Goal: Transaction & Acquisition: Purchase product/service

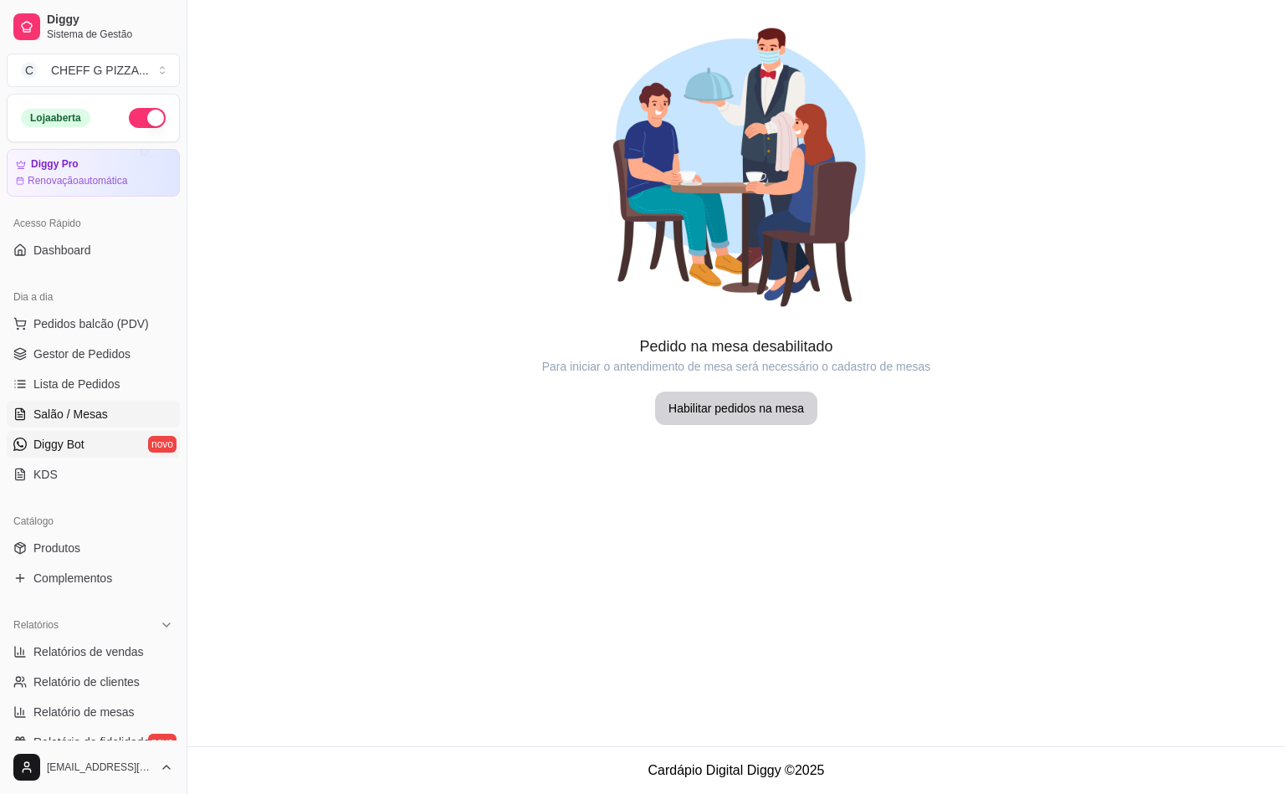
click at [68, 443] on span "Diggy Bot" at bounding box center [58, 444] width 51 height 17
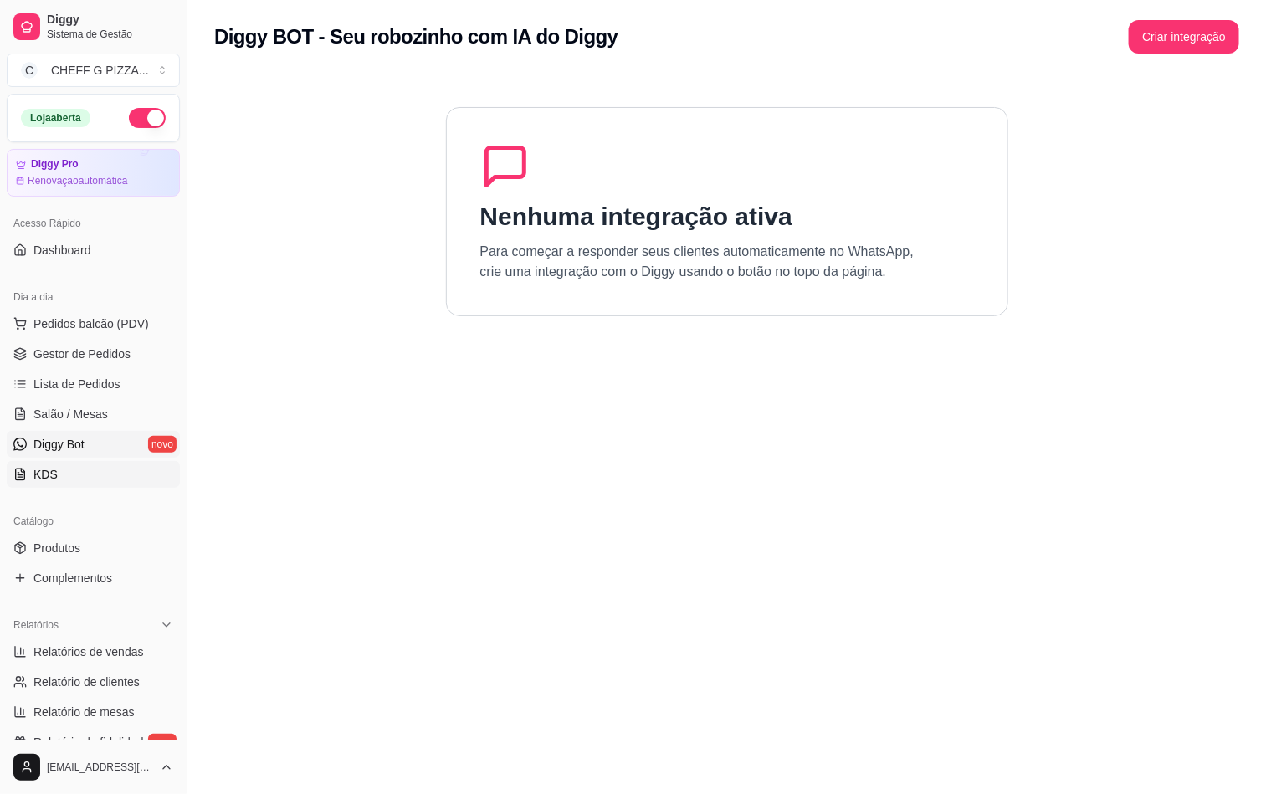
click at [55, 478] on link "KDS" at bounding box center [93, 474] width 173 height 27
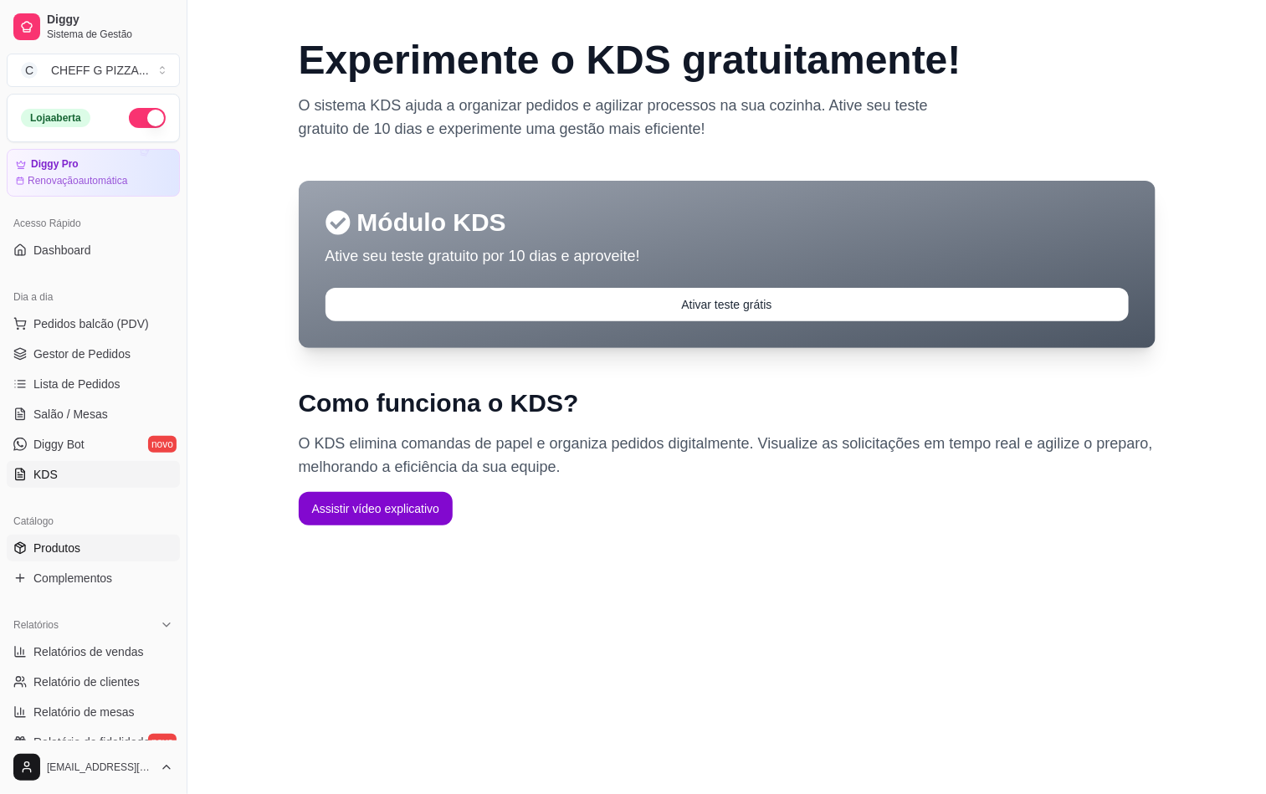
click at [61, 550] on span "Produtos" at bounding box center [56, 548] width 47 height 17
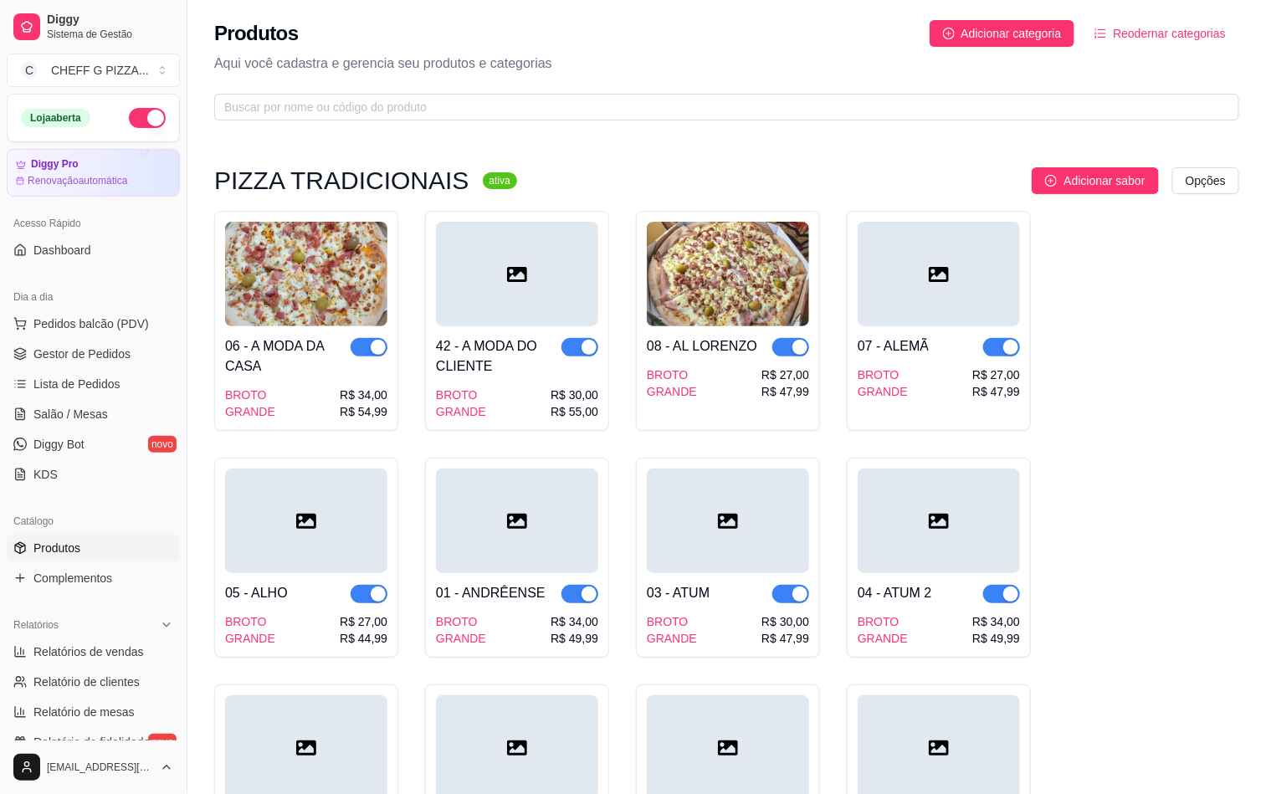
click at [942, 405] on div "07 - ALEMÃ BROTO GRANDE R$ 27,00 R$ 47,99" at bounding box center [939, 321] width 184 height 220
click at [322, 392] on div "BROTO GRANDE R$ 34,00 R$ 54,99" at bounding box center [306, 403] width 162 height 33
click at [63, 322] on span "Pedidos balcão (PDV)" at bounding box center [90, 323] width 115 height 17
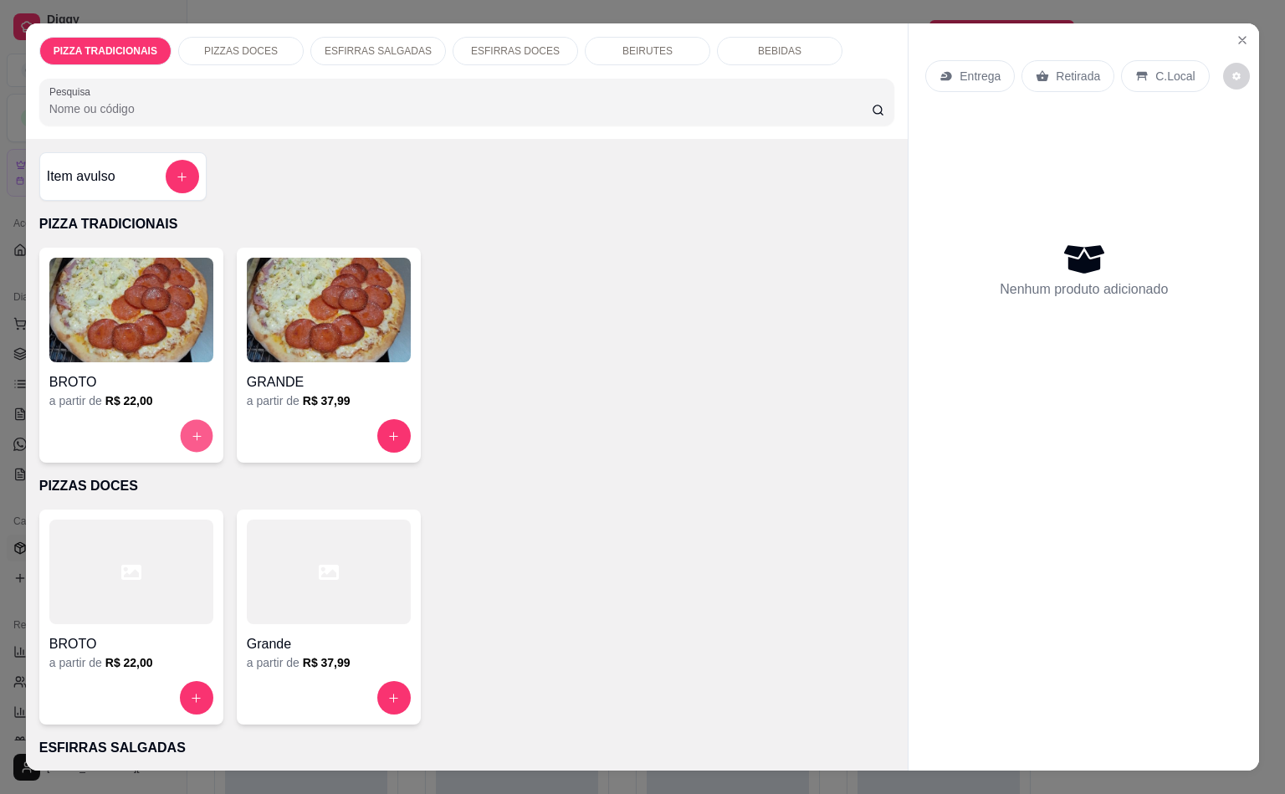
click at [191, 430] on icon "increase-product-quantity" at bounding box center [196, 436] width 13 height 13
click at [284, 397] on div "a partir de R$ 37,99" at bounding box center [329, 400] width 164 height 17
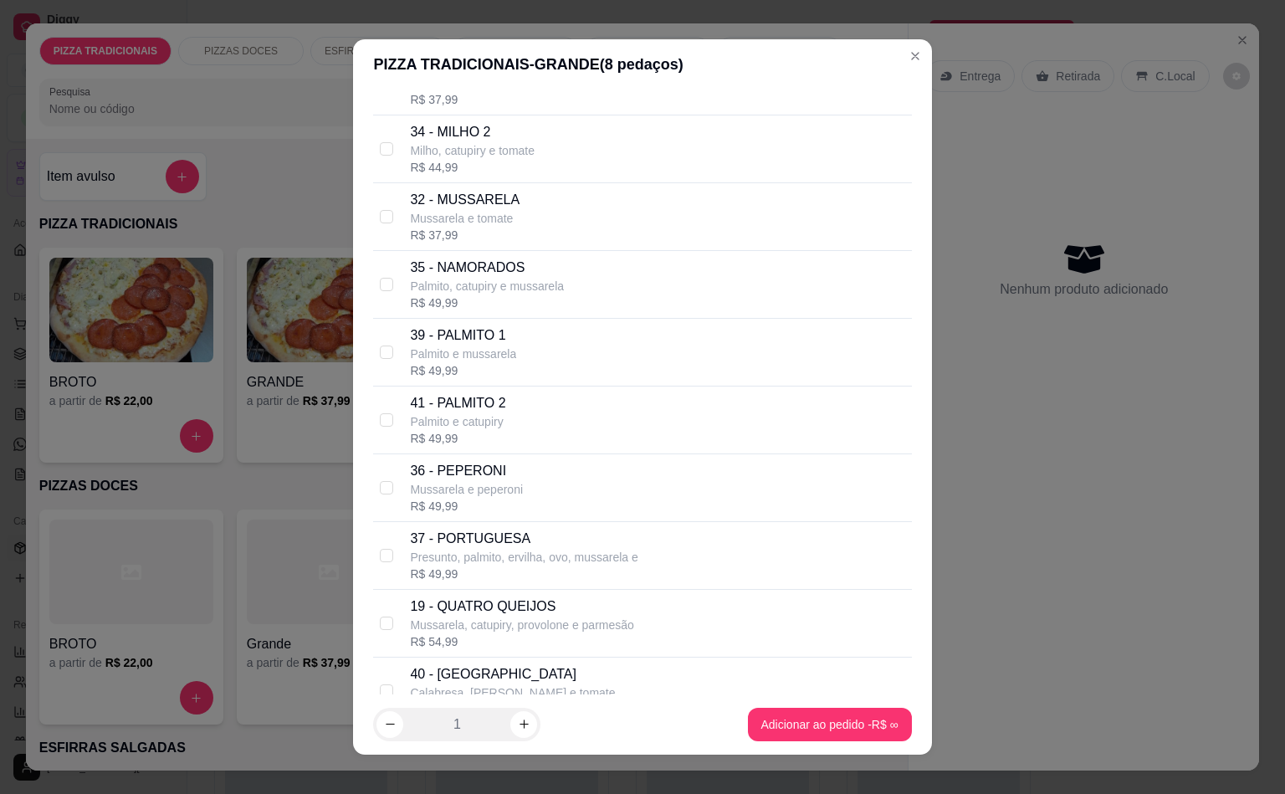
scroll to position [2167, 0]
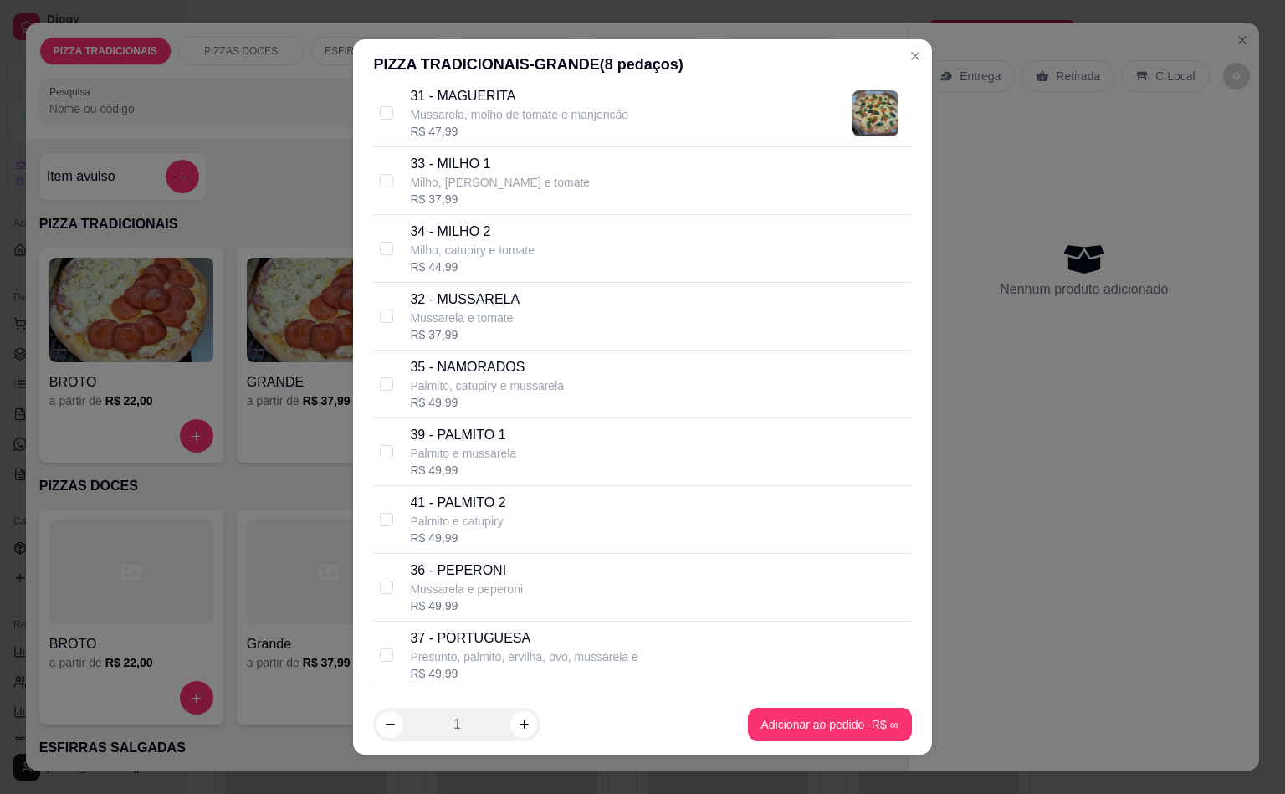
click at [494, 310] on p "32 - MUSSARELA" at bounding box center [465, 299] width 110 height 20
checkbox input "true"
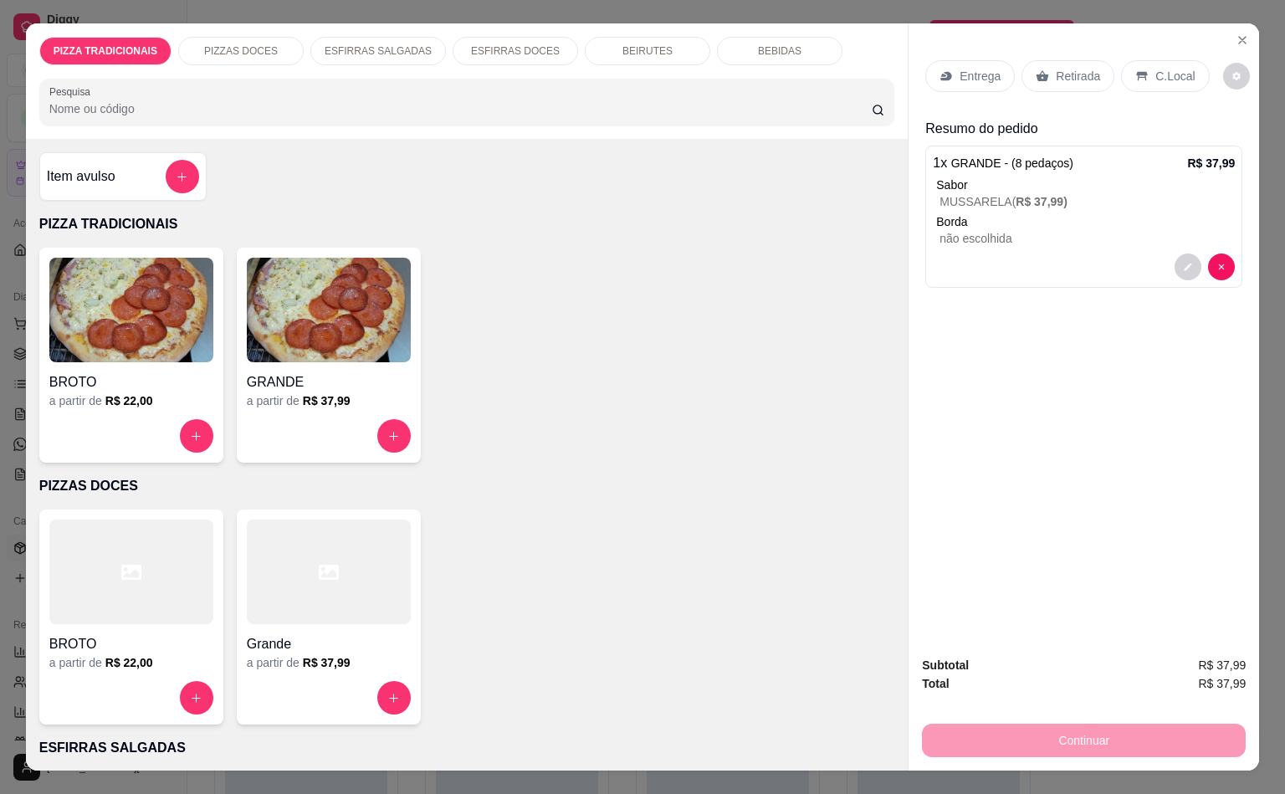
click at [325, 44] on p "ESFIRRAS SALGADAS" at bounding box center [378, 50] width 107 height 13
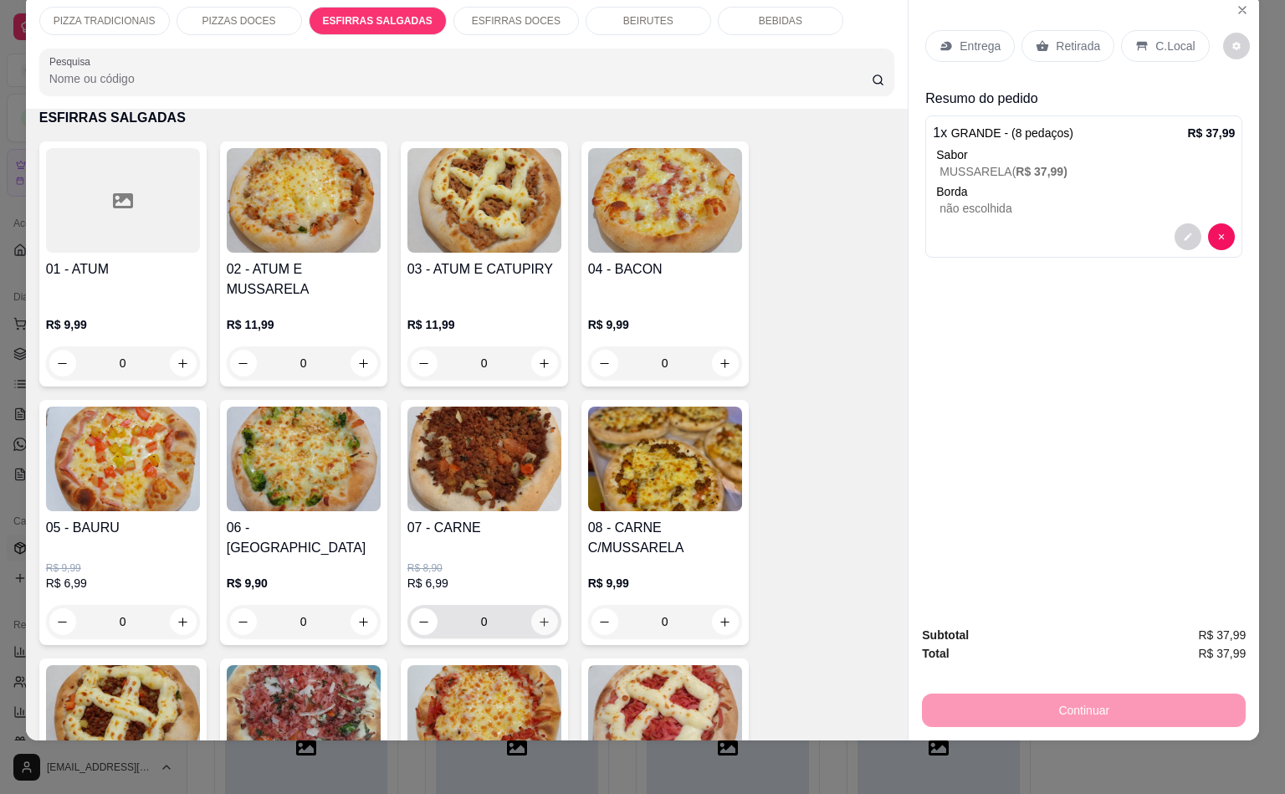
click at [538, 616] on icon "increase-product-quantity" at bounding box center [544, 622] width 13 height 13
click at [538, 615] on icon "increase-product-quantity" at bounding box center [543, 621] width 13 height 13
type input "2"
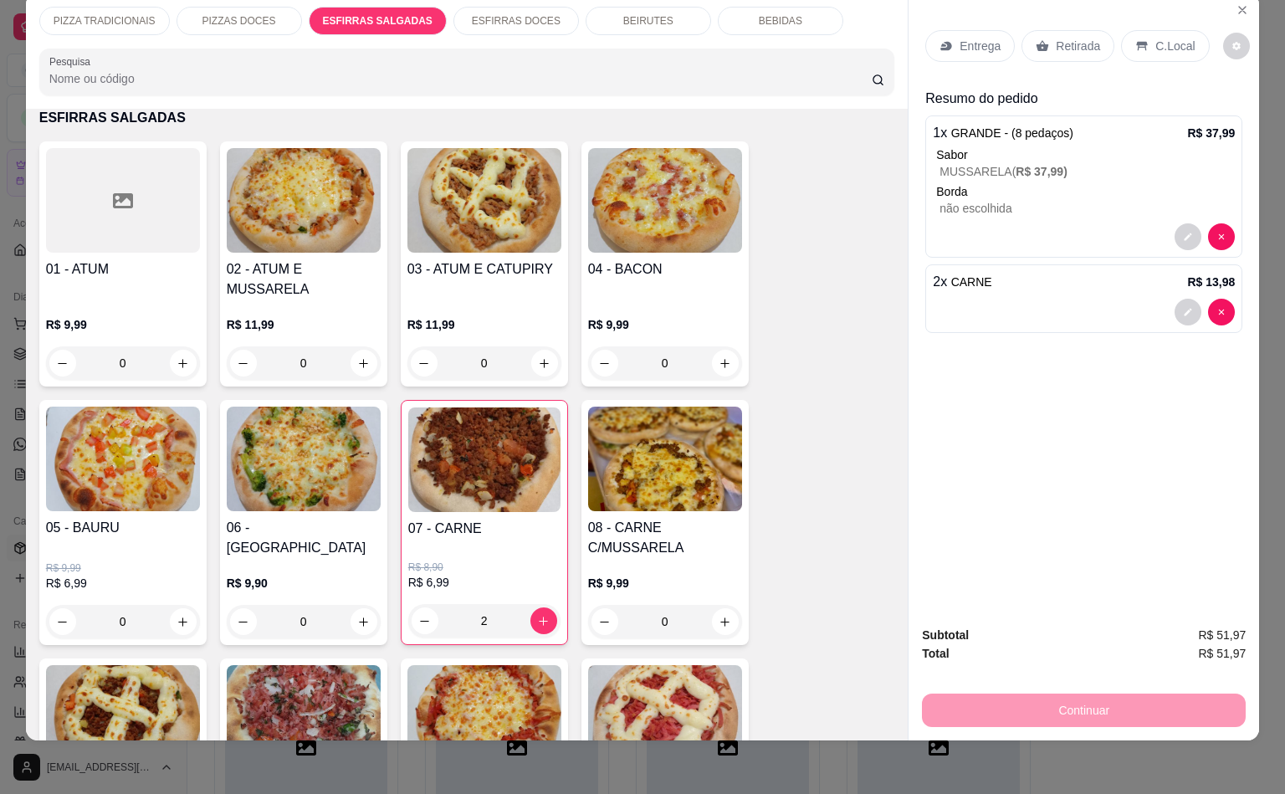
click at [1055, 689] on div "Continuar" at bounding box center [1084, 708] width 324 height 38
click at [949, 30] on div "Entrega" at bounding box center [970, 46] width 90 height 32
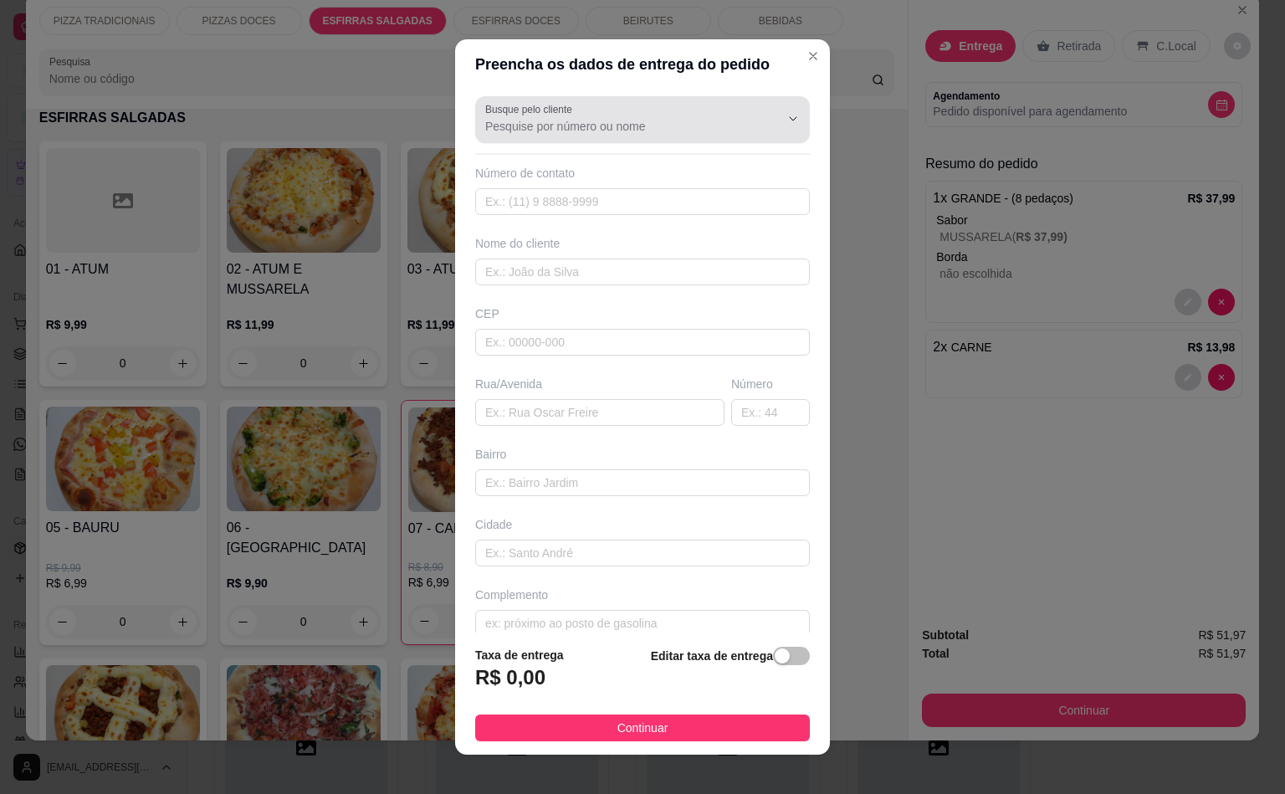
click at [556, 119] on input "Busque pelo cliente" at bounding box center [619, 126] width 268 height 17
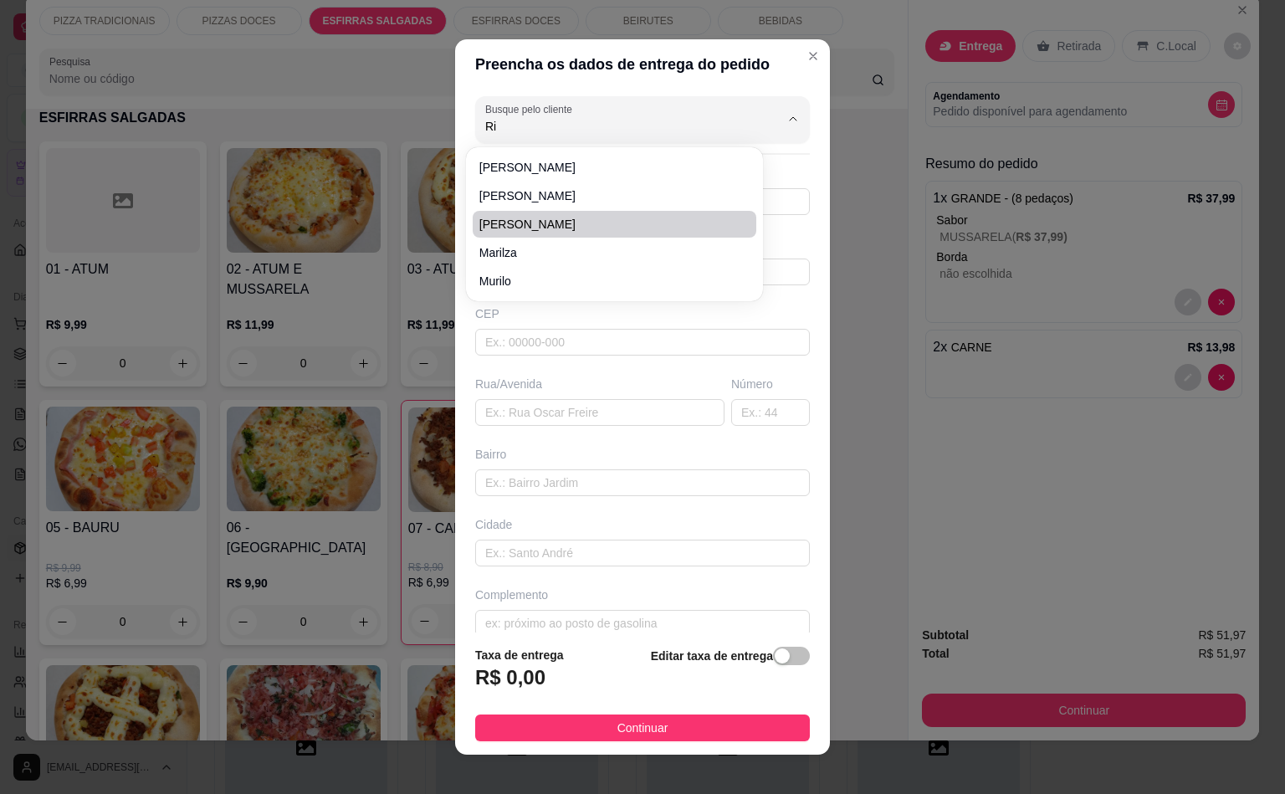
click at [504, 231] on span "[PERSON_NAME]" at bounding box center [605, 224] width 253 height 17
type input "[PERSON_NAME]"
type input "11914091433"
type input "[PERSON_NAME]"
type input "09250490"
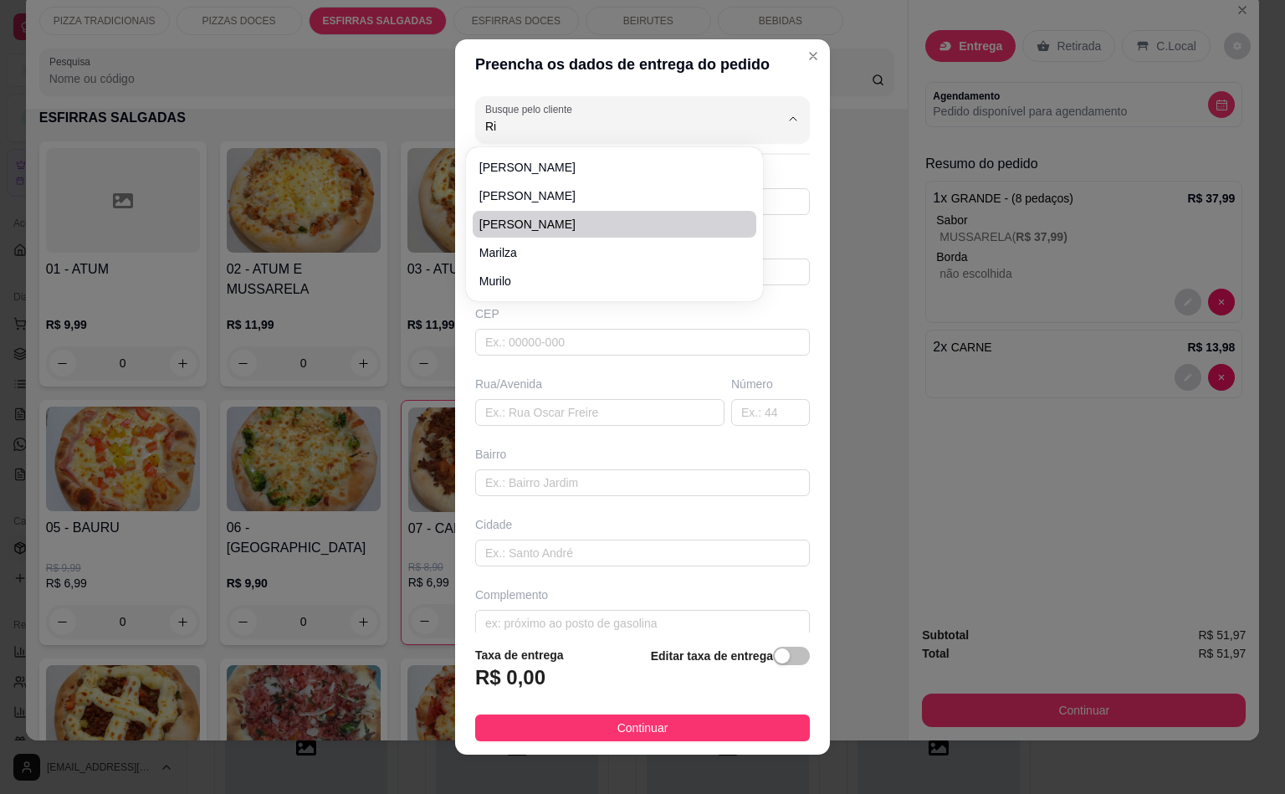
type input "[GEOGRAPHIC_DATA][US_STATE]"
type input "326"
type input "[GEOGRAPHIC_DATA]"
type input "Santo André"
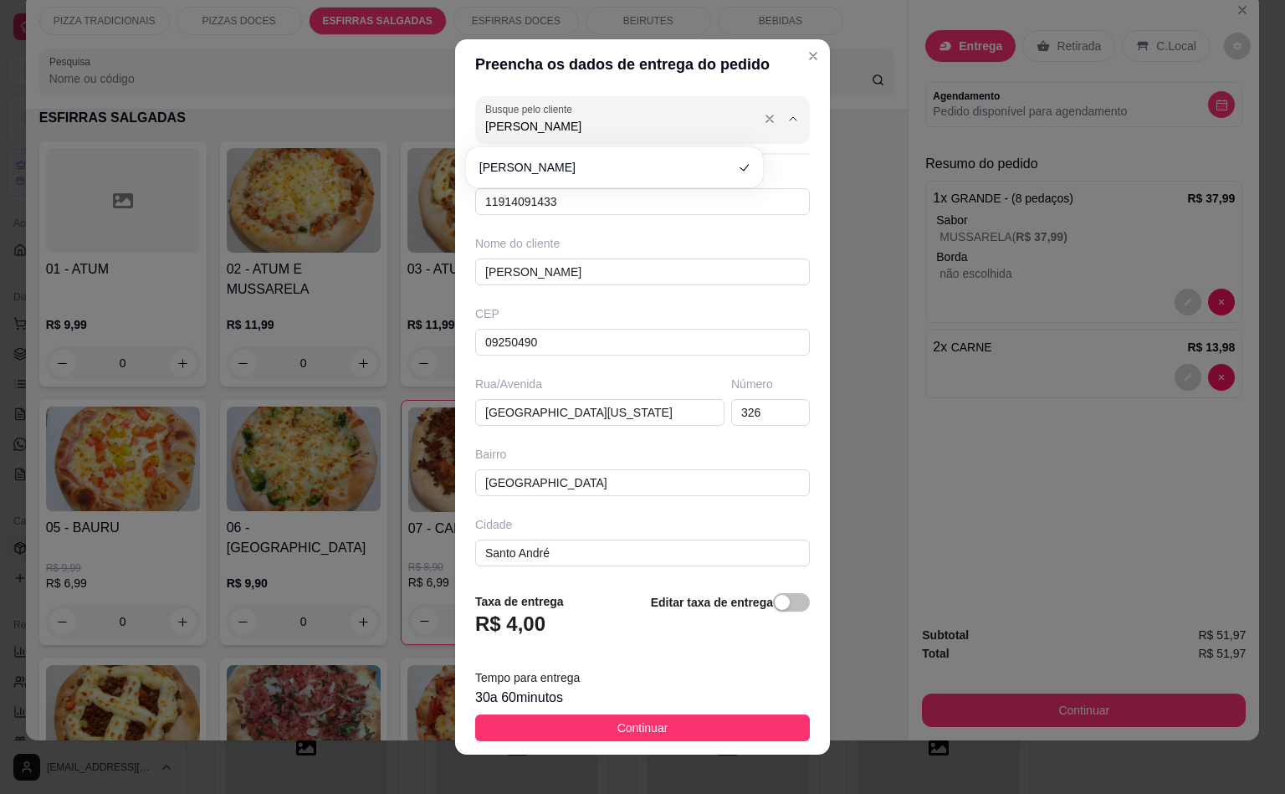
click at [557, 114] on label "Busque pelo cliente" at bounding box center [531, 109] width 93 height 14
click at [557, 118] on input "[PERSON_NAME]" at bounding box center [619, 126] width 268 height 17
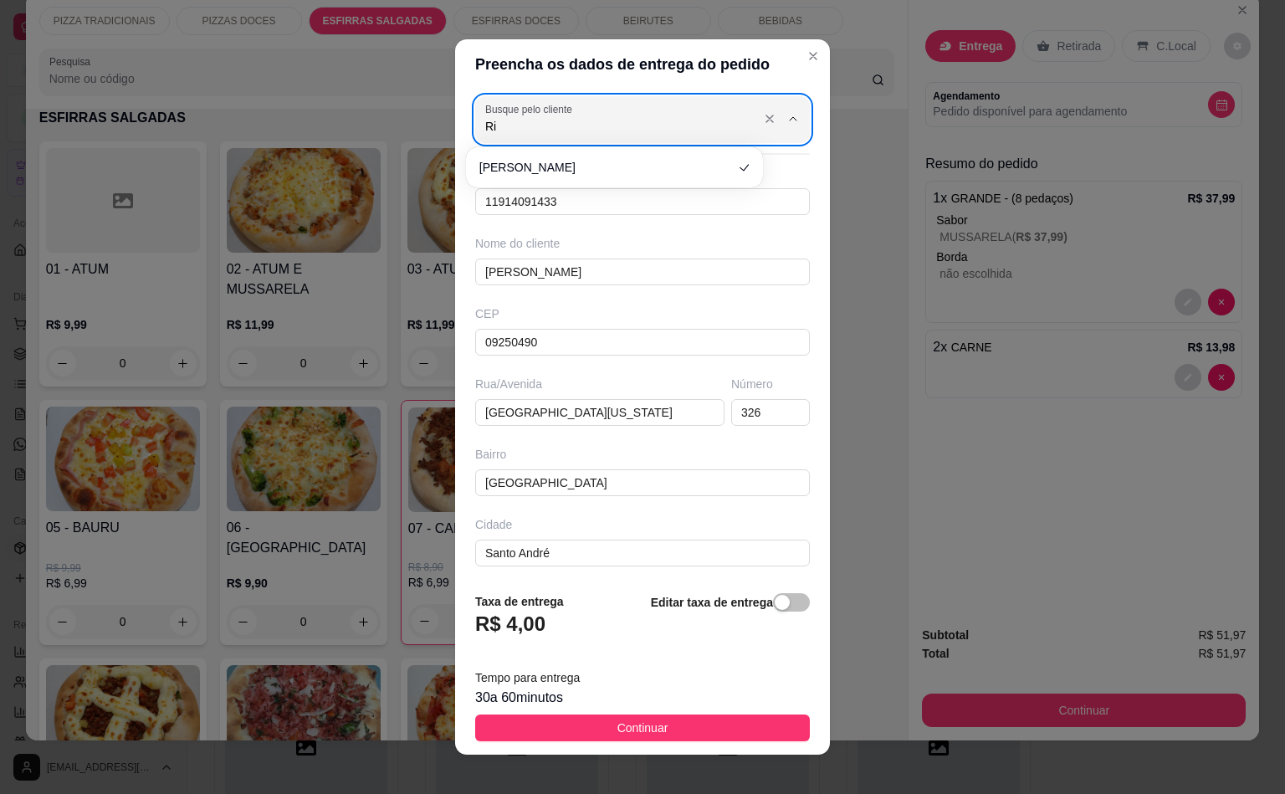
type input "R"
type input "Tania"
click at [806, 49] on icon "Close" at bounding box center [812, 55] width 13 height 13
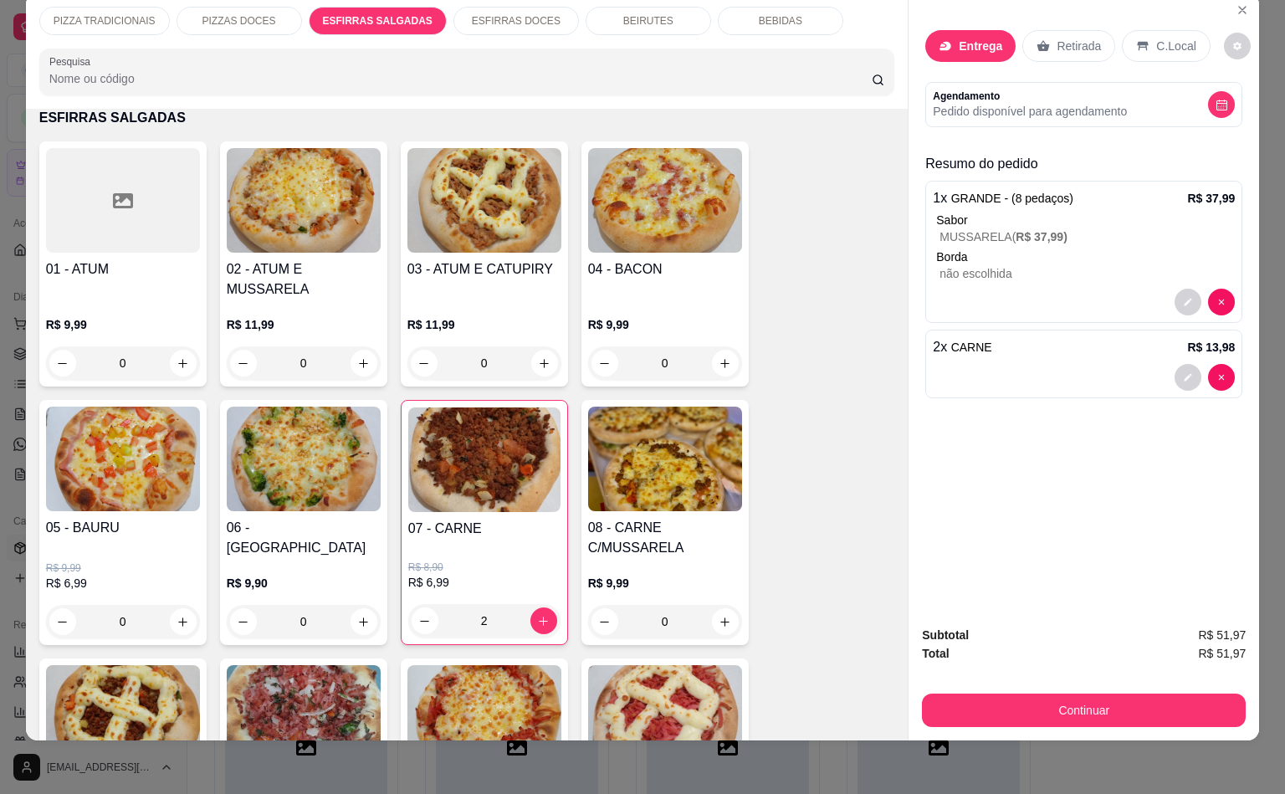
click at [972, 38] on p "Entrega" at bounding box center [981, 46] width 44 height 17
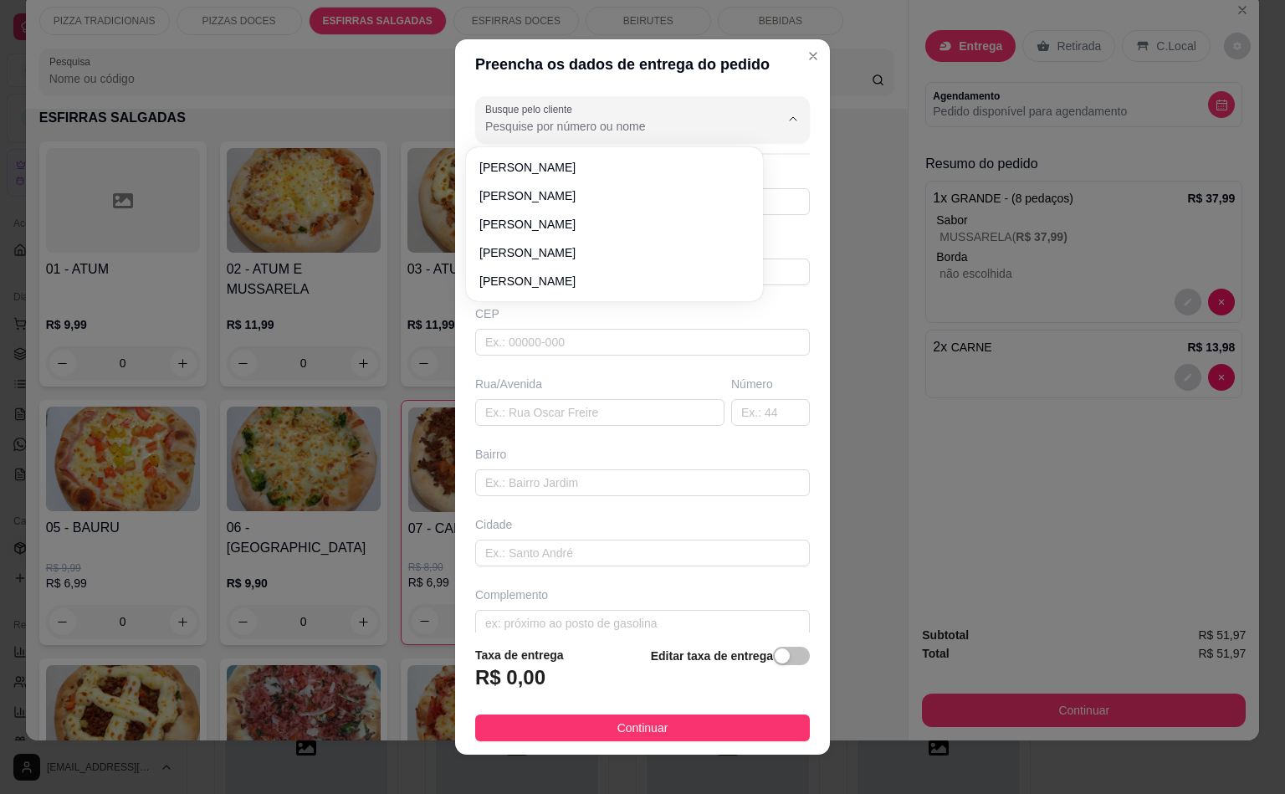
click at [580, 126] on input "Busque pelo cliente" at bounding box center [619, 126] width 268 height 17
type input "Tania"
click at [494, 680] on h3 "R$ 0,00" at bounding box center [510, 677] width 70 height 27
click at [540, 678] on div "R$ 0,00" at bounding box center [519, 682] width 89 height 37
click at [535, 675] on div "R$ 0,00" at bounding box center [519, 682] width 89 height 37
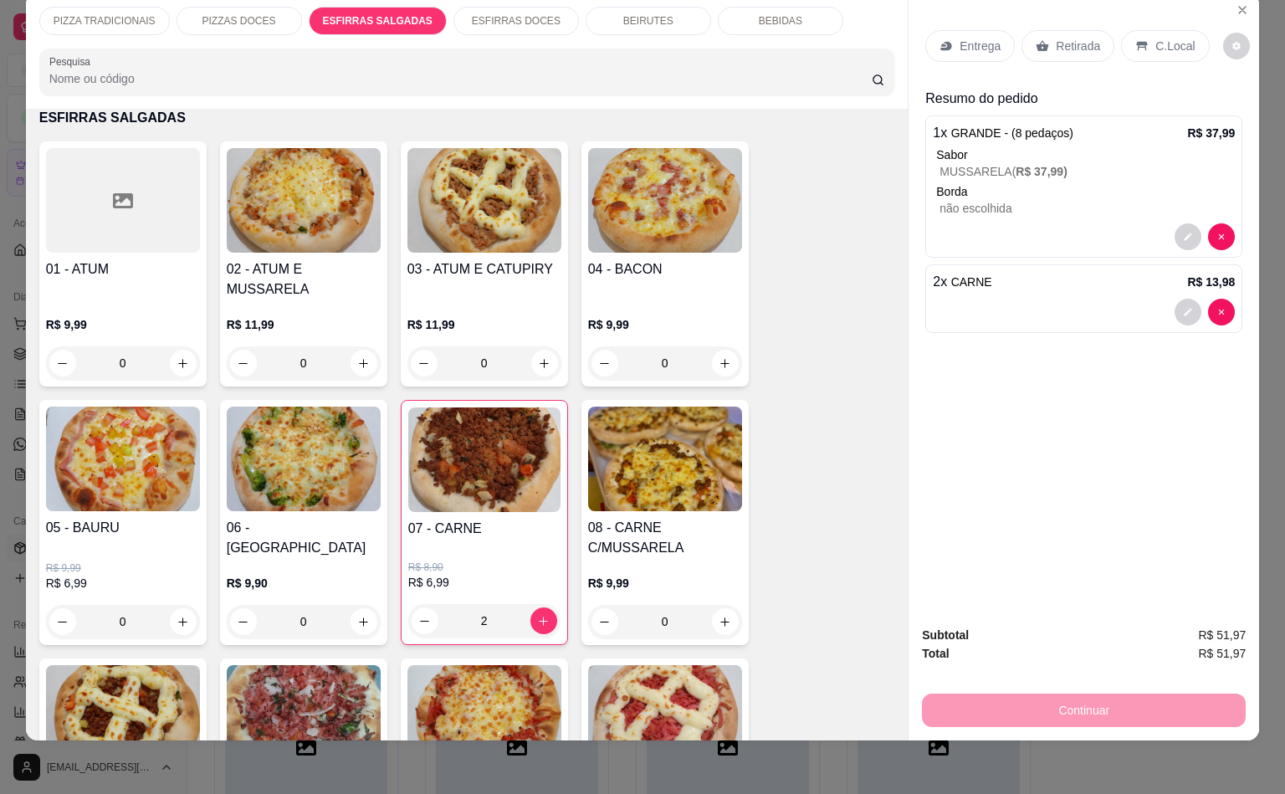
click at [960, 38] on p "Entrega" at bounding box center [980, 46] width 41 height 17
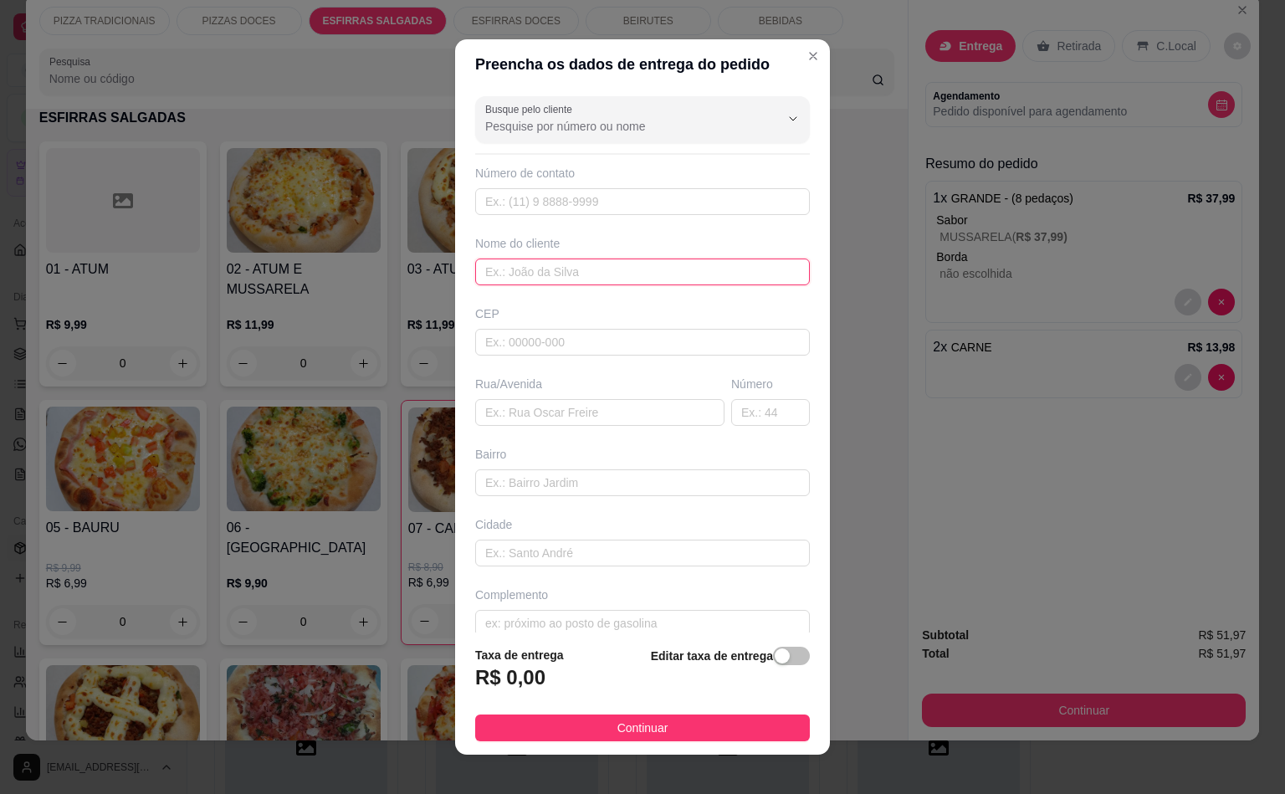
click at [573, 264] on input "text" at bounding box center [642, 272] width 335 height 27
type input "Tania"
click at [557, 350] on input "text" at bounding box center [642, 342] width 335 height 27
click at [552, 340] on input "text" at bounding box center [642, 342] width 335 height 27
click at [560, 402] on input "text" at bounding box center [599, 412] width 249 height 27
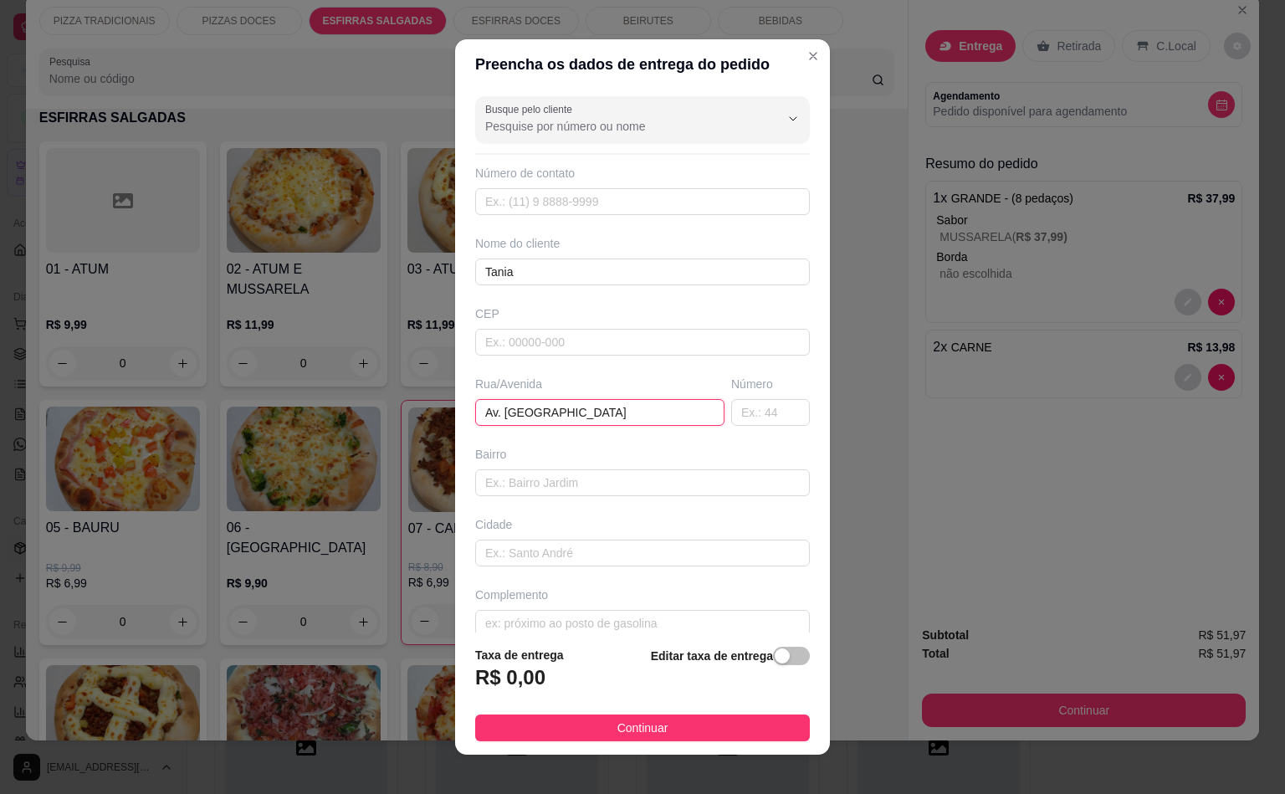
type input "Av. [GEOGRAPHIC_DATA]"
click at [731, 414] on input "text" at bounding box center [770, 412] width 79 height 27
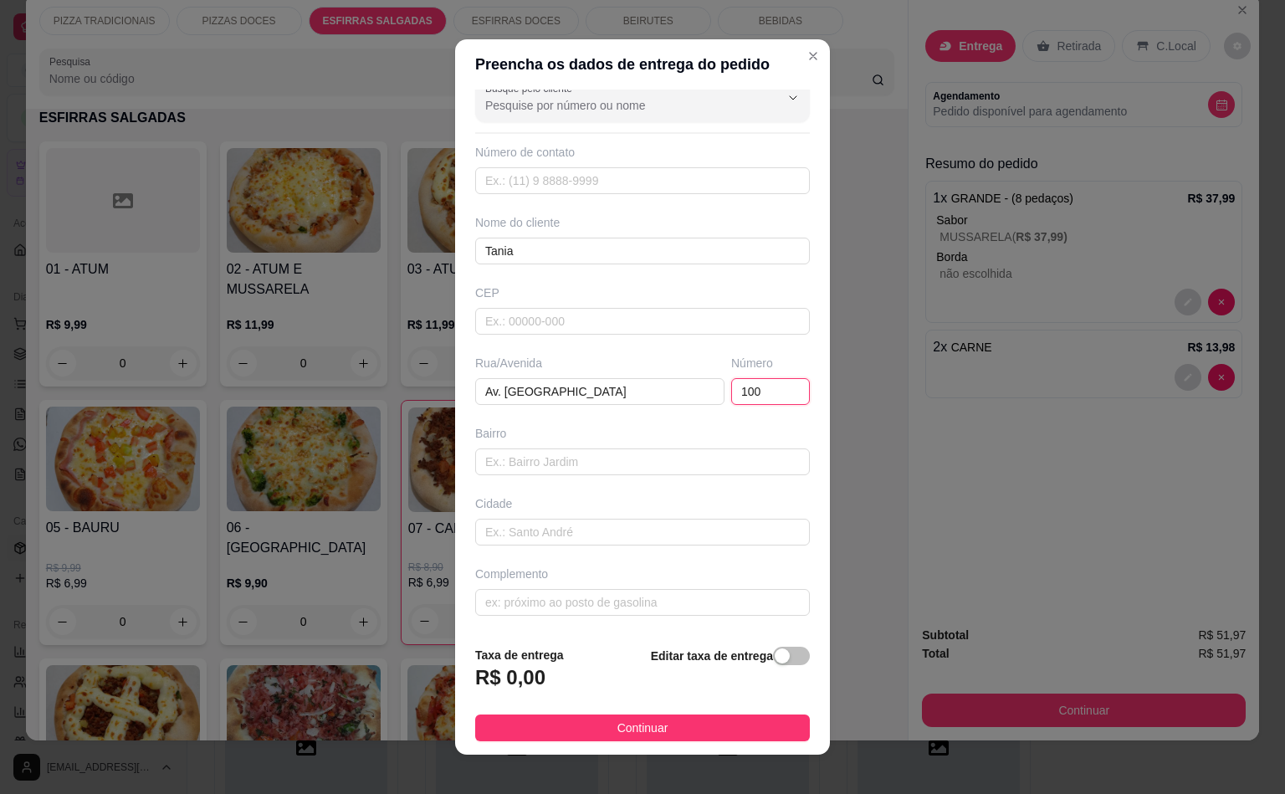
scroll to position [28, 0]
type input "100"
click at [643, 598] on input "text" at bounding box center [642, 601] width 335 height 27
type input "Blc 2 apt 32 Residencial Venit"
click at [504, 676] on h3 "R$ 0,00" at bounding box center [510, 677] width 70 height 27
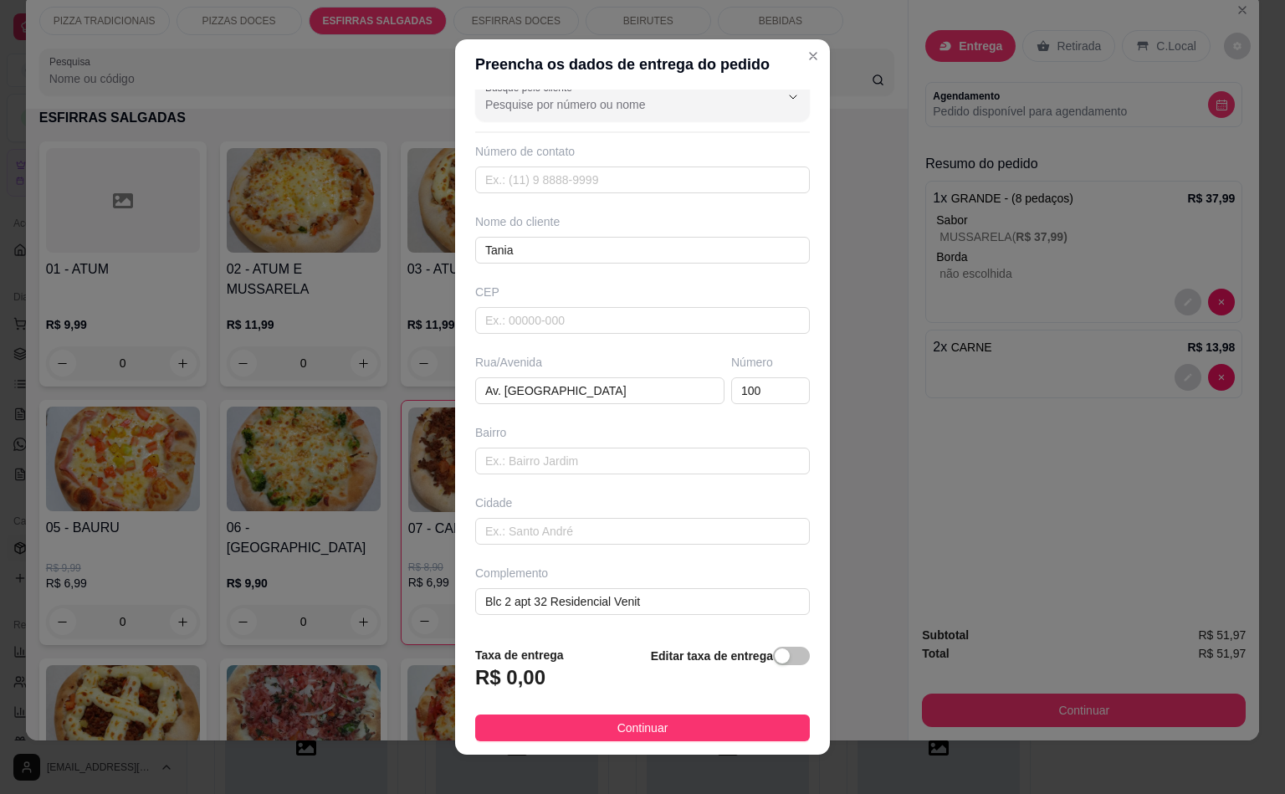
click at [775, 663] on div "button" at bounding box center [782, 655] width 15 height 15
click at [590, 685] on input "0,00" at bounding box center [565, 684] width 179 height 32
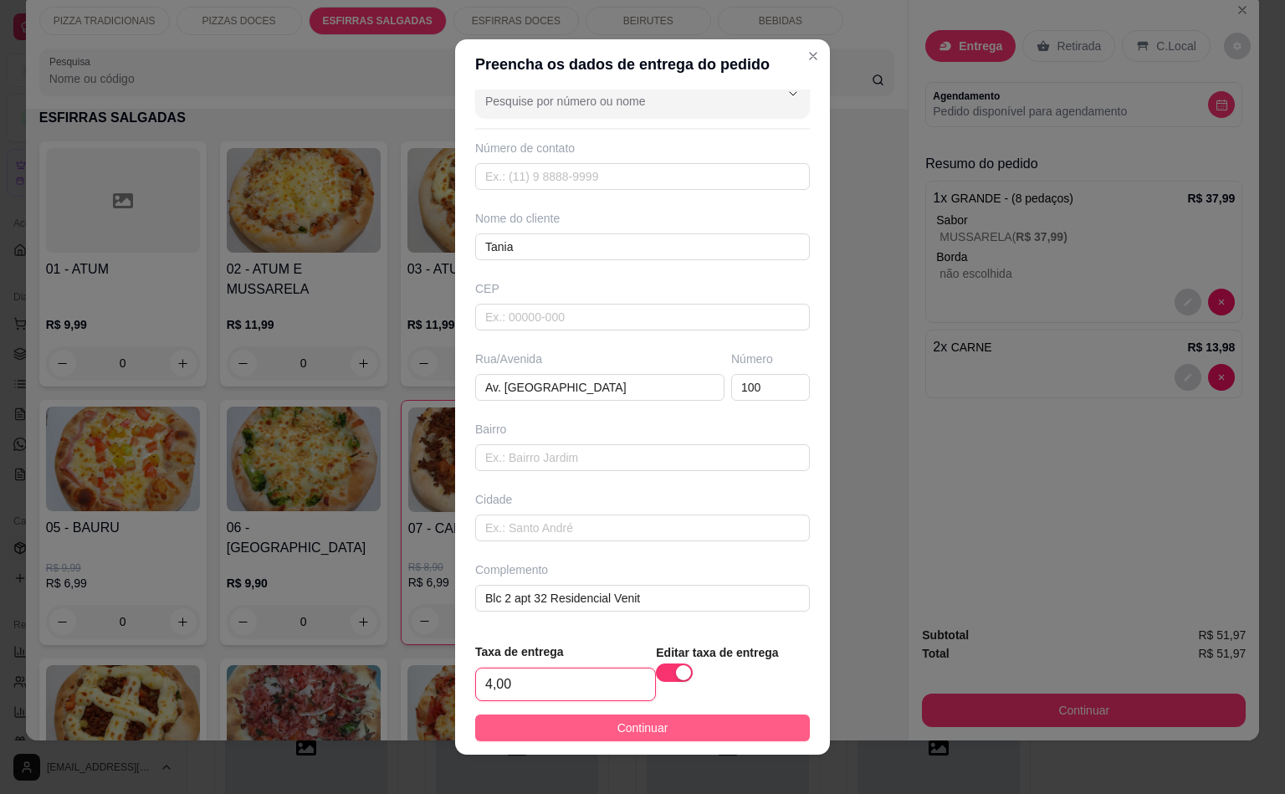
type input "4,00"
click at [658, 729] on button "Continuar" at bounding box center [642, 727] width 335 height 27
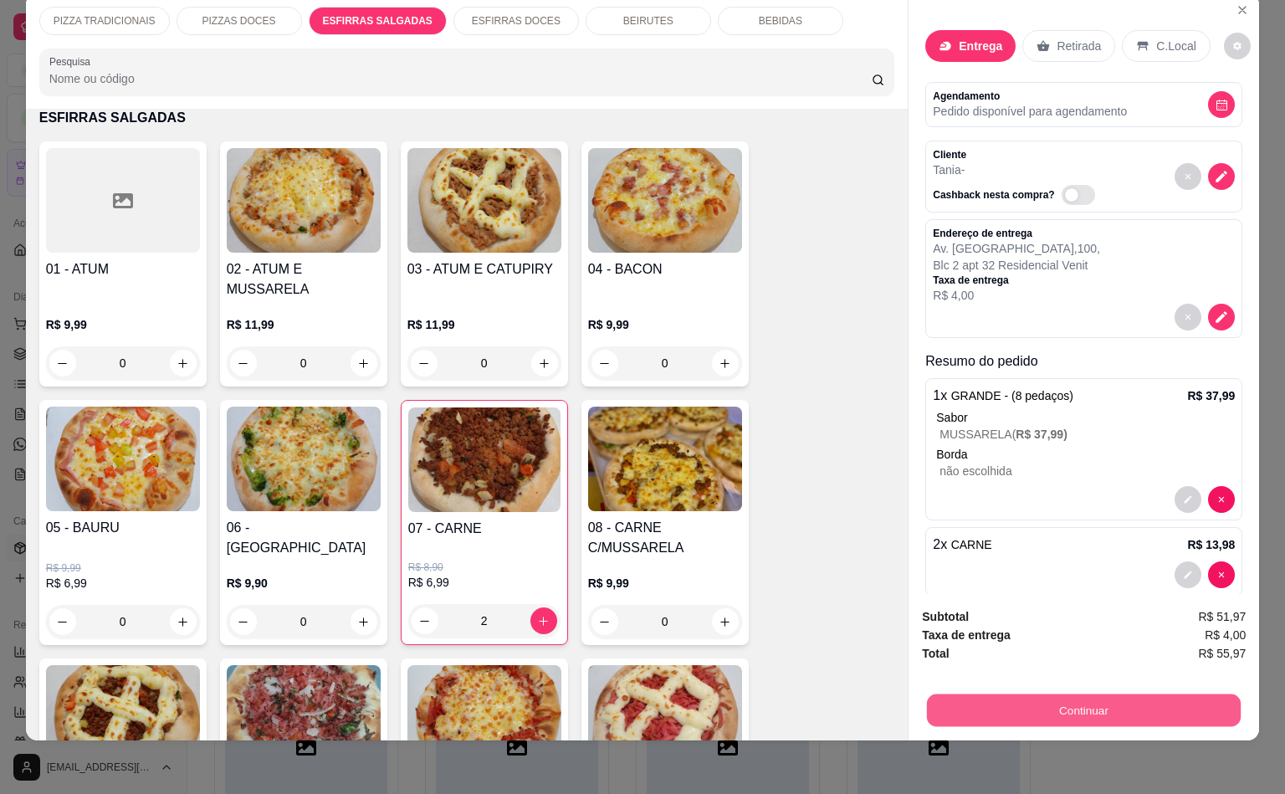
click at [1054, 694] on button "Continuar" at bounding box center [1084, 710] width 314 height 33
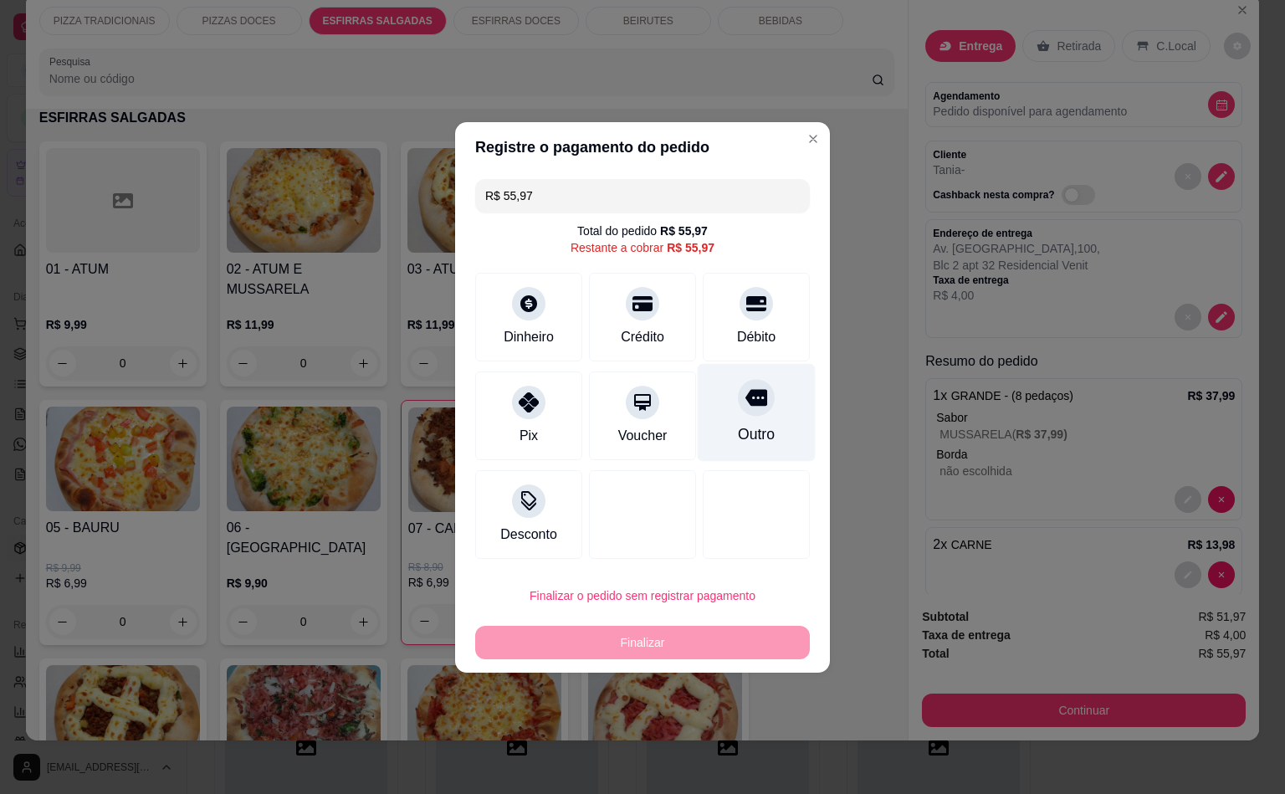
click at [738, 429] on div "Outro" at bounding box center [756, 434] width 37 height 22
type input "R$ 0,00"
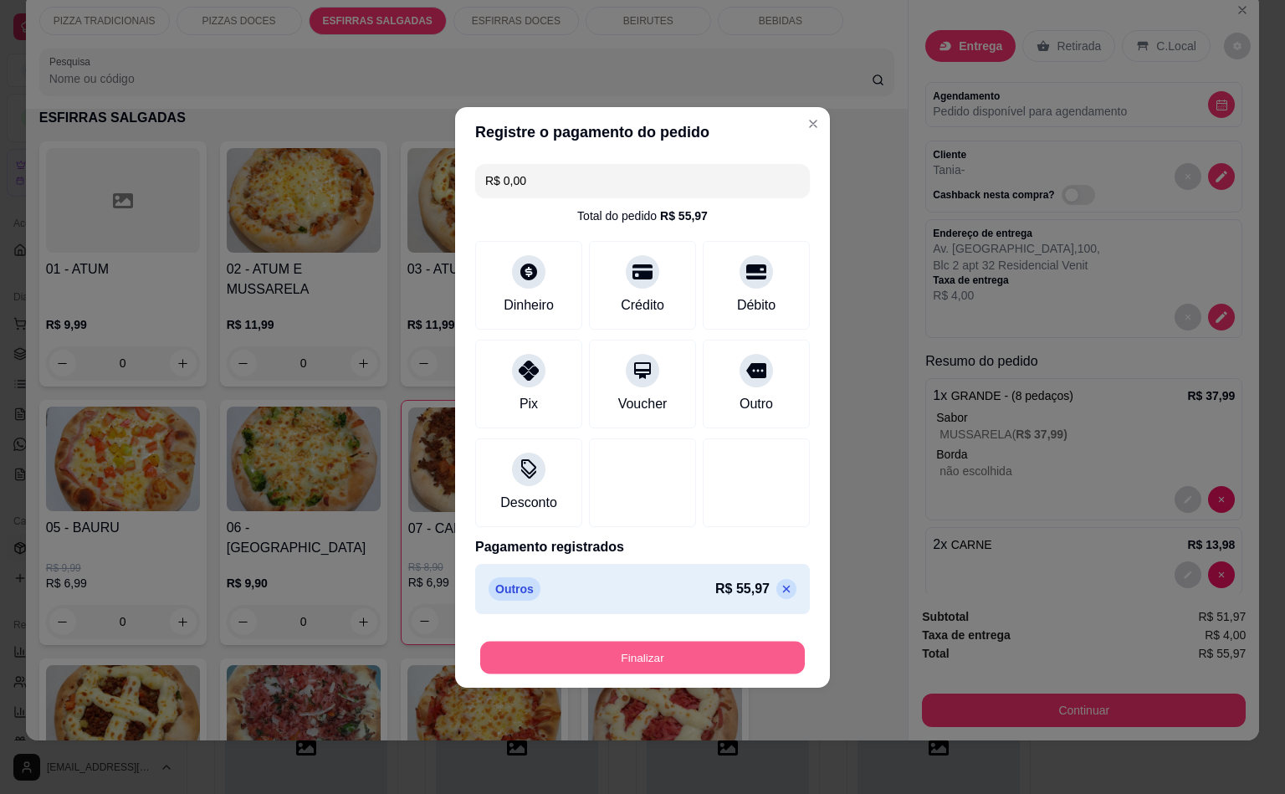
click at [628, 663] on button "Finalizar" at bounding box center [642, 657] width 325 height 33
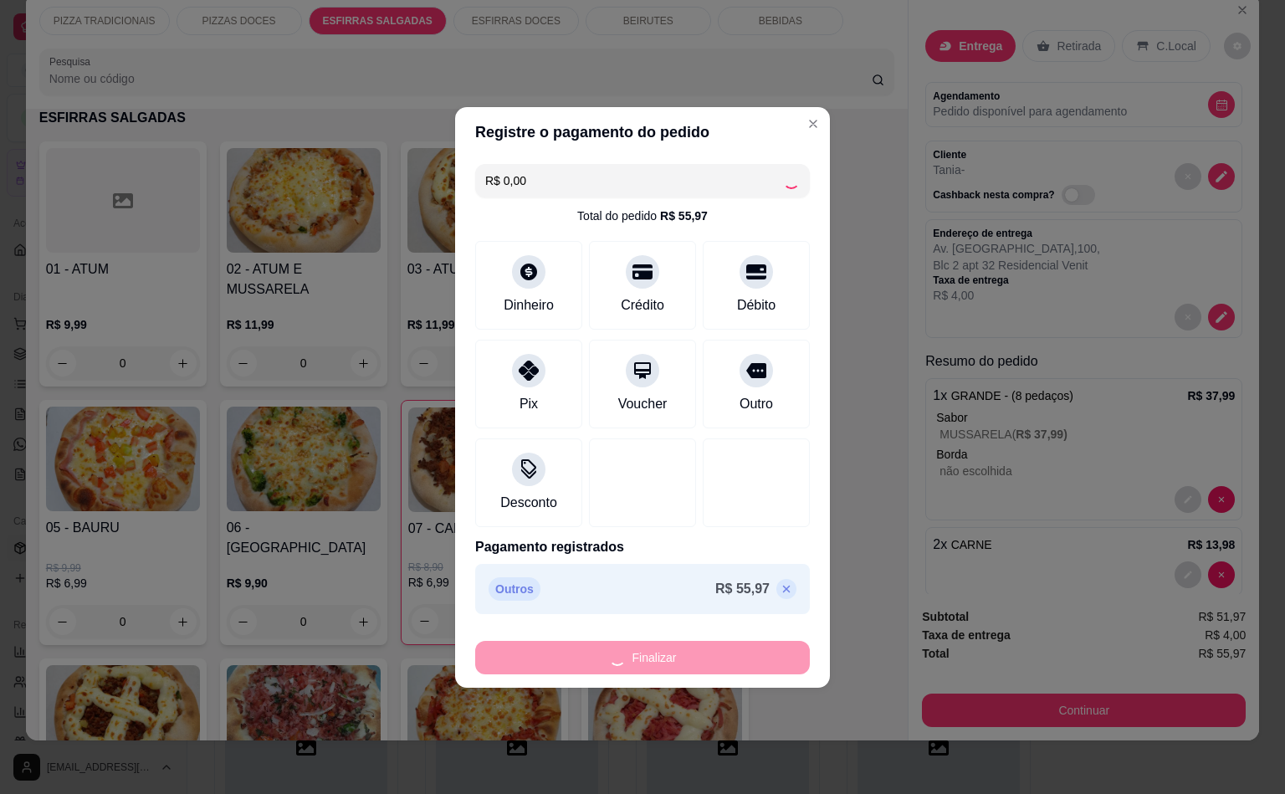
type input "0"
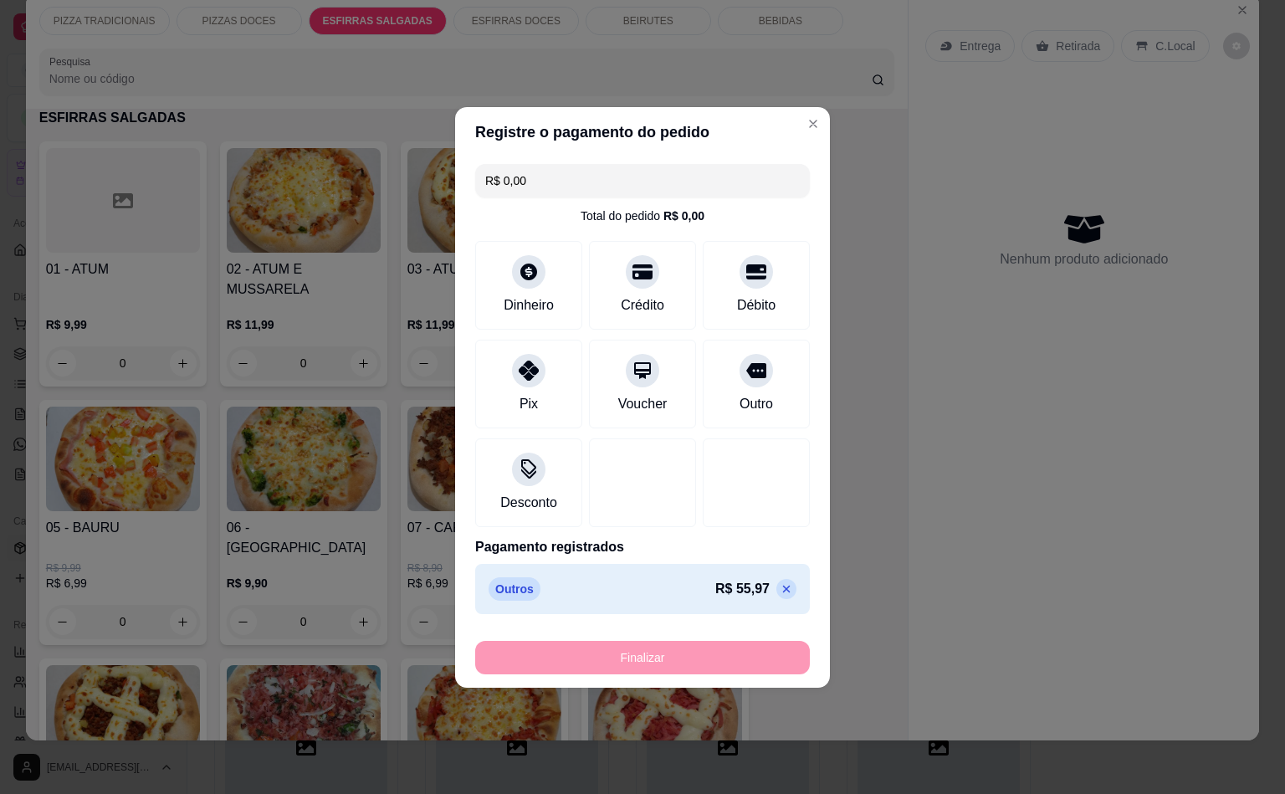
type input "-R$ 55,97"
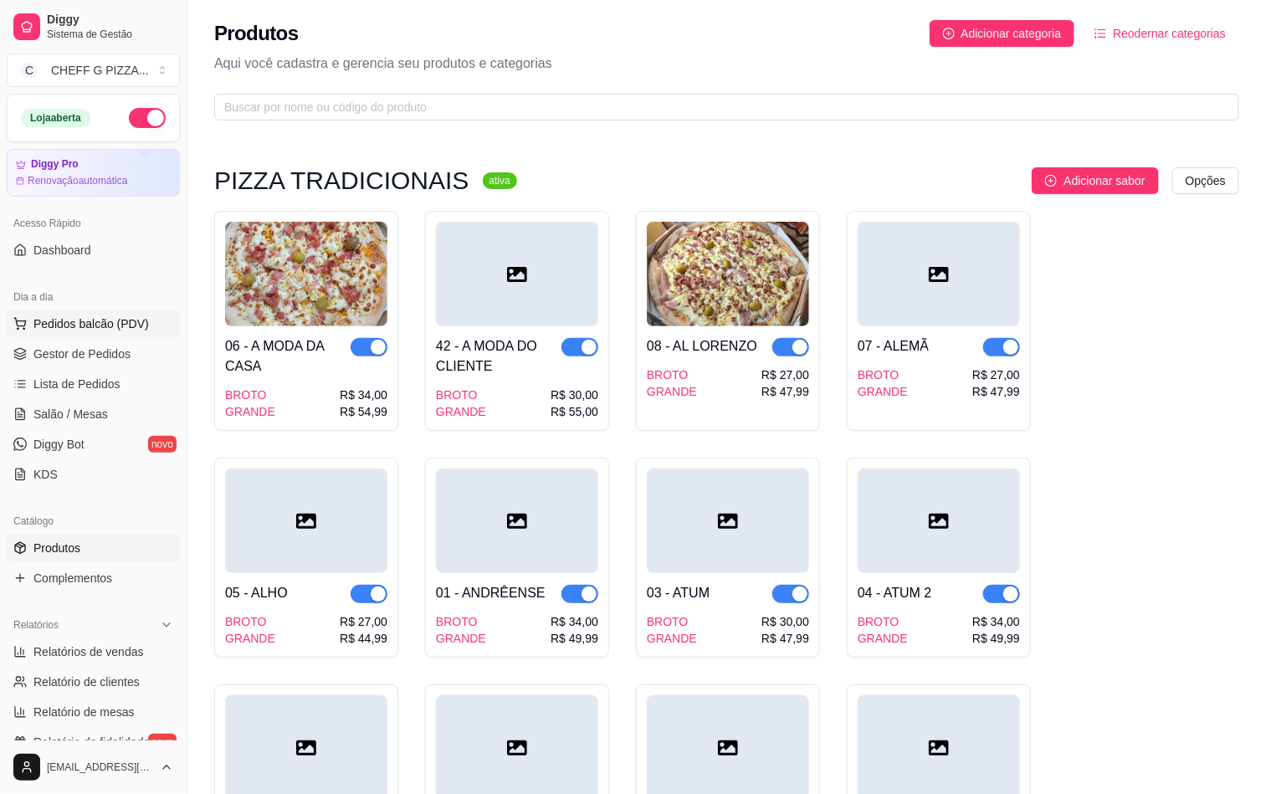
click at [48, 332] on span "Pedidos balcão (PDV)" at bounding box center [90, 323] width 115 height 17
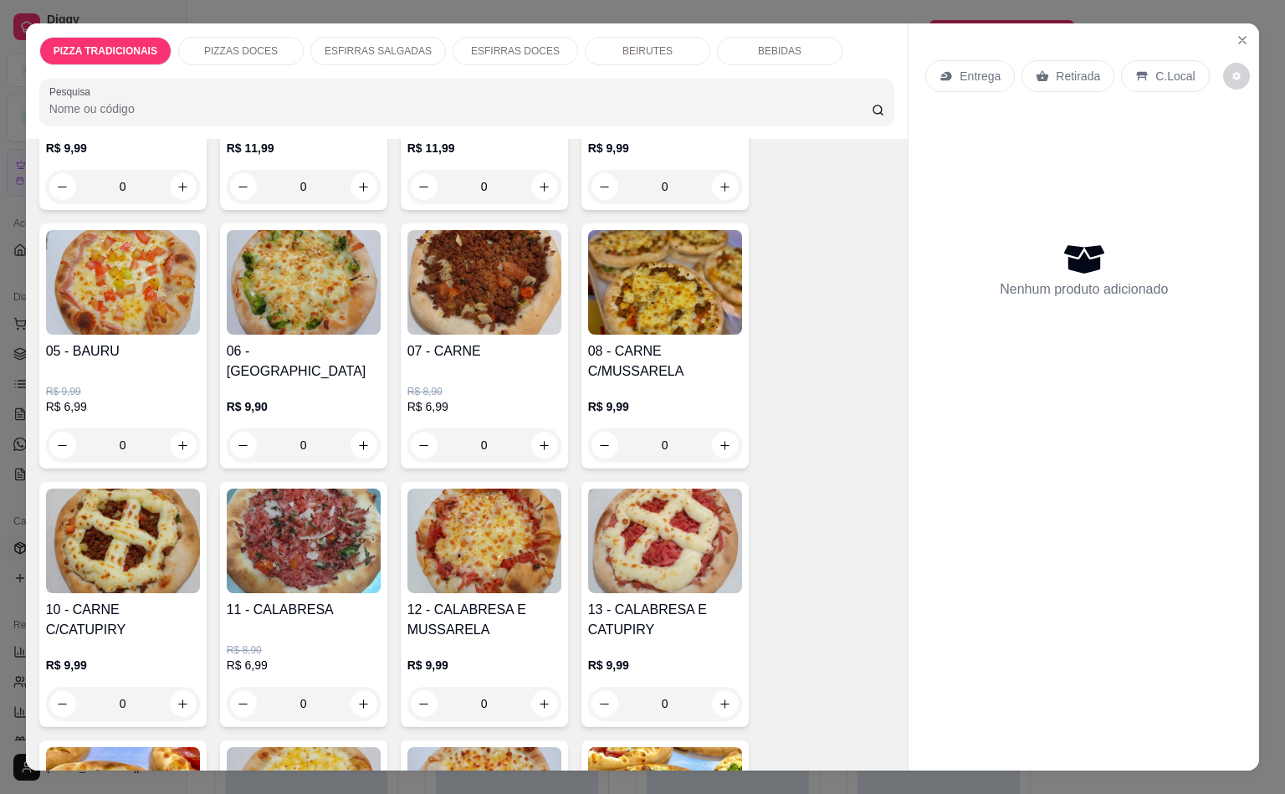
scroll to position [857, 0]
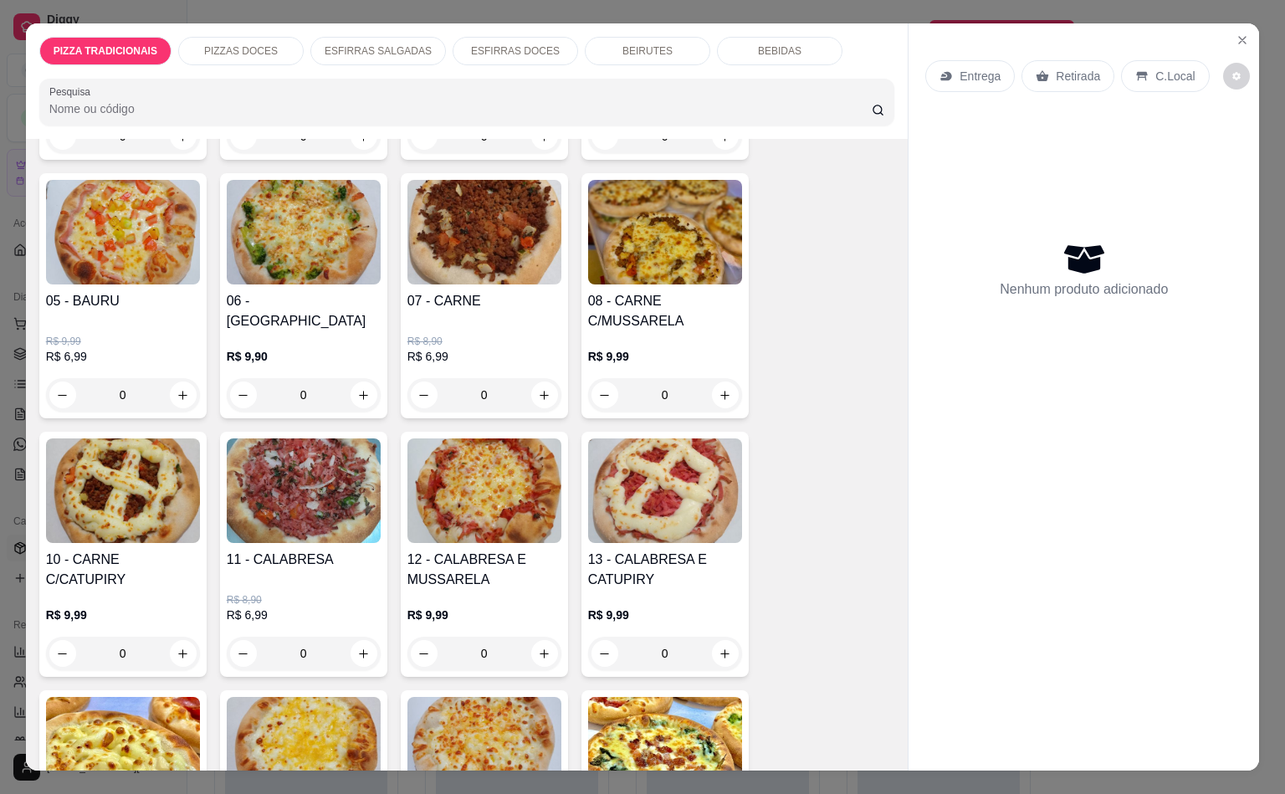
click at [876, 749] on div "Item avulso PIZZA TRADICIONAIS BROTO a partir de R$ 22,00 GRANDE a partir de R$…" at bounding box center [467, 454] width 883 height 631
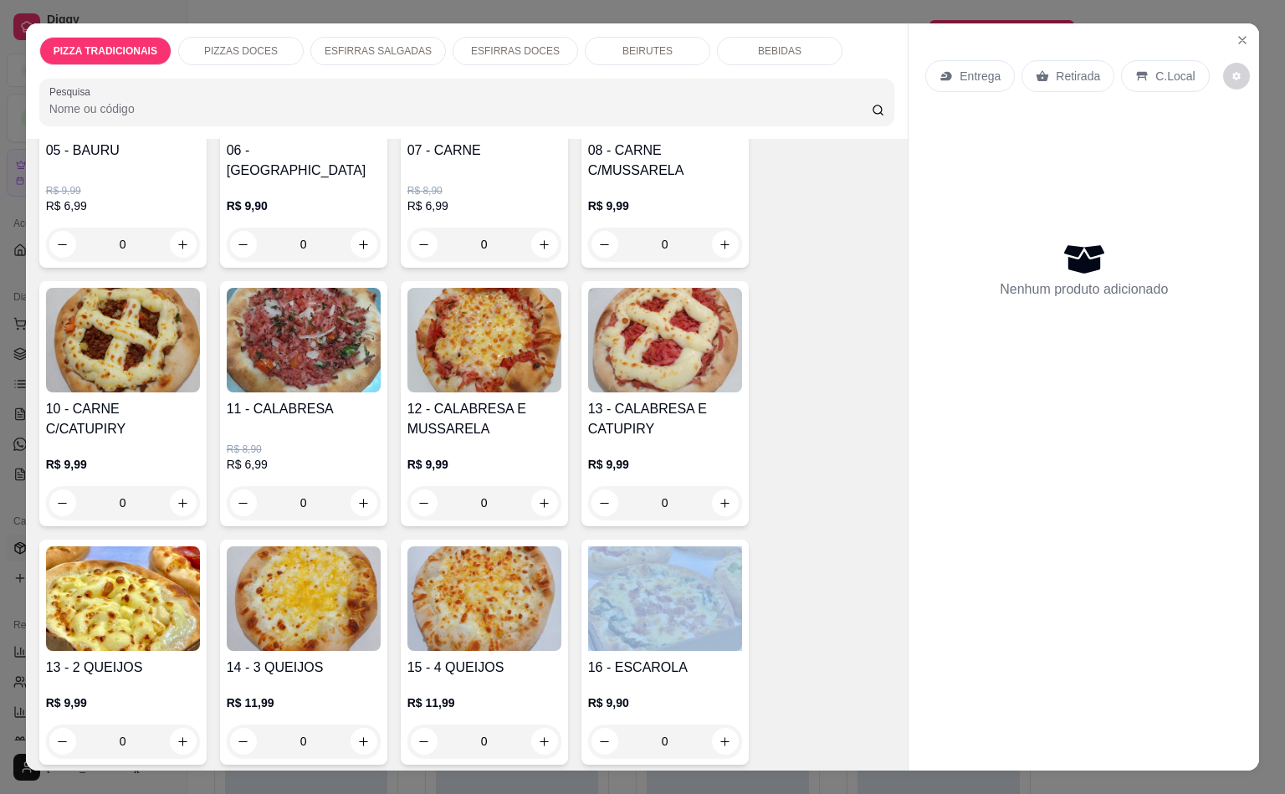
scroll to position [957, 0]
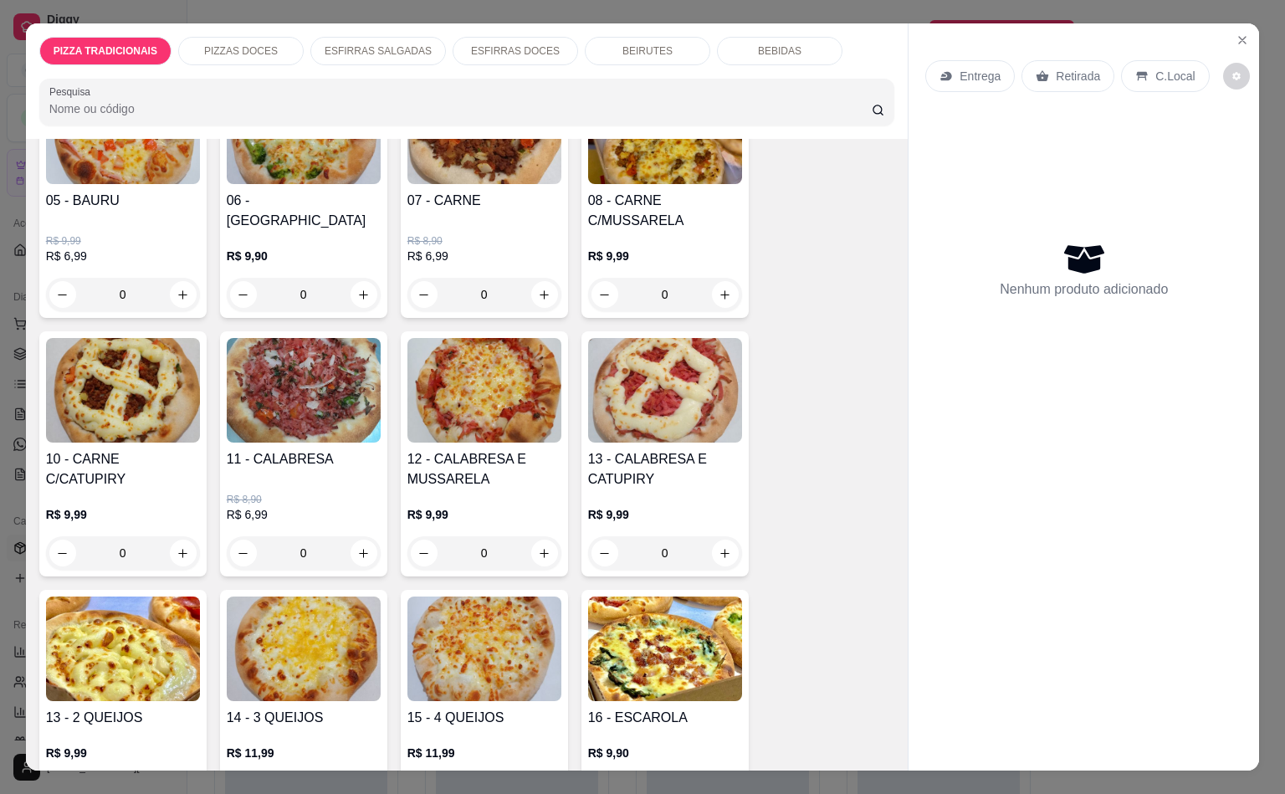
click at [330, 44] on p "ESFIRRAS SALGADAS" at bounding box center [378, 50] width 107 height 13
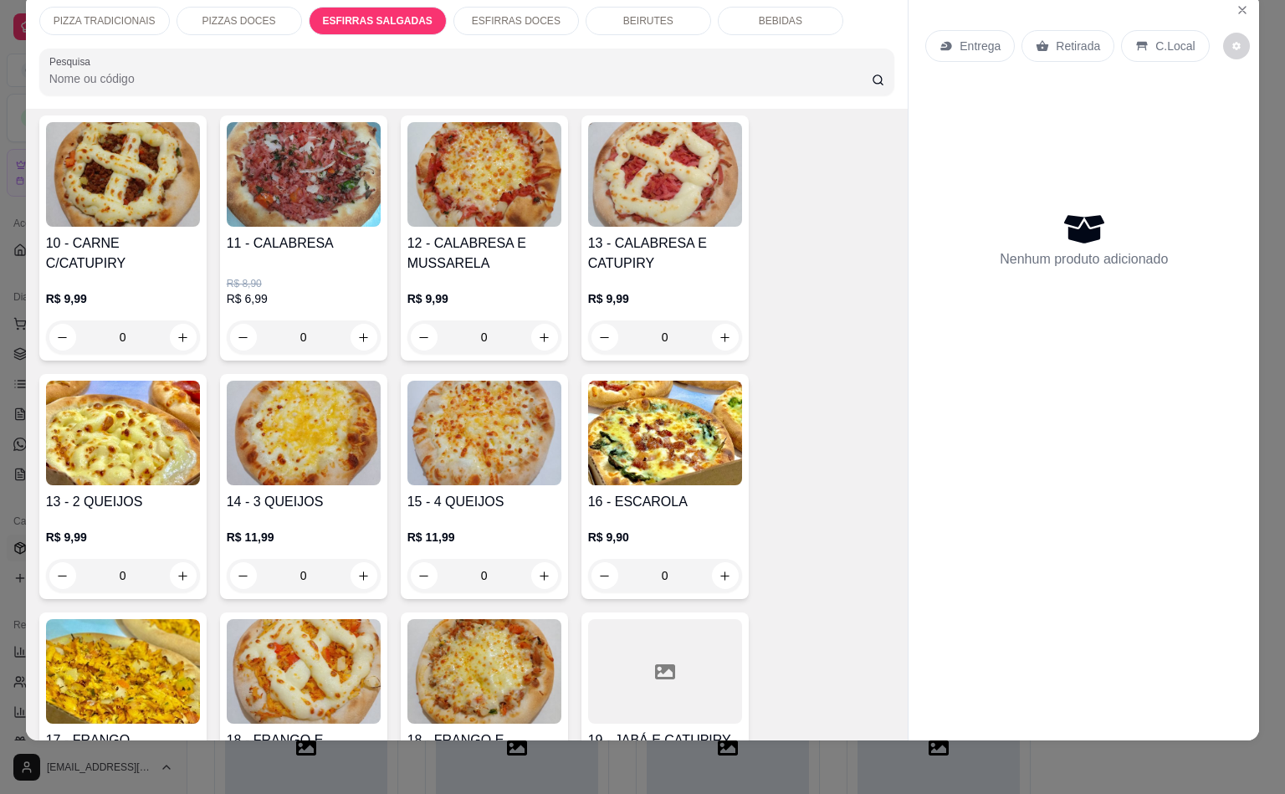
scroll to position [600, 0]
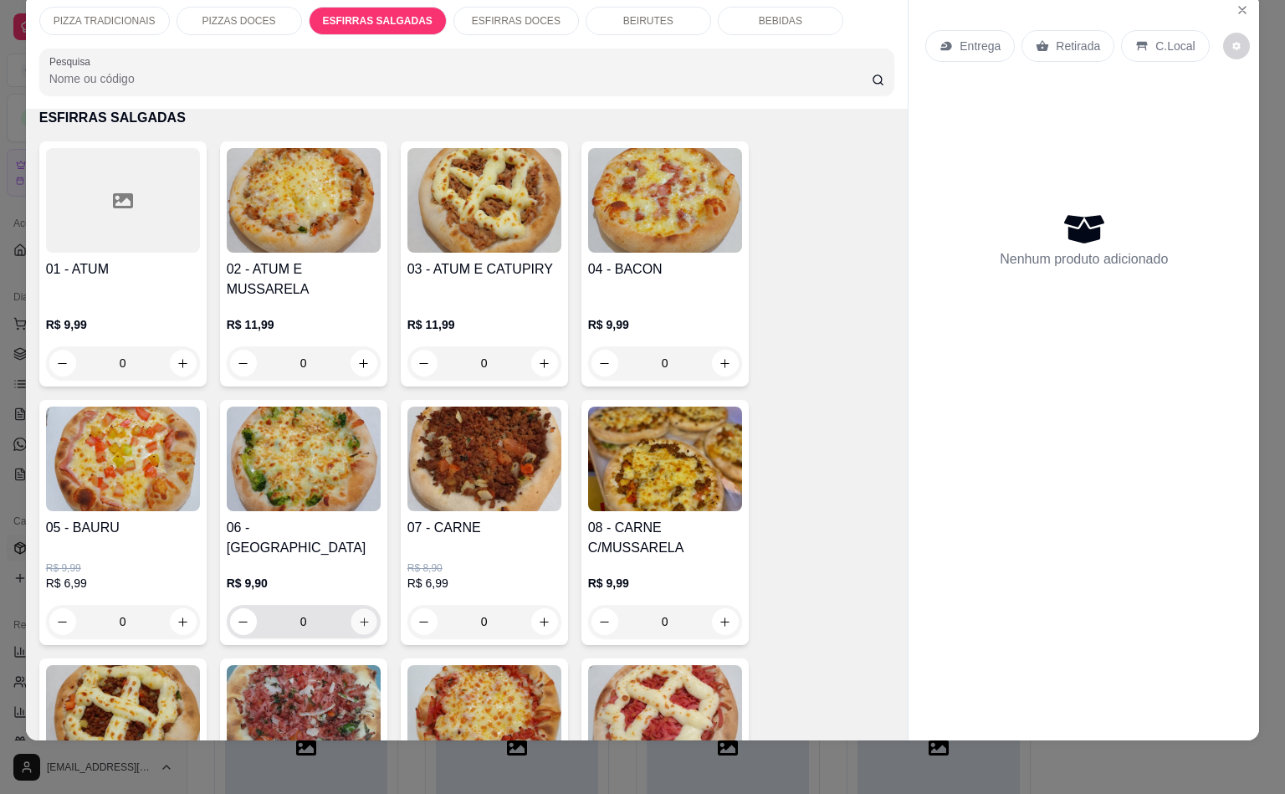
click at [357, 616] on icon "increase-product-quantity" at bounding box center [363, 622] width 13 height 13
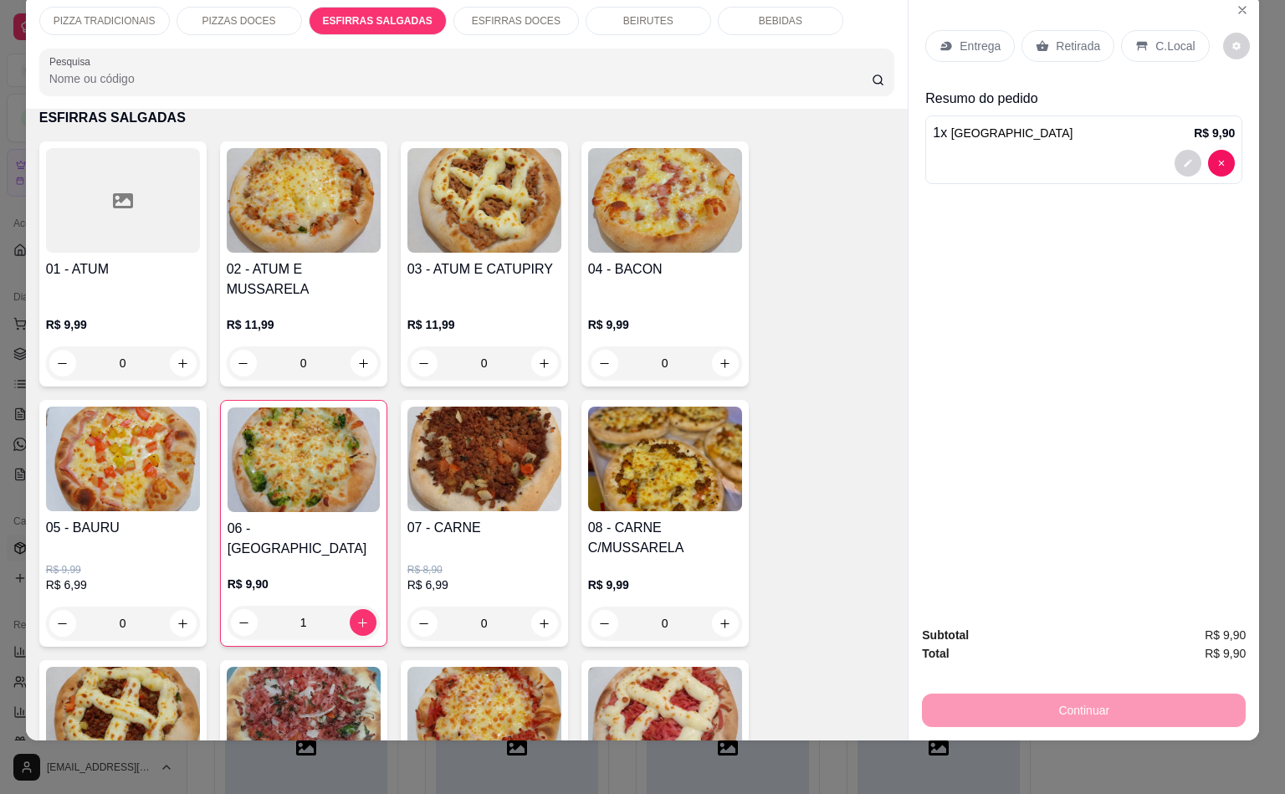
click at [125, 14] on p "PIZZA TRADICIONAIS" at bounding box center [105, 20] width 102 height 13
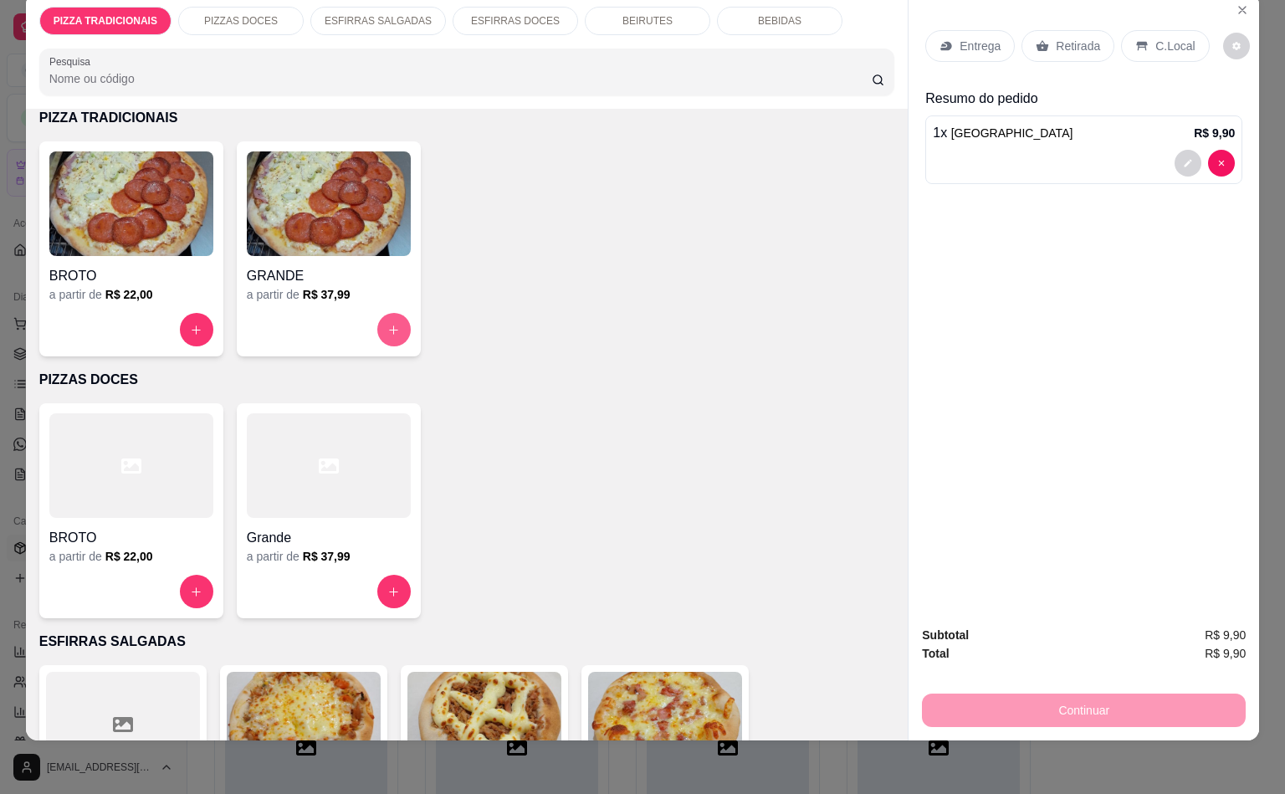
click at [392, 313] on button "increase-product-quantity" at bounding box center [393, 329] width 33 height 33
type input "0"
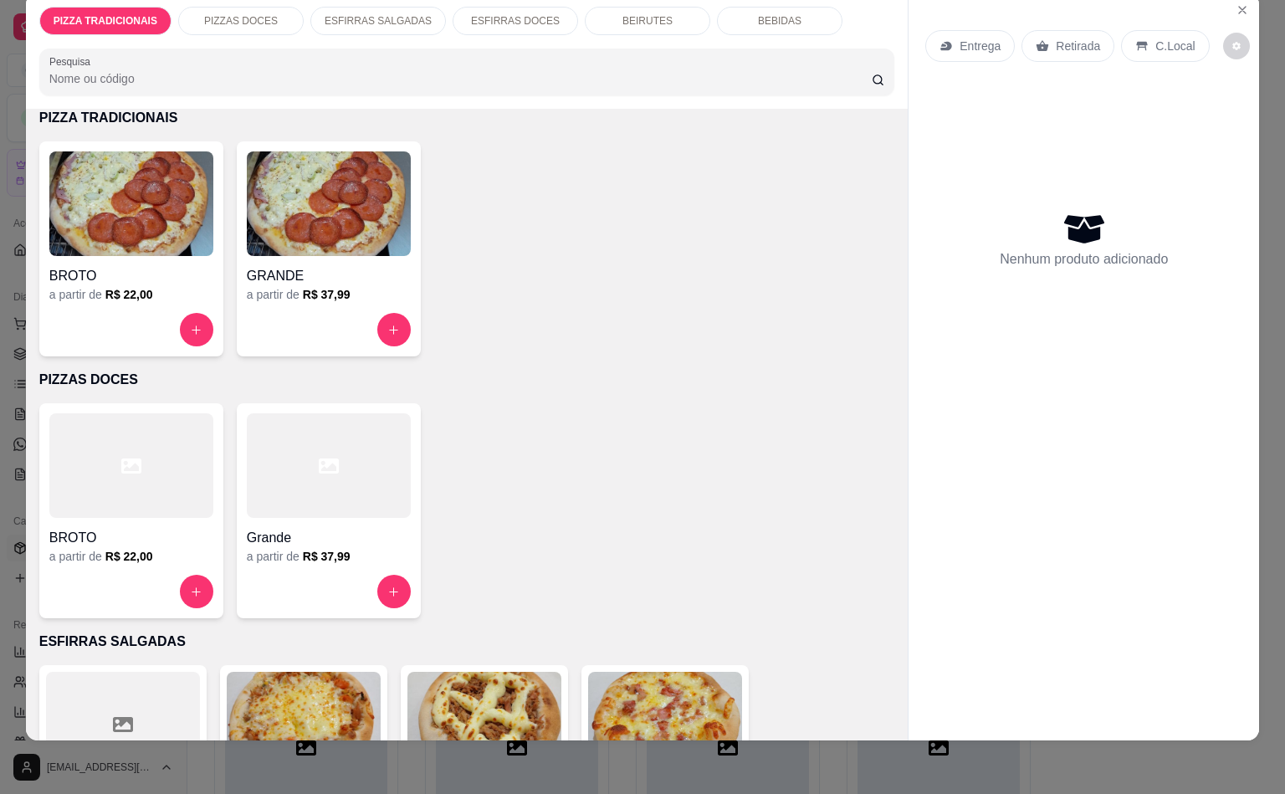
click at [146, 7] on div "PIZZA TRADICIONAIS" at bounding box center [105, 21] width 132 height 28
click at [136, 13] on div "PIZZA TRADICIONAIS" at bounding box center [105, 21] width 132 height 28
click at [389, 324] on icon "increase-product-quantity" at bounding box center [393, 330] width 13 height 13
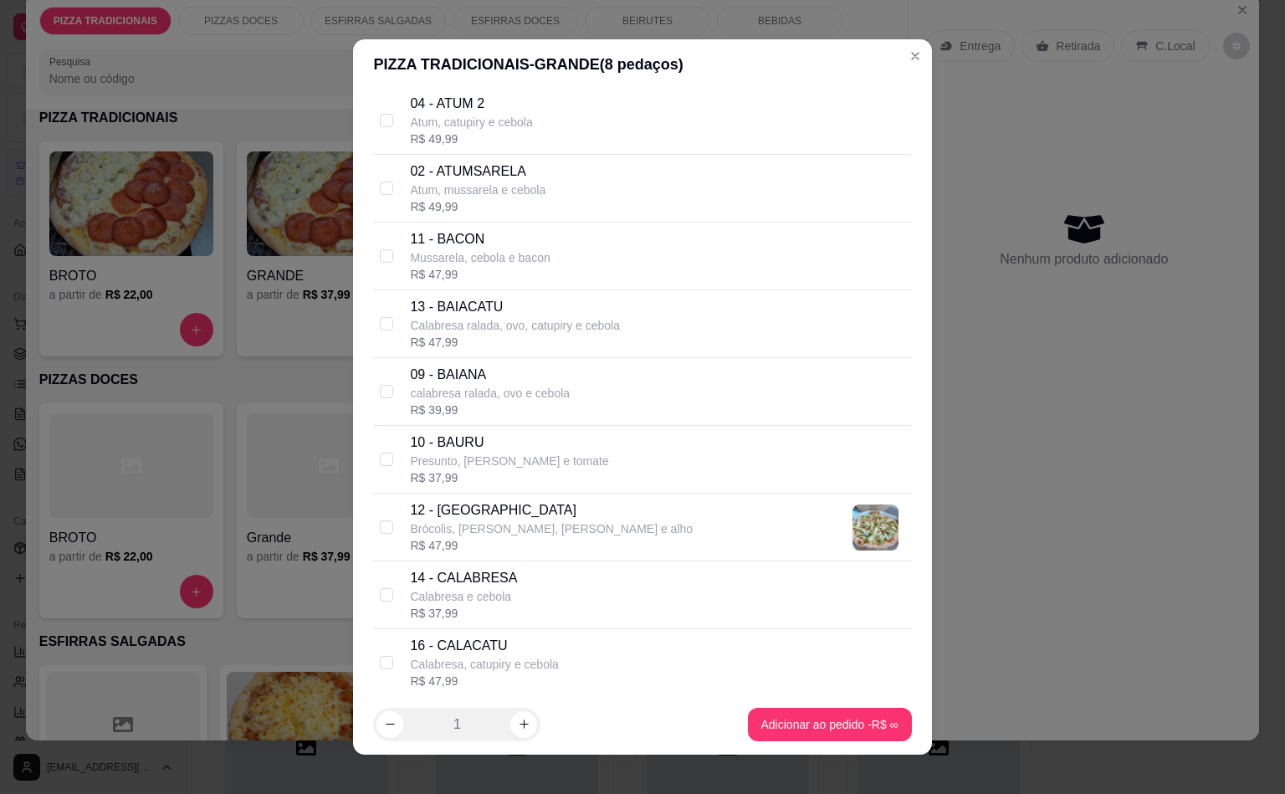
scroll to position [602, 0]
click at [382, 528] on input "checkbox" at bounding box center [386, 525] width 13 height 13
checkbox input "true"
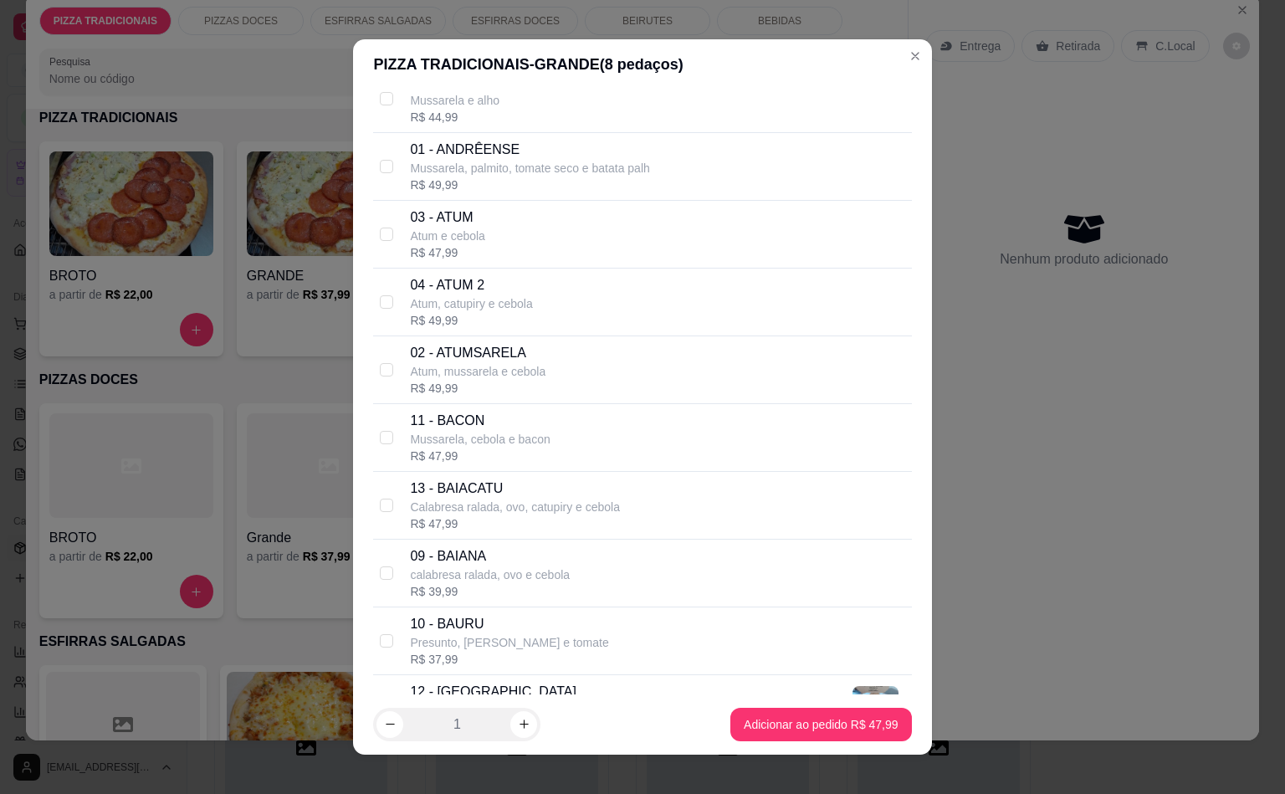
scroll to position [402, 0]
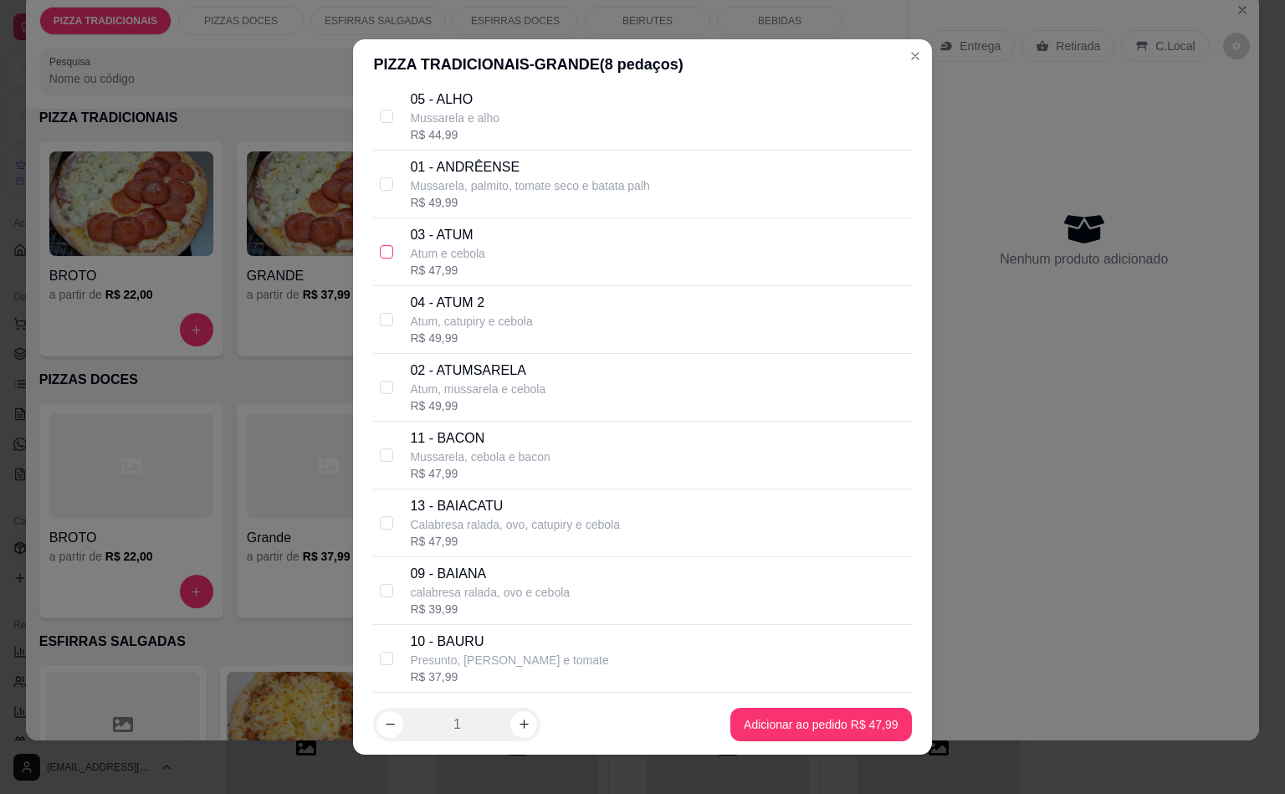
click at [381, 256] on input "checkbox" at bounding box center [386, 251] width 13 height 13
checkbox input "true"
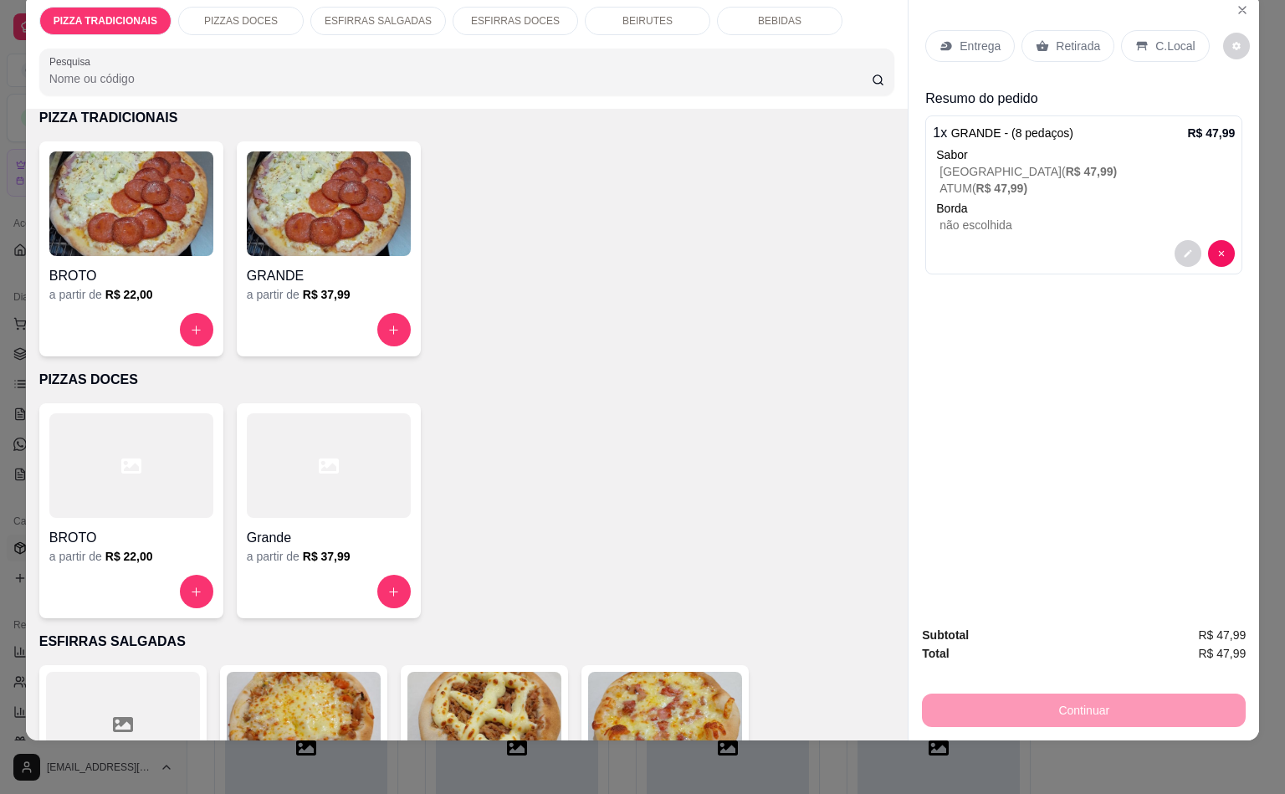
click at [633, 14] on p "BEIRUTES" at bounding box center [647, 20] width 50 height 13
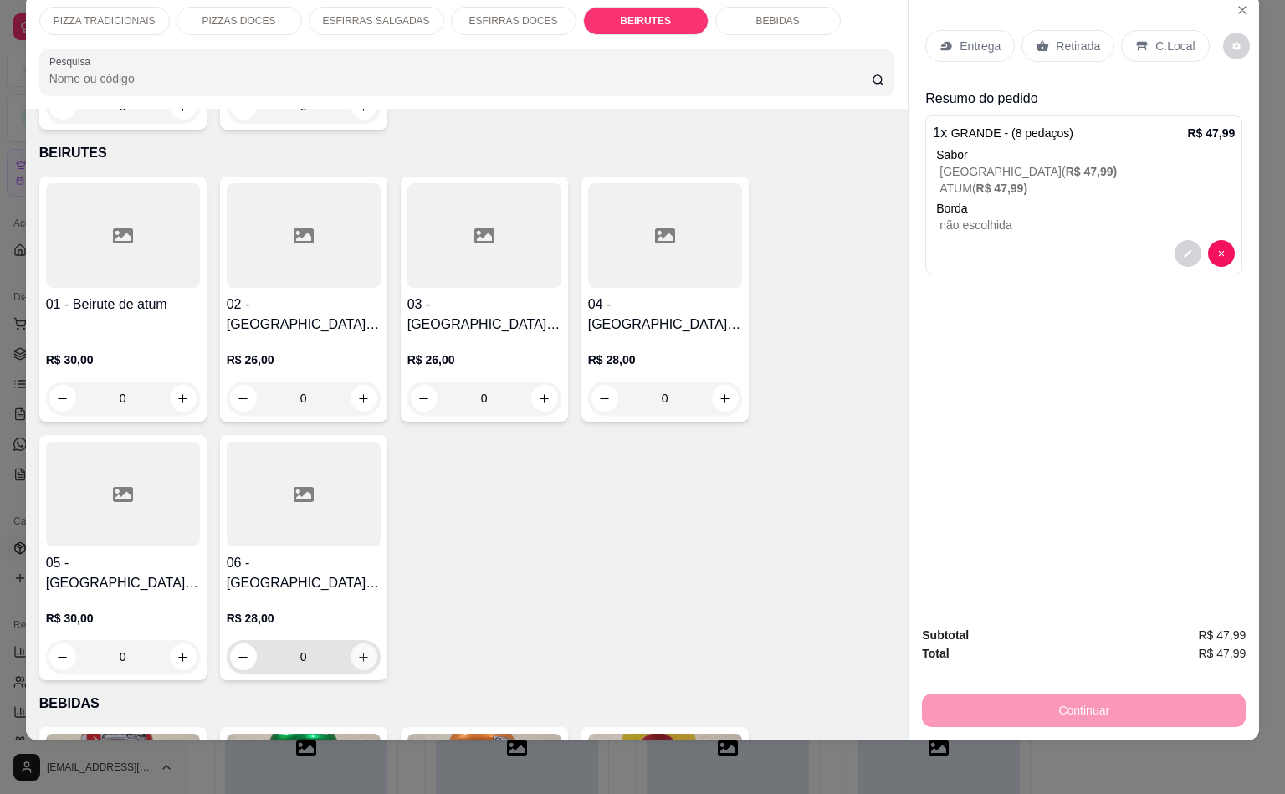
click at [357, 651] on icon "increase-product-quantity" at bounding box center [363, 657] width 13 height 13
type input "1"
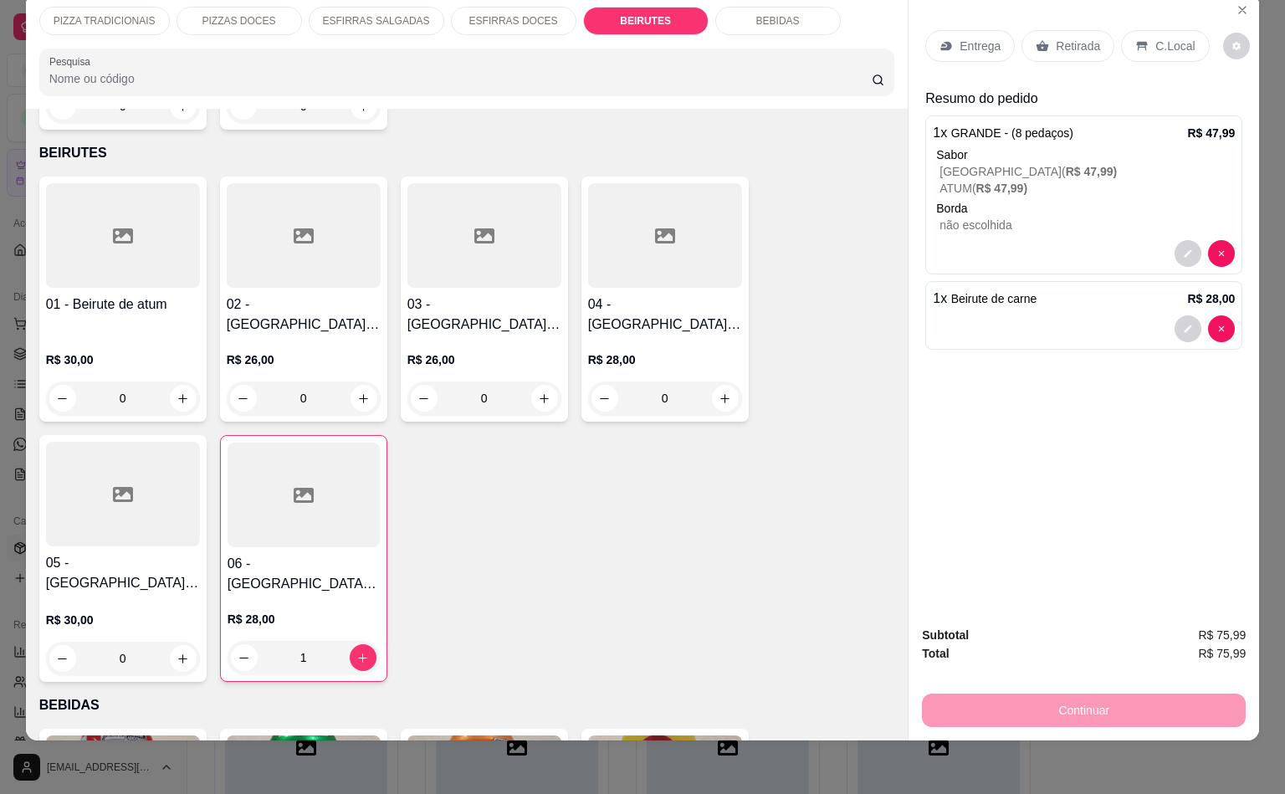
click at [972, 38] on p "Entrega" at bounding box center [980, 46] width 41 height 17
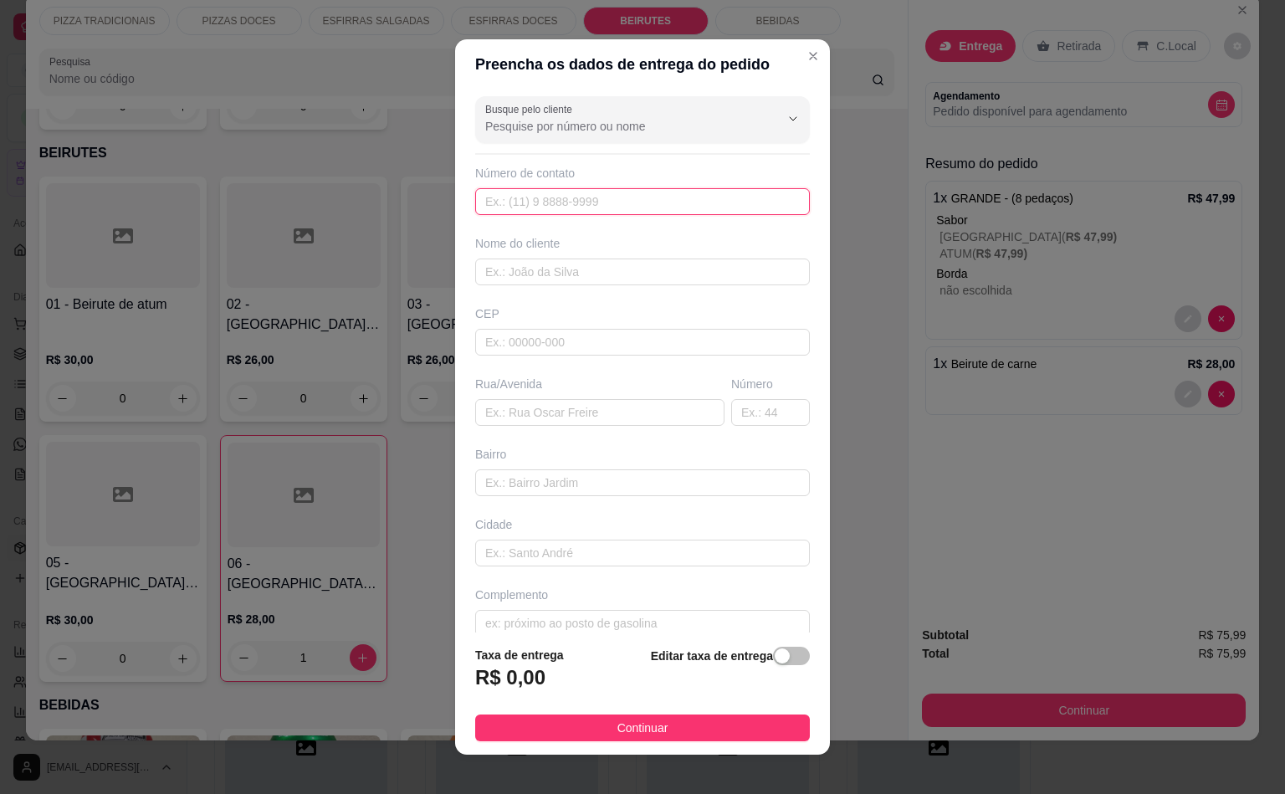
click at [532, 204] on input "text" at bounding box center [642, 201] width 335 height 27
click at [532, 264] on input "text" at bounding box center [642, 272] width 335 height 27
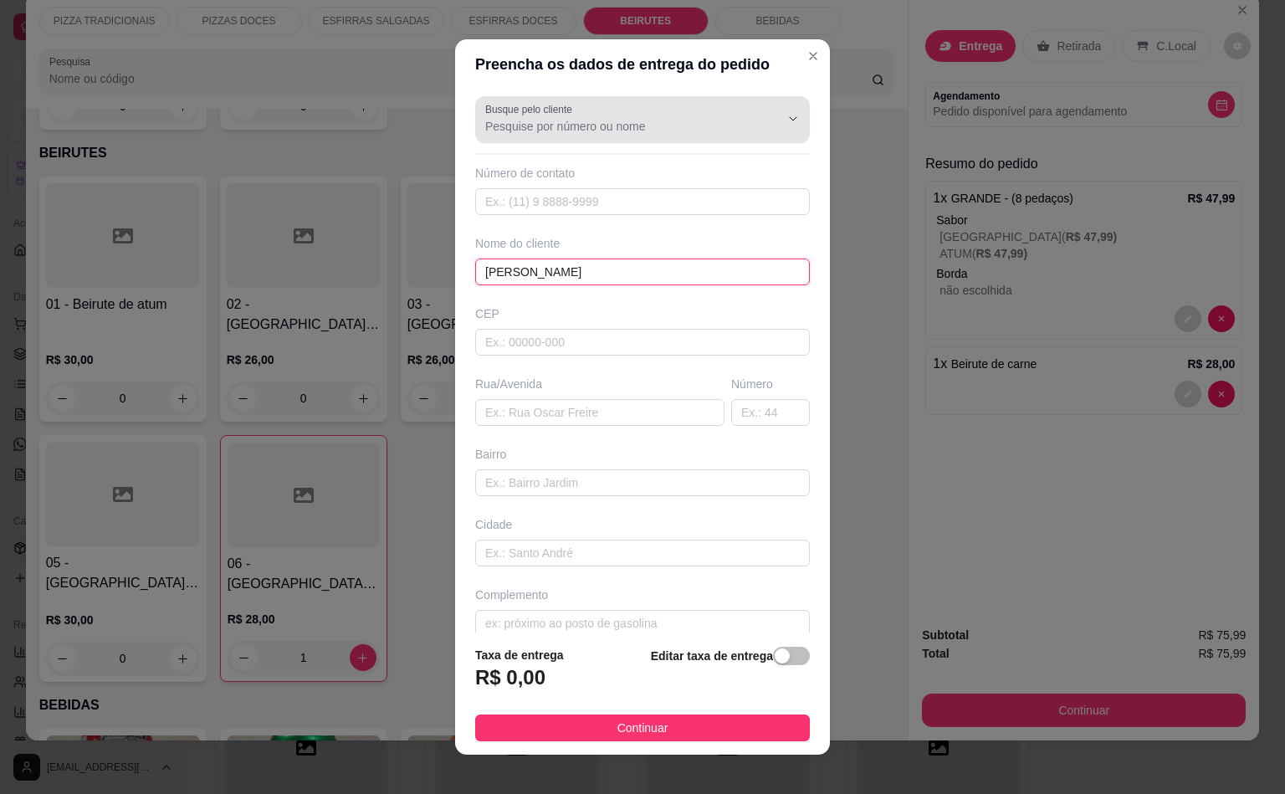
type input "[PERSON_NAME]"
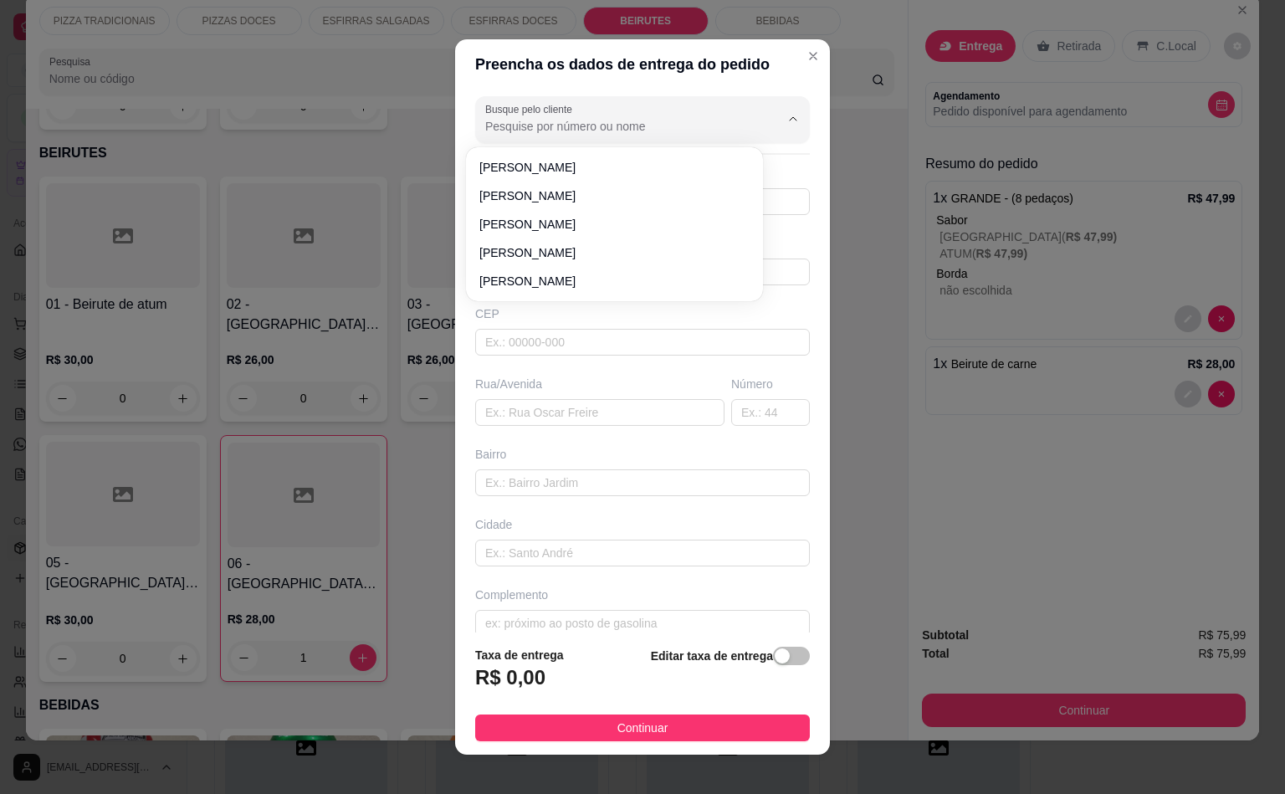
click at [548, 133] on input "Busque pelo cliente" at bounding box center [619, 126] width 268 height 17
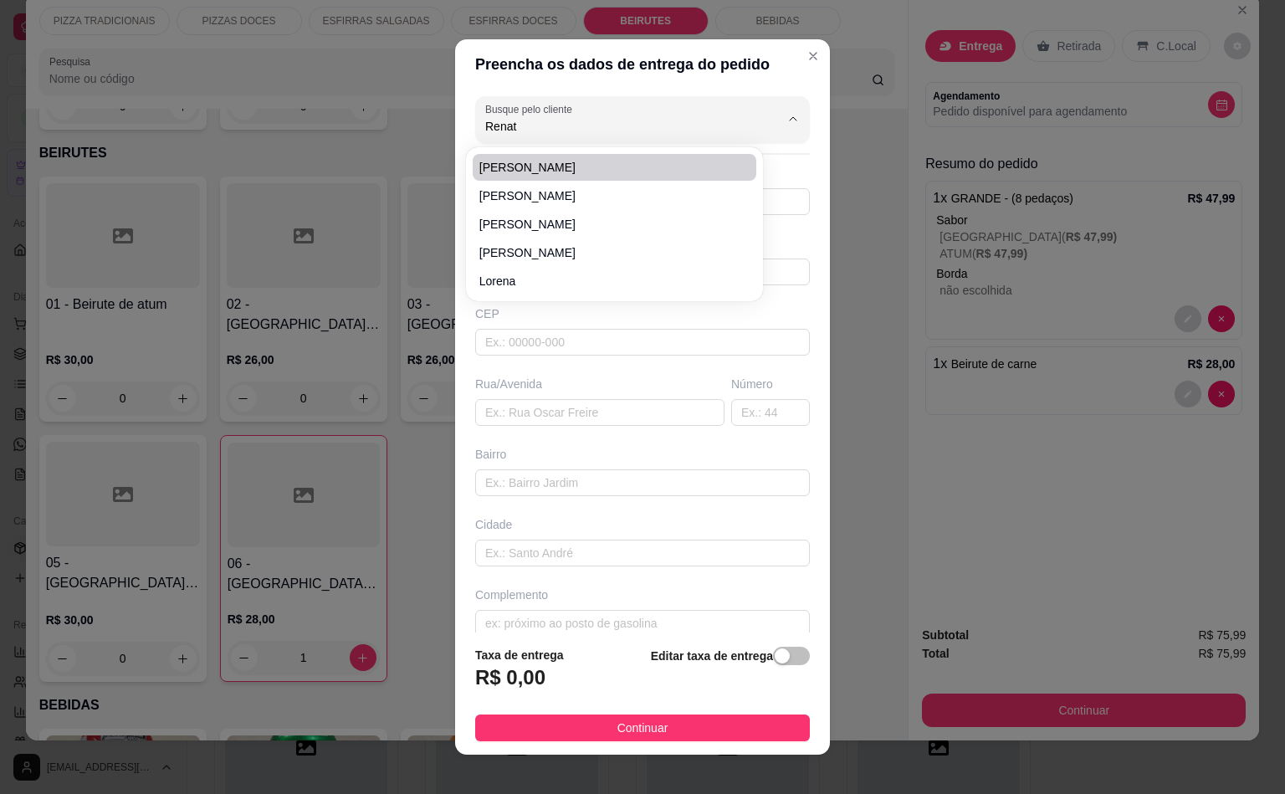
type input "[PERSON_NAME]"
click at [590, 174] on span "[PERSON_NAME]" at bounding box center [605, 167] width 253 height 17
type input "11985504507"
type input "[GEOGRAPHIC_DATA]"
type input "823"
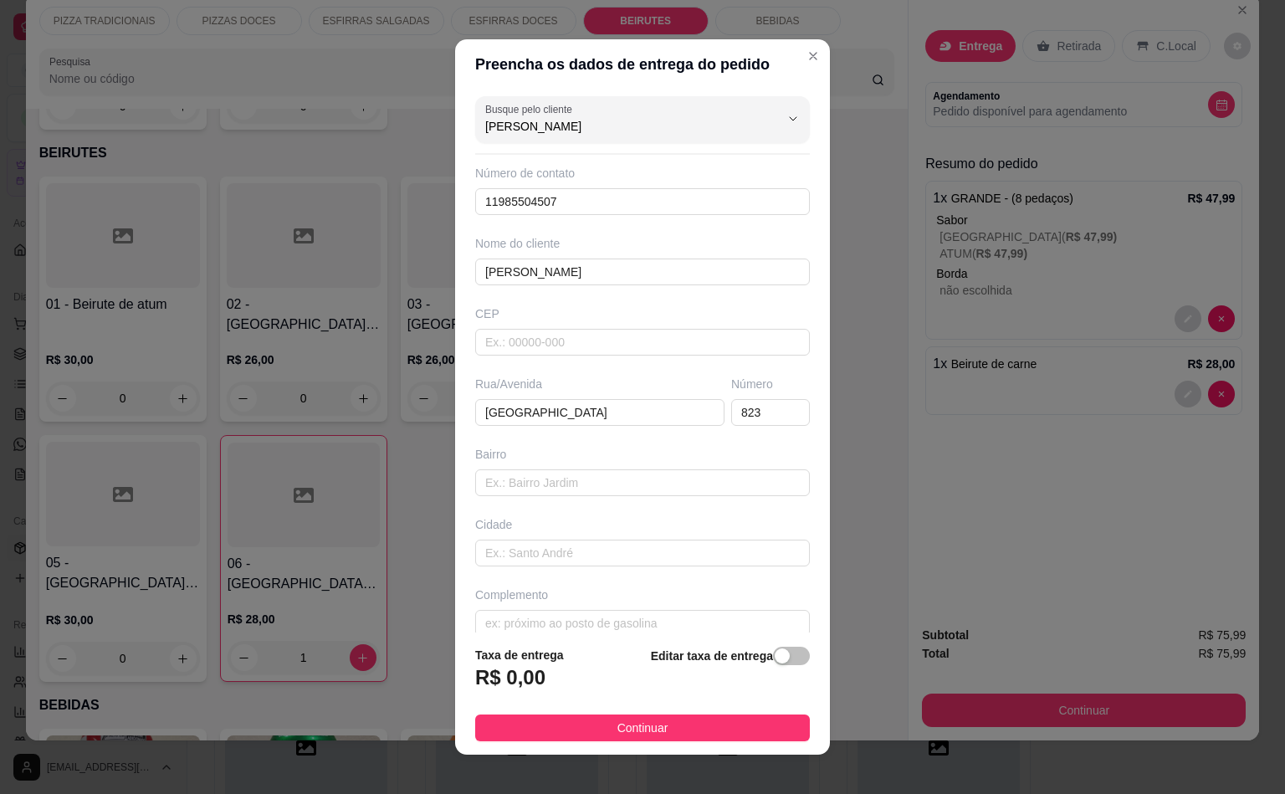
type input "[PERSON_NAME]"
click at [617, 719] on span "Continuar" at bounding box center [642, 728] width 51 height 18
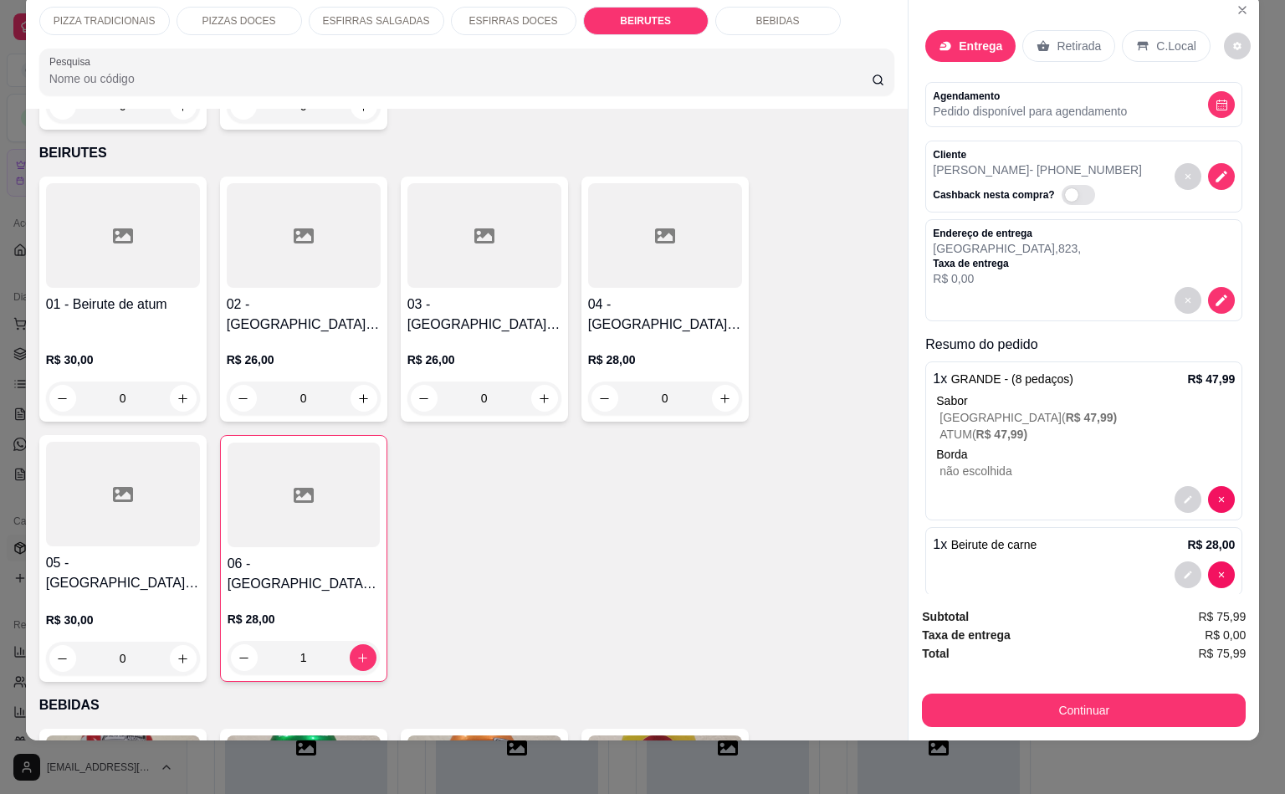
scroll to position [0, 0]
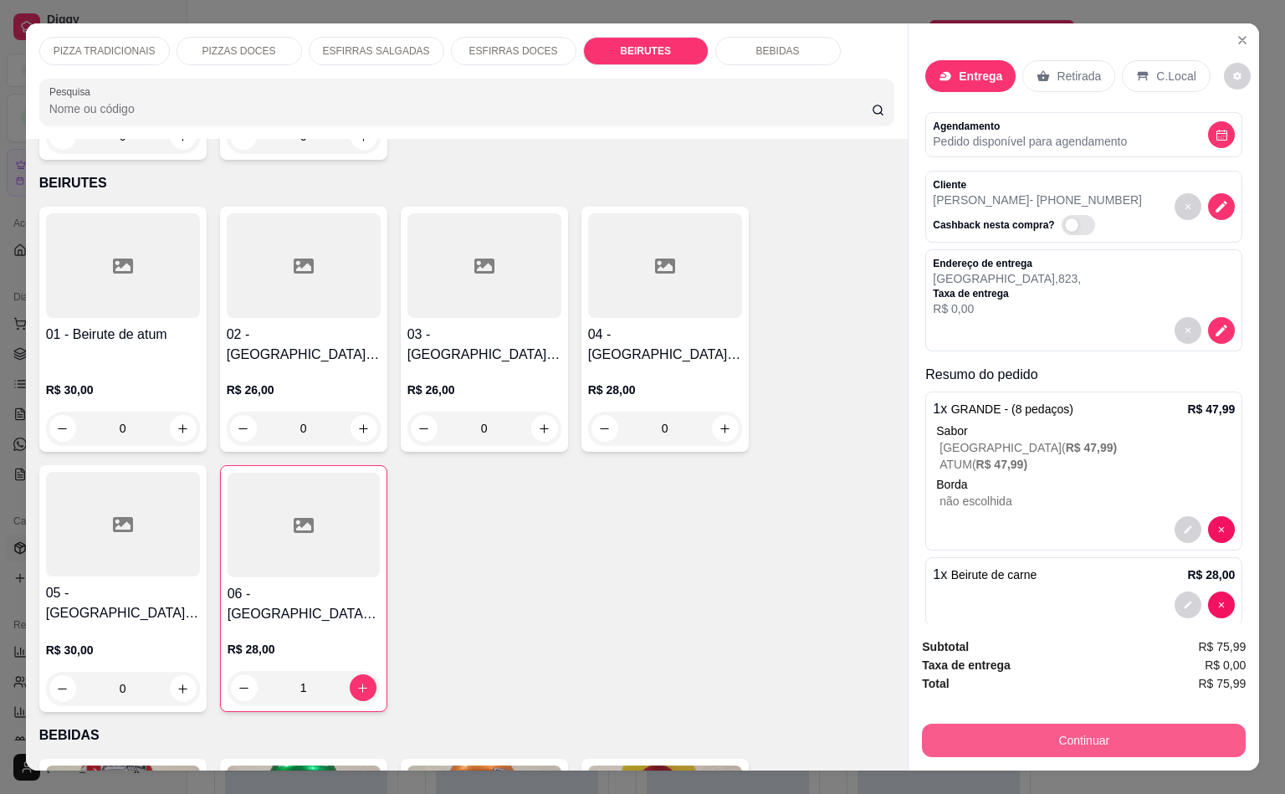
click at [1084, 731] on button "Continuar" at bounding box center [1084, 740] width 324 height 33
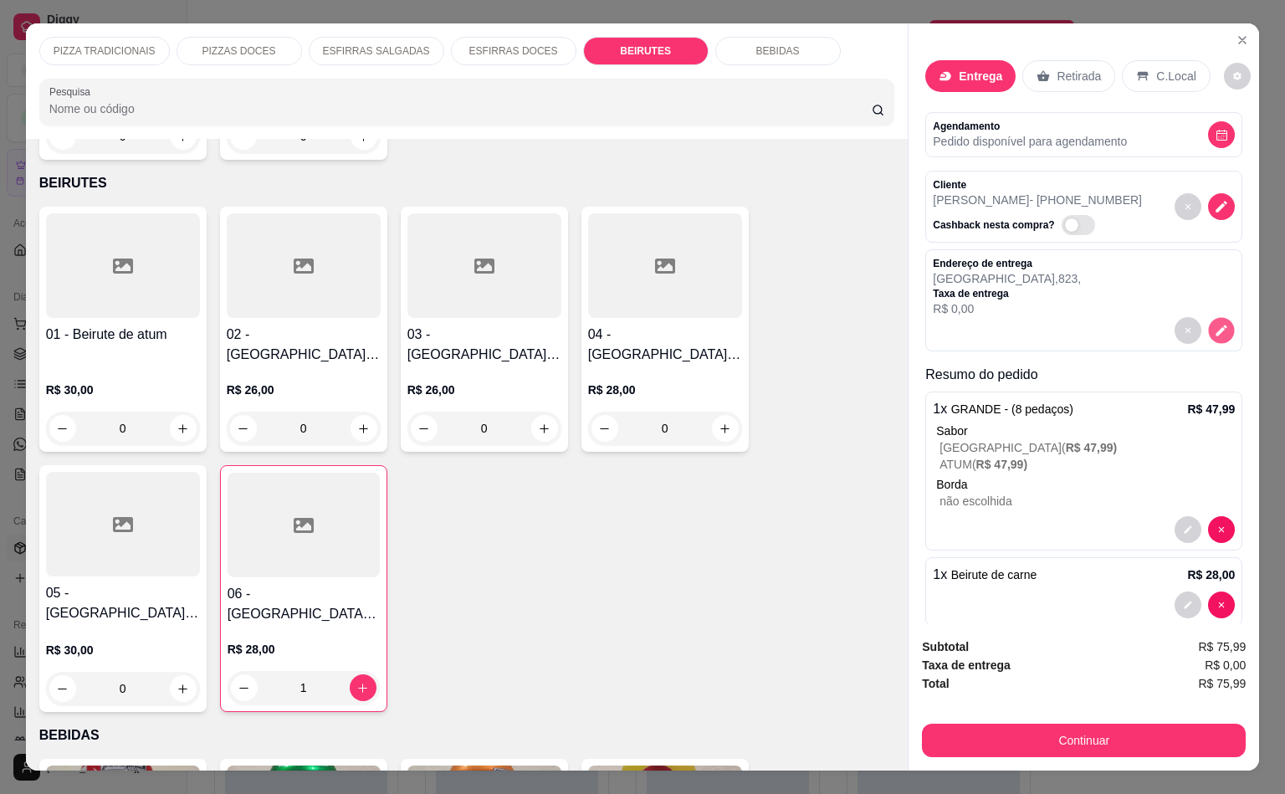
click at [1215, 324] on icon "decrease-product-quantity" at bounding box center [1222, 331] width 14 height 14
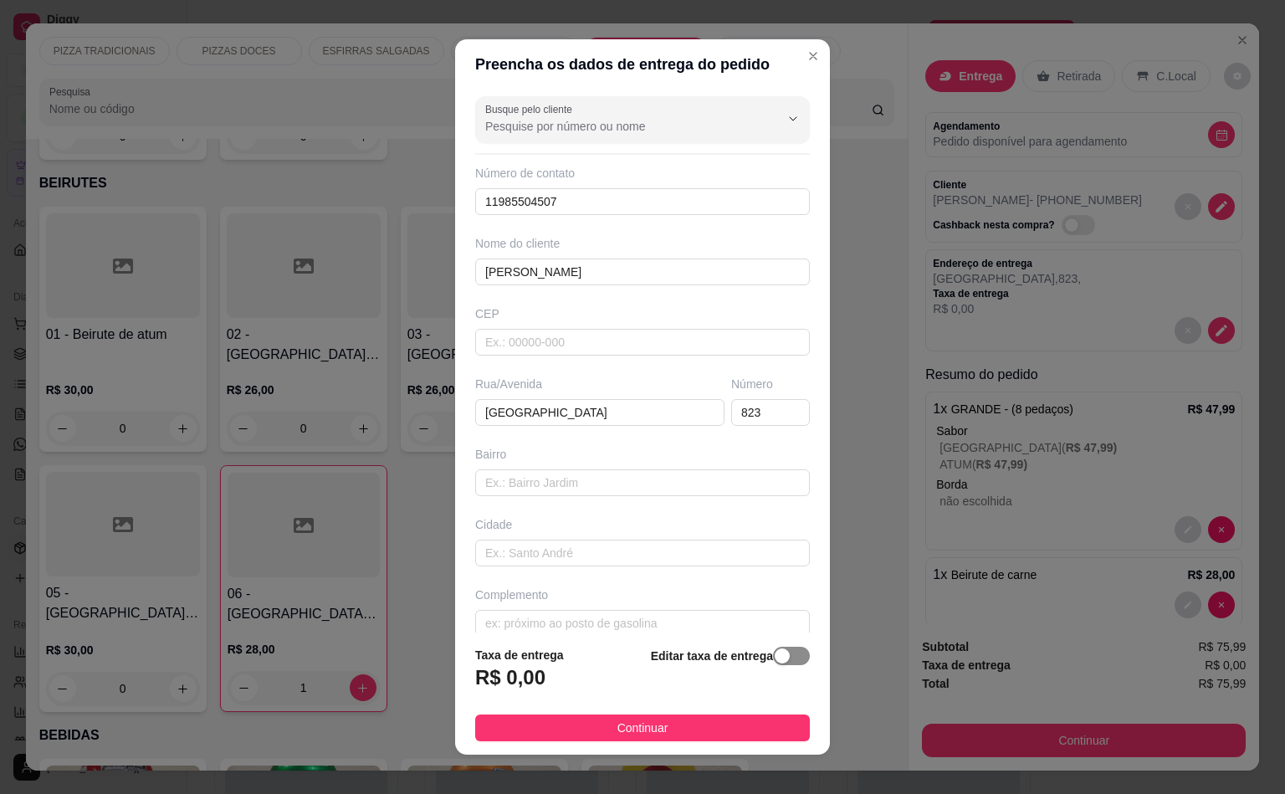
click at [775, 650] on div "button" at bounding box center [782, 655] width 15 height 15
click at [597, 688] on input "0,00" at bounding box center [565, 684] width 179 height 32
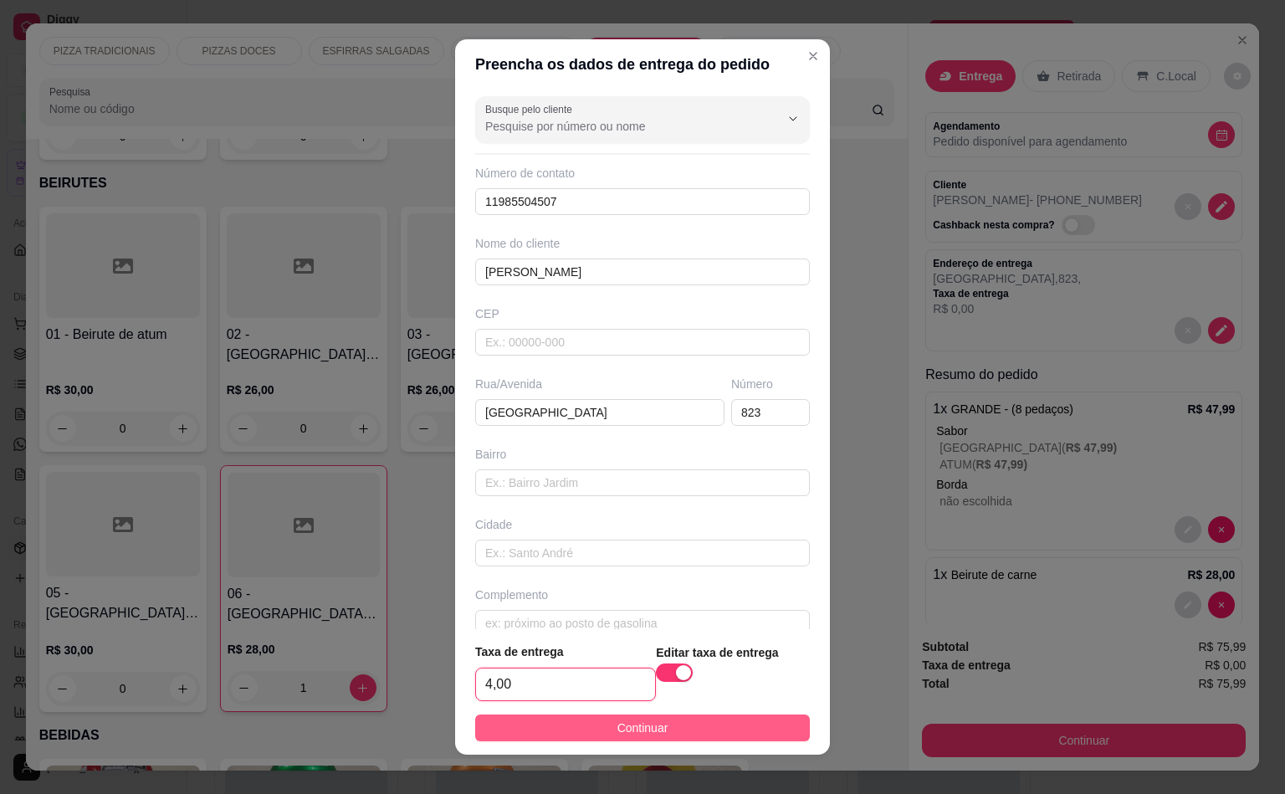
type input "4,00"
click at [567, 739] on button "Continuar" at bounding box center [642, 727] width 335 height 27
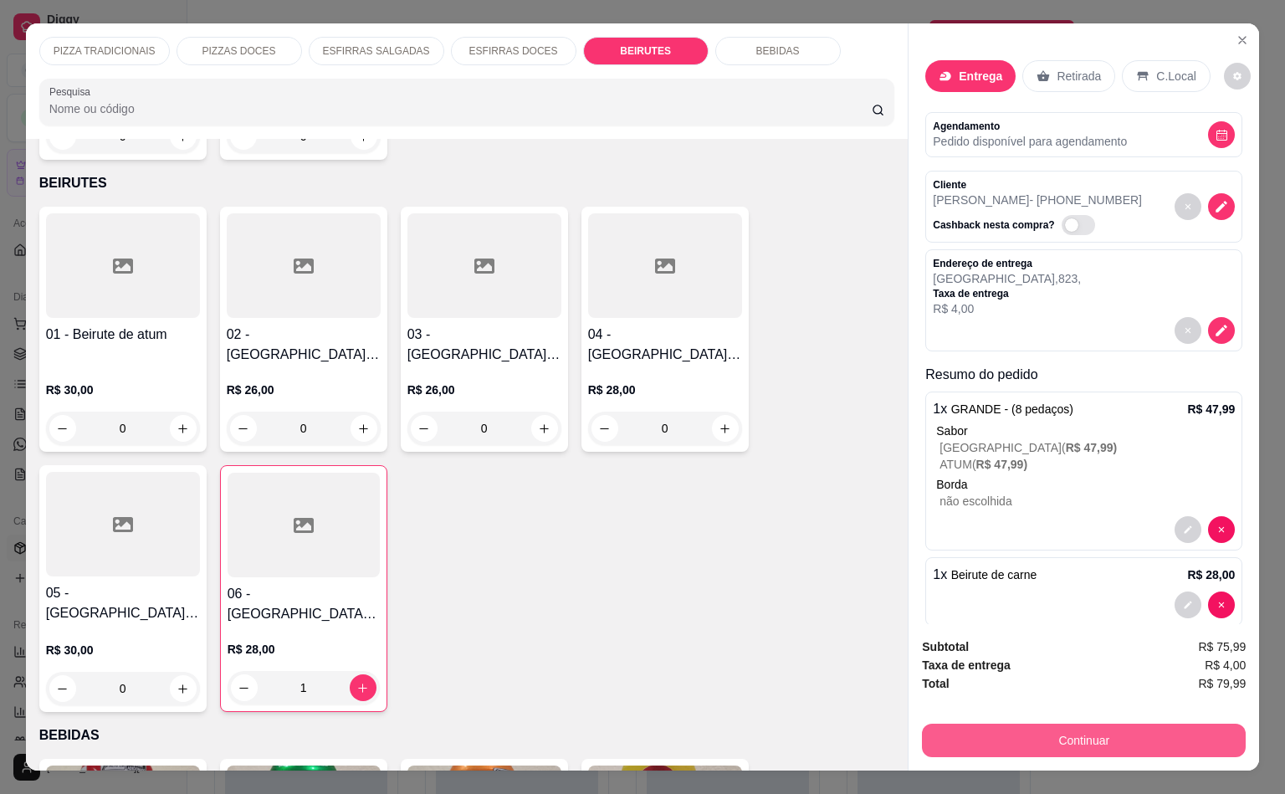
click at [1105, 734] on button "Continuar" at bounding box center [1084, 740] width 324 height 33
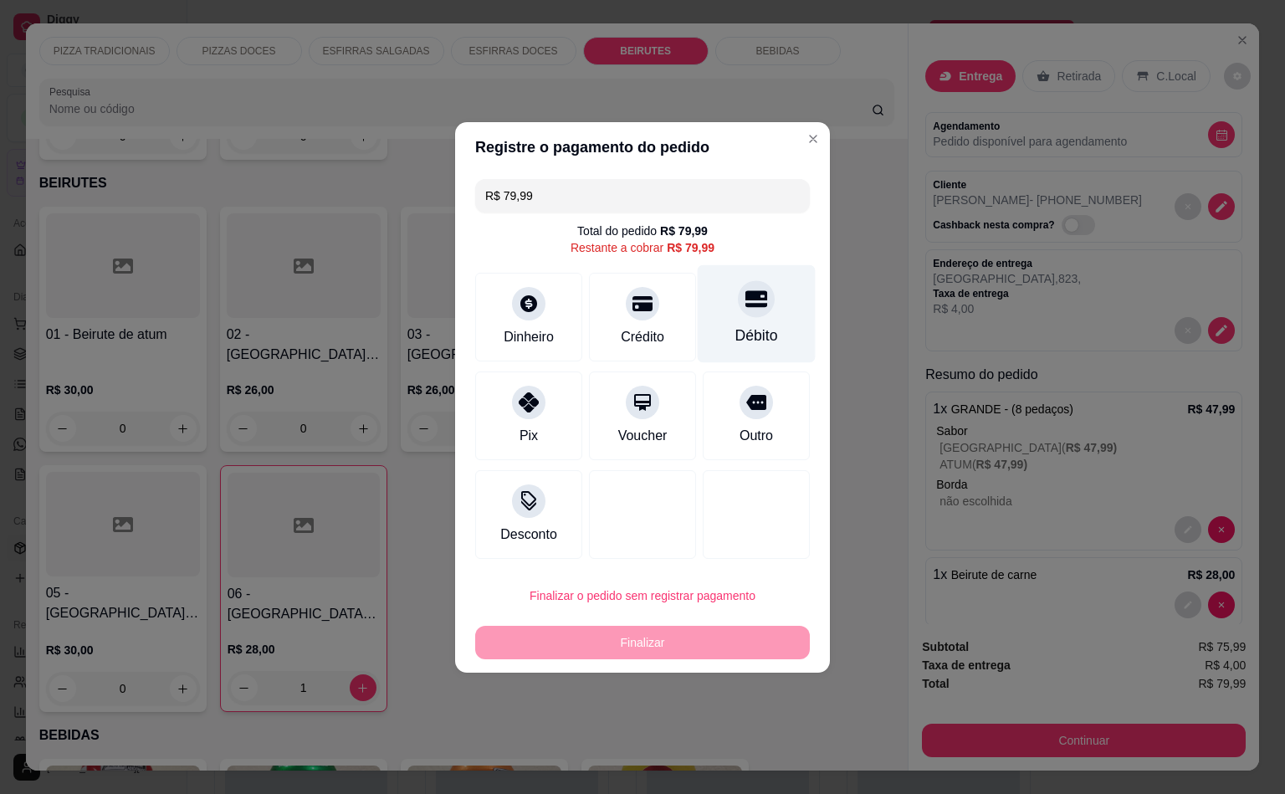
click at [721, 320] on div "Débito" at bounding box center [757, 313] width 118 height 98
type input "R$ 0,00"
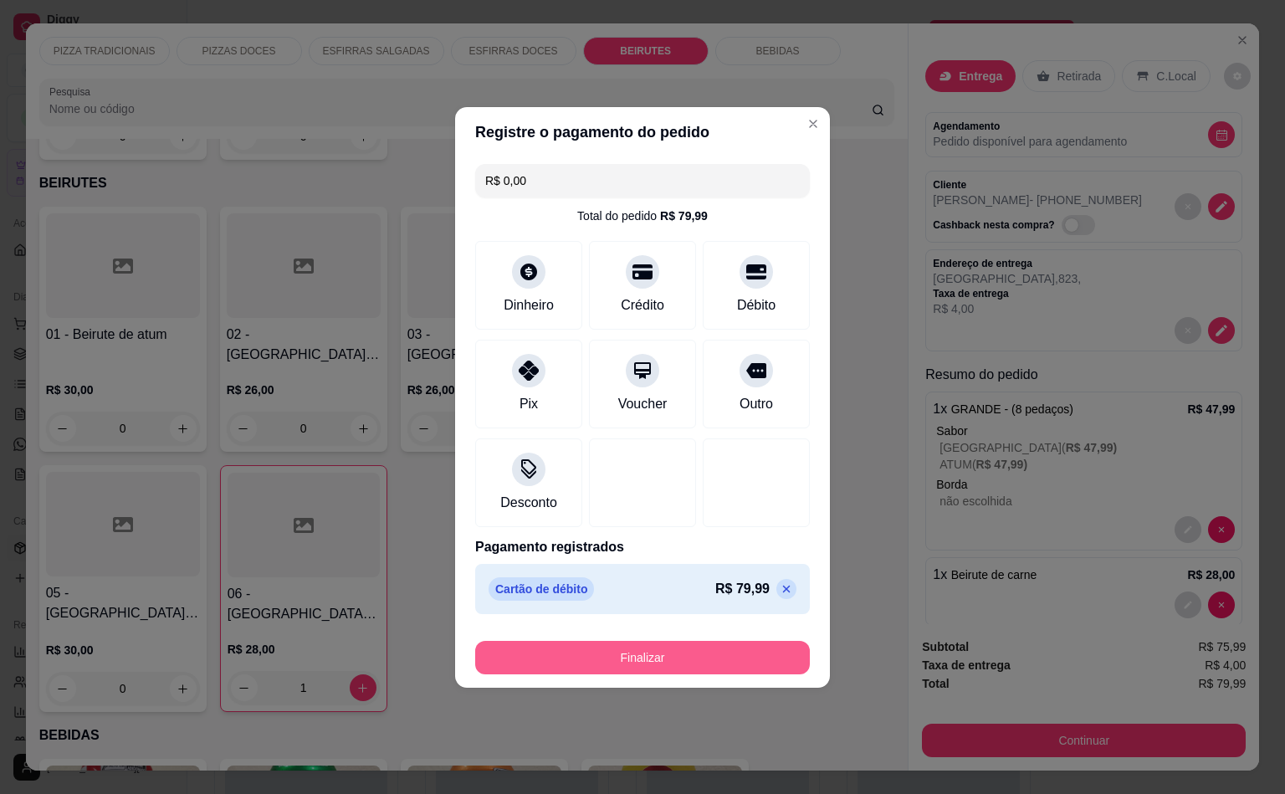
click at [628, 655] on button "Finalizar" at bounding box center [642, 657] width 335 height 33
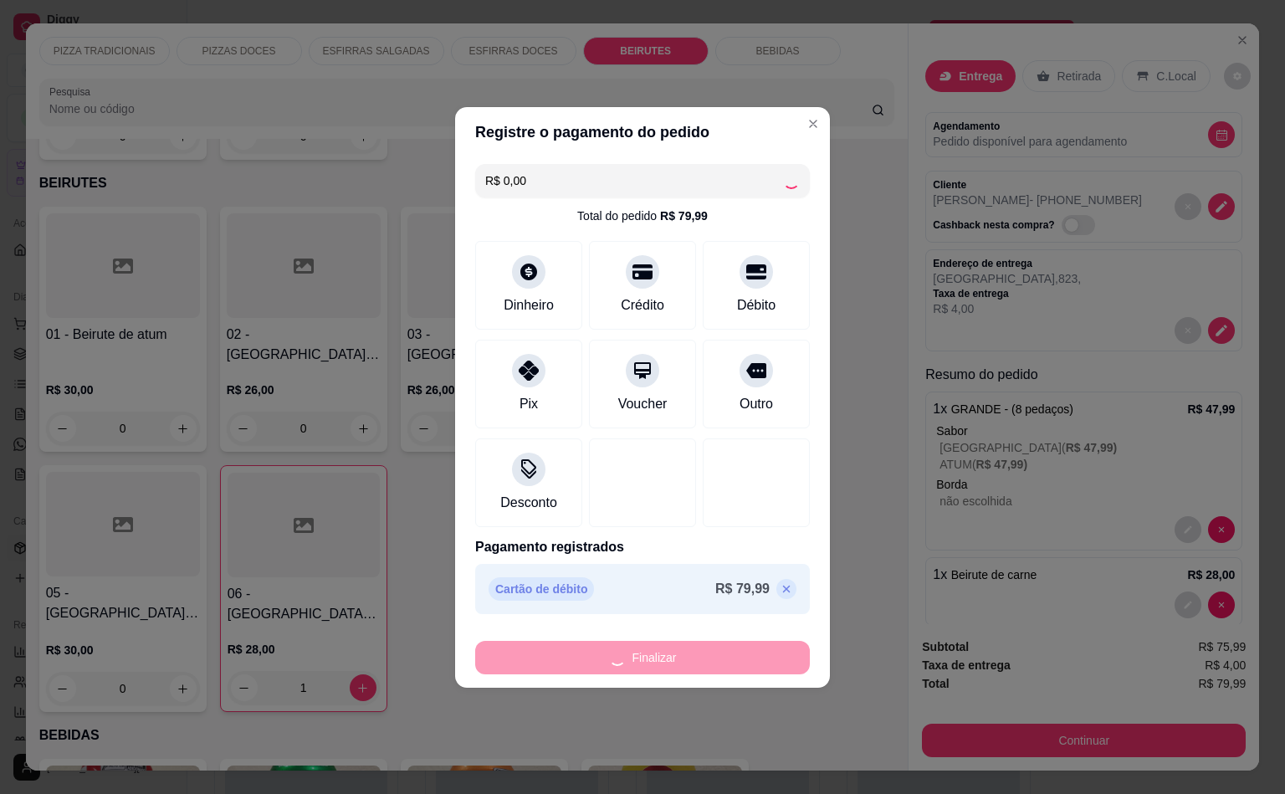
type input "0"
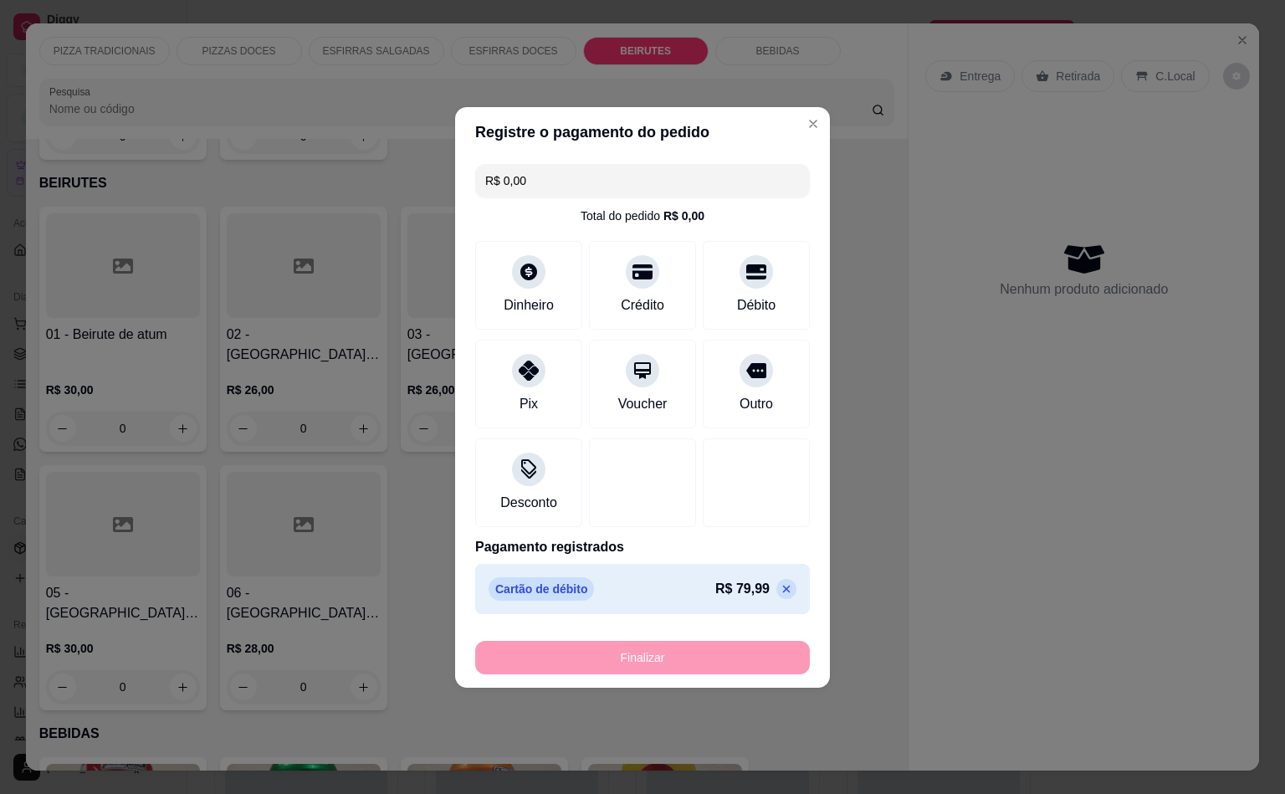
type input "-R$ 79,99"
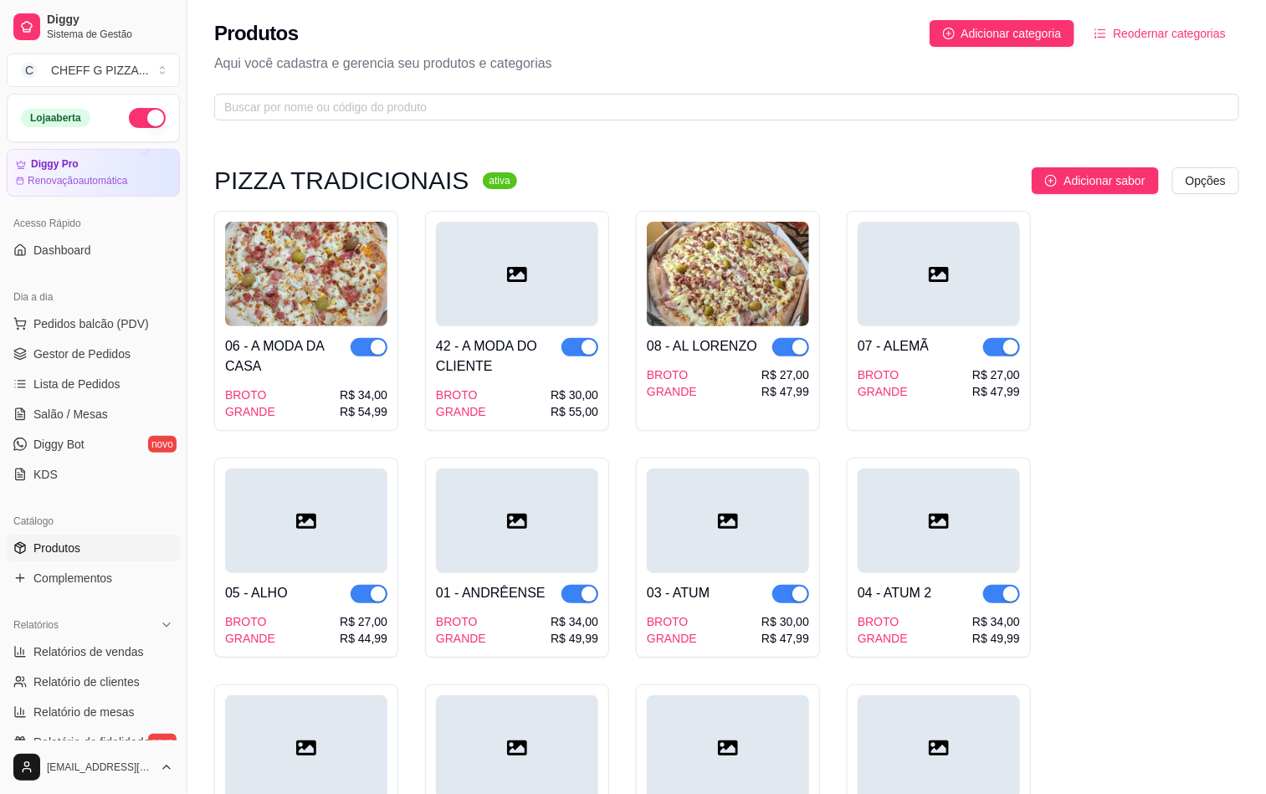
click at [362, 392] on div "R$ 34,00" at bounding box center [364, 395] width 48 height 17
click at [124, 329] on span "Pedidos balcão (PDV)" at bounding box center [90, 323] width 115 height 17
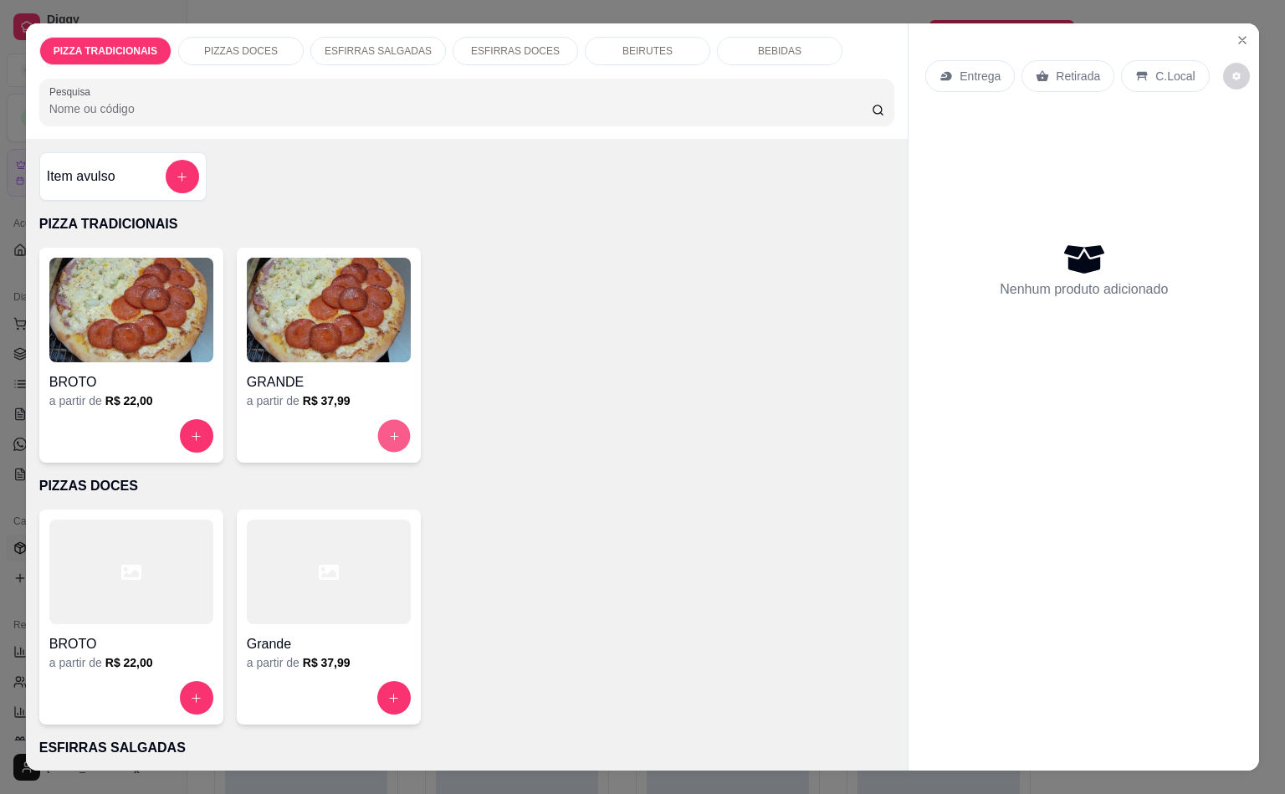
click at [377, 420] on button "increase-product-quantity" at bounding box center [393, 436] width 33 height 33
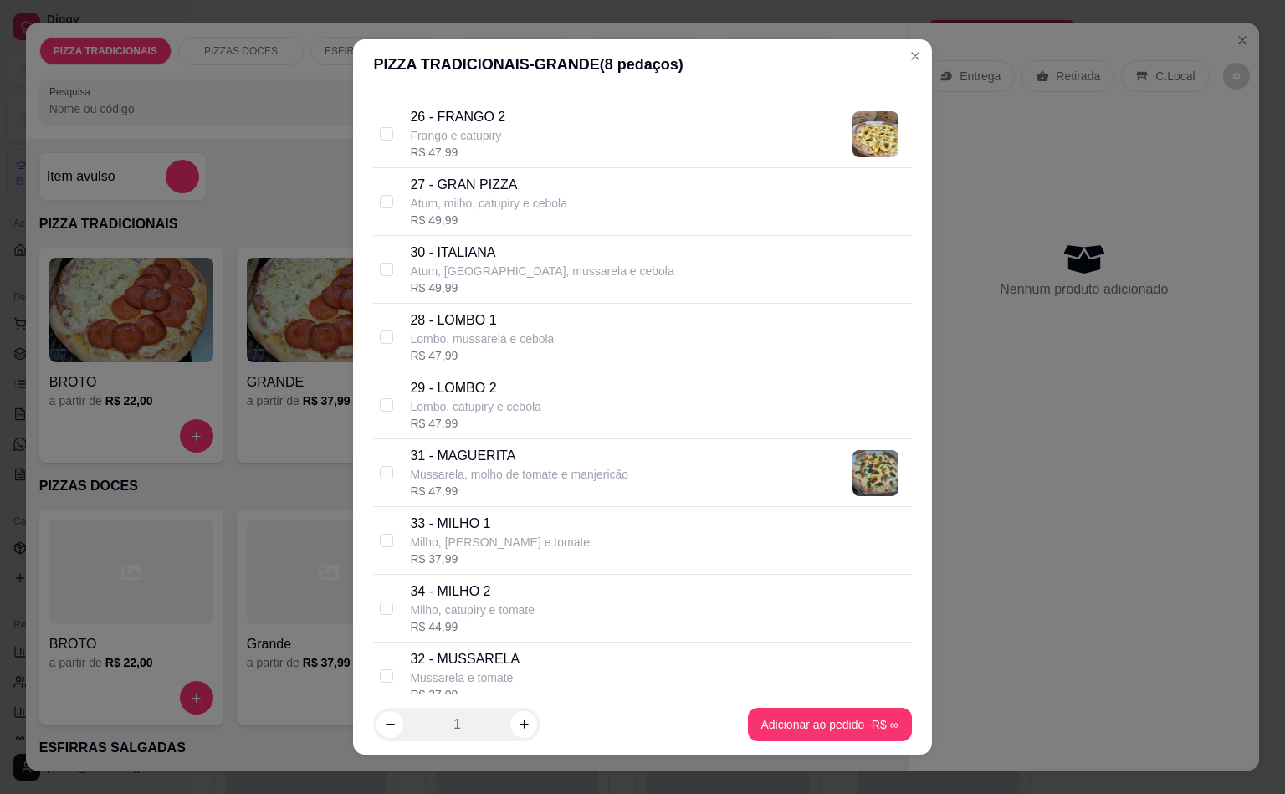
scroll to position [1857, 0]
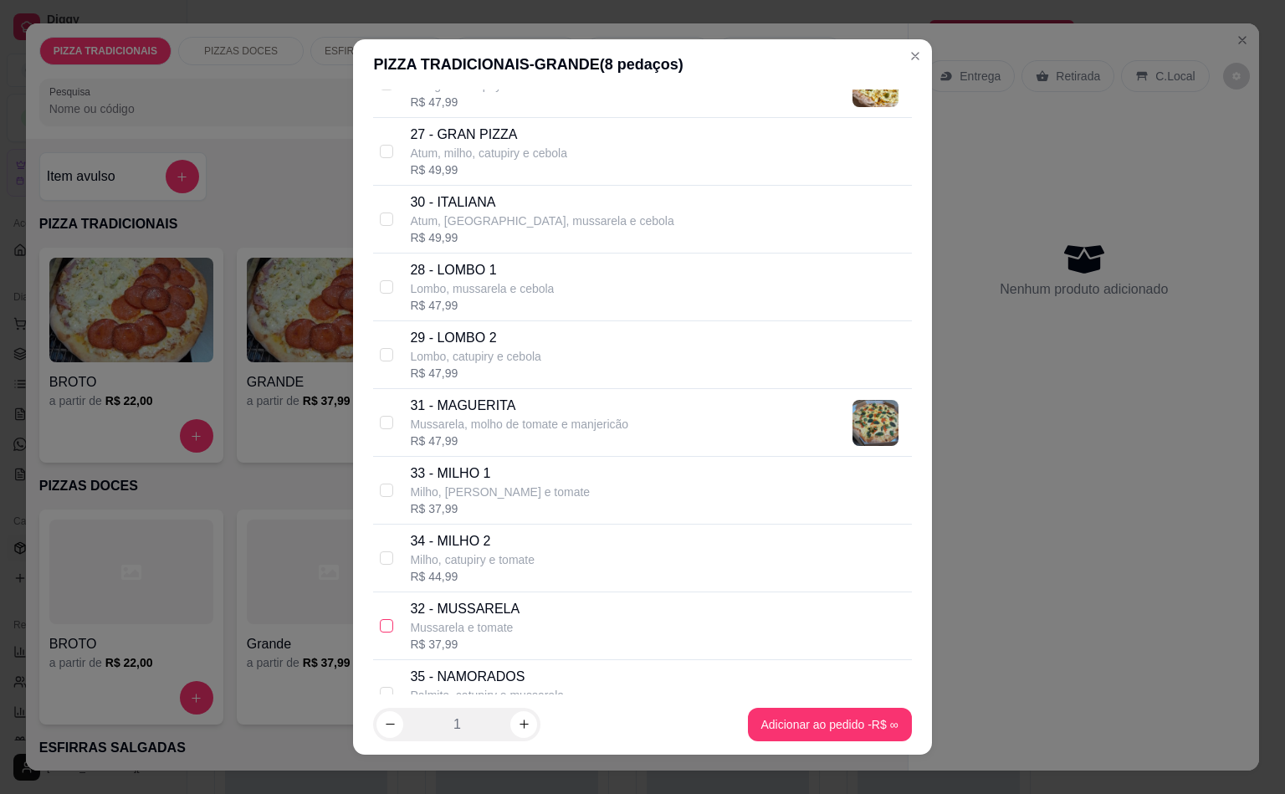
click at [380, 632] on input "checkbox" at bounding box center [386, 625] width 13 height 13
checkbox input "true"
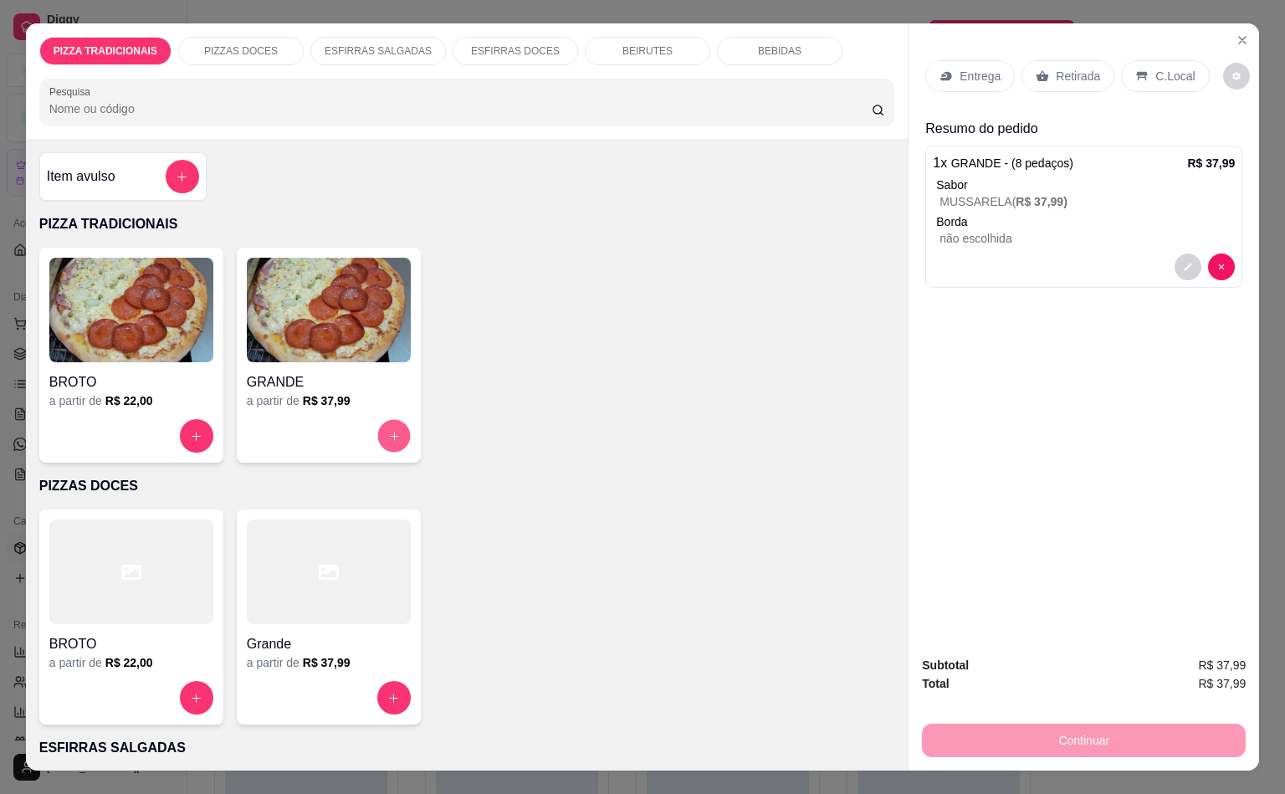
click at [377, 424] on button "increase-product-quantity" at bounding box center [393, 436] width 33 height 33
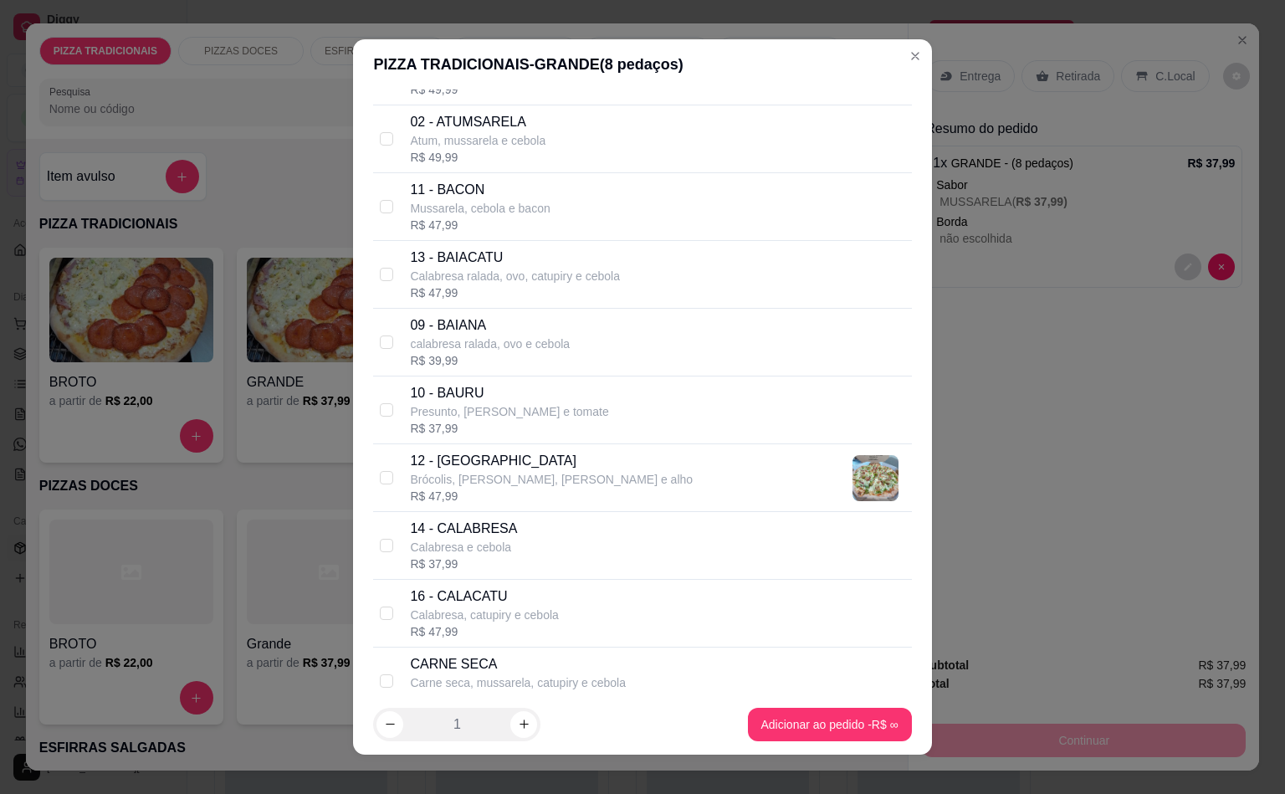
scroll to position [803, 0]
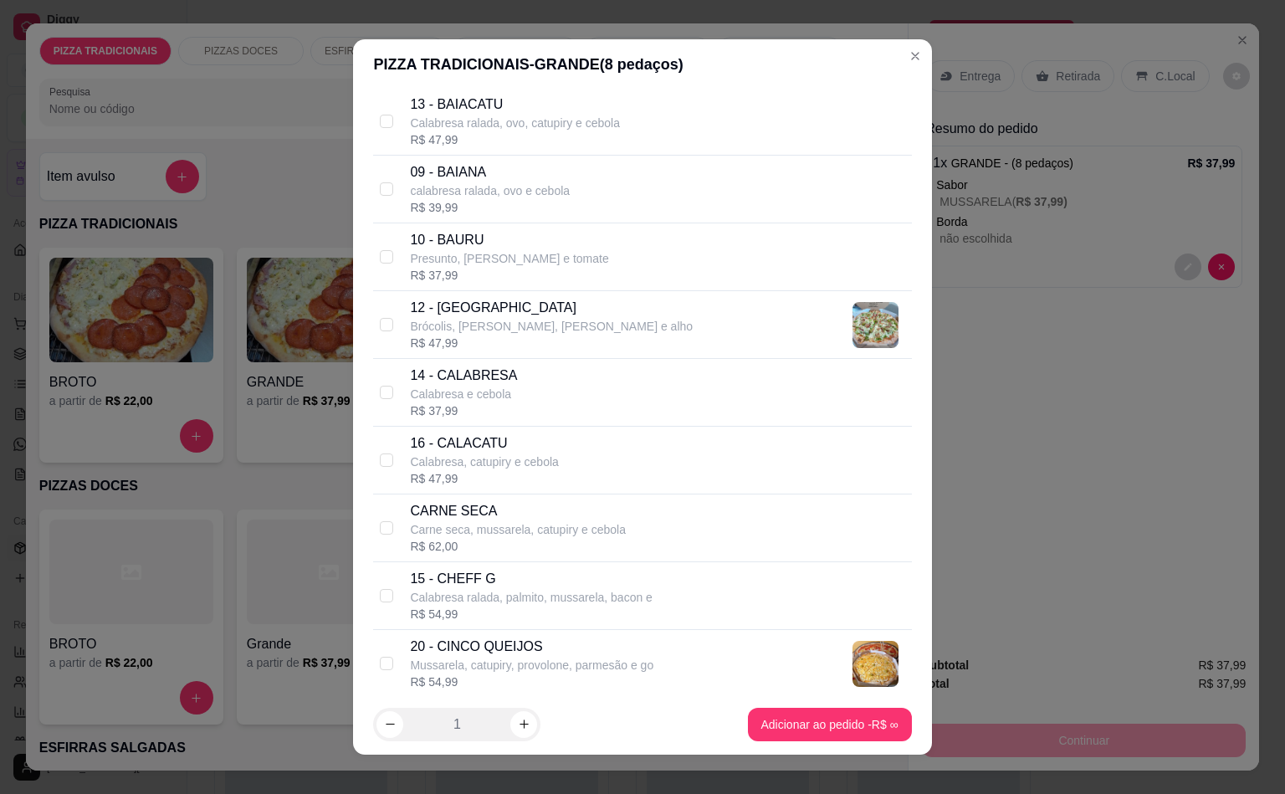
click at [373, 382] on div "14 - CALABRESA Calabresa e cebola R$ 37,99" at bounding box center [642, 393] width 538 height 68
checkbox input "true"
click at [380, 322] on label at bounding box center [386, 324] width 13 height 18
click at [380, 322] on input "checkbox" at bounding box center [386, 324] width 13 height 13
click at [380, 330] on input "checkbox" at bounding box center [386, 324] width 13 height 13
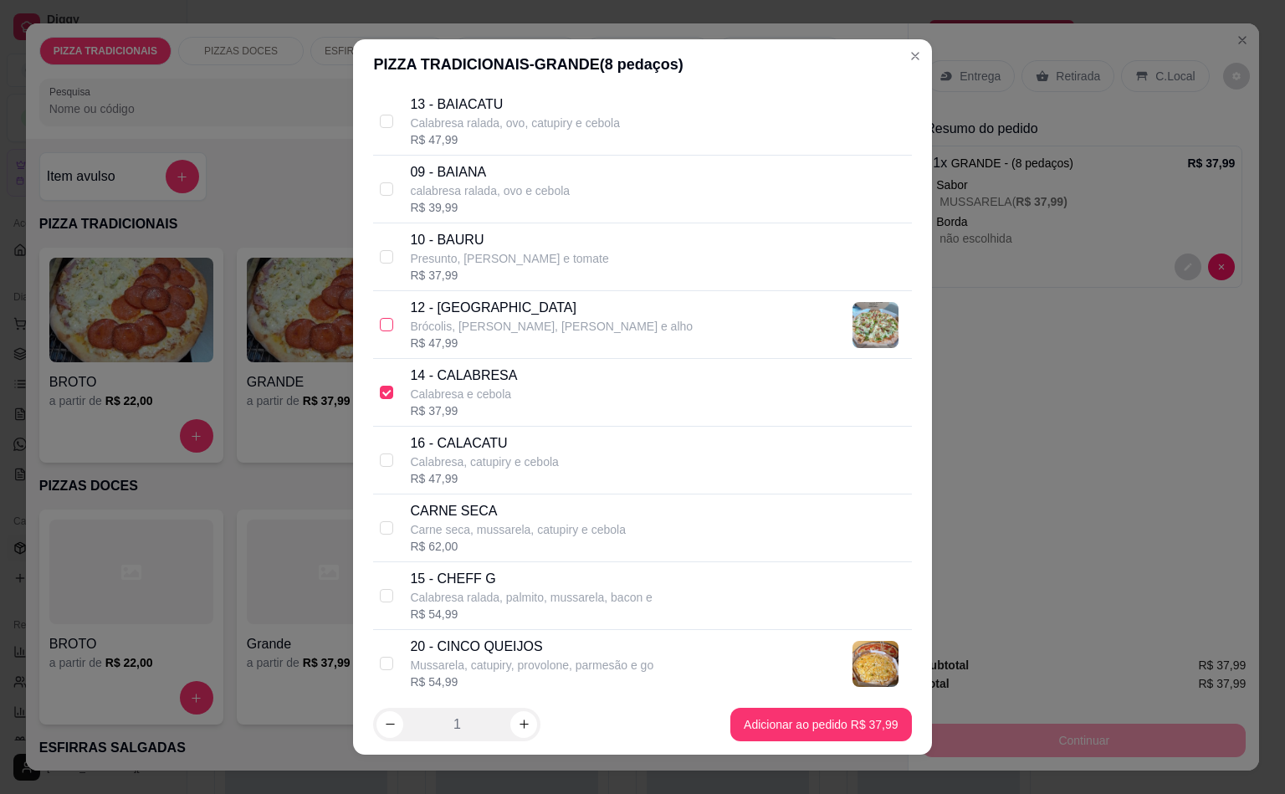
checkbox input "true"
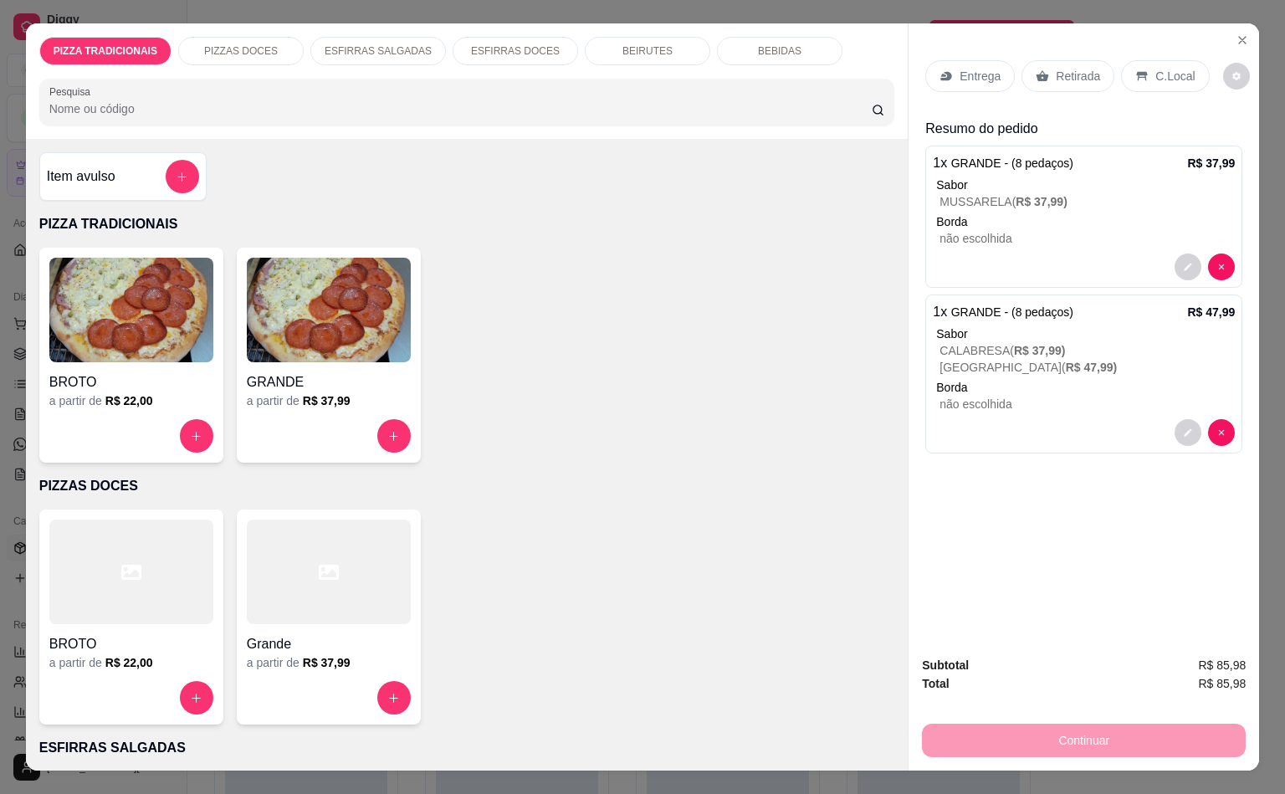
click at [631, 48] on p "BEIRUTES" at bounding box center [647, 50] width 50 height 13
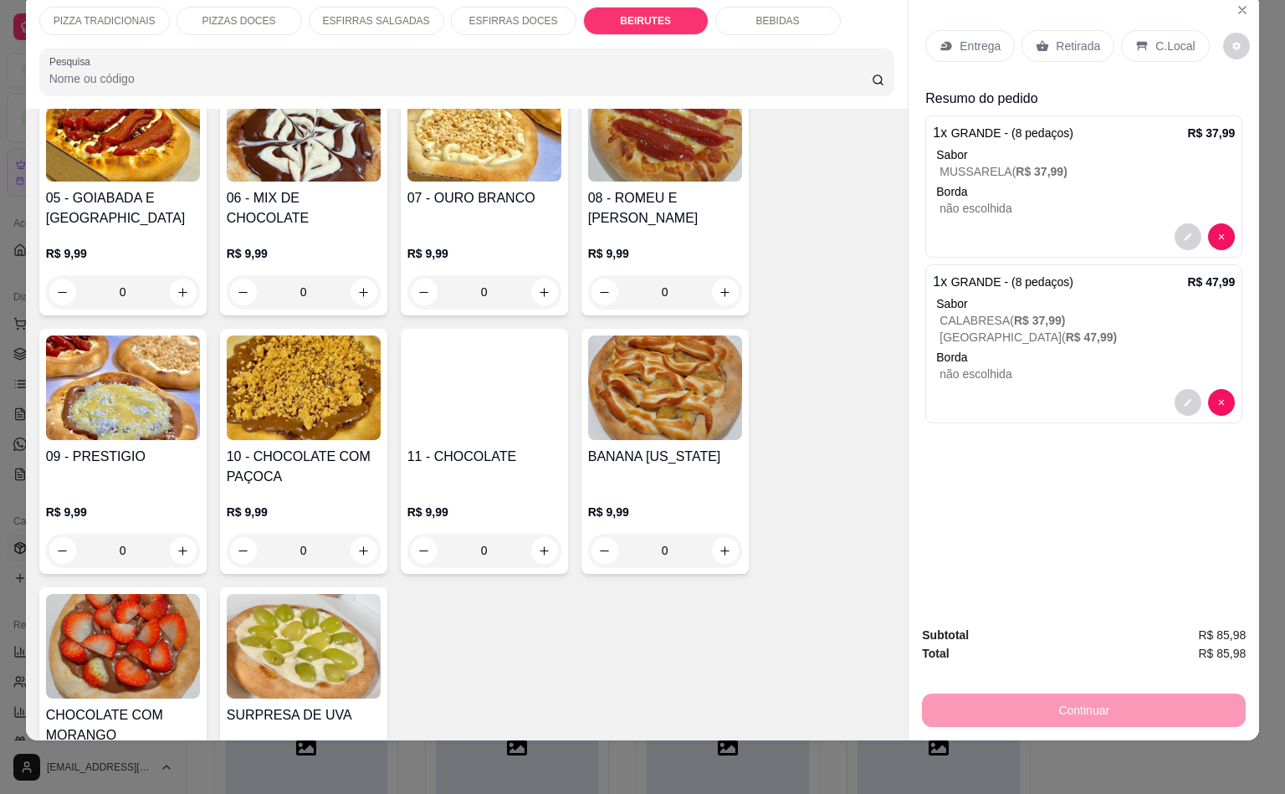
scroll to position [3806, 0]
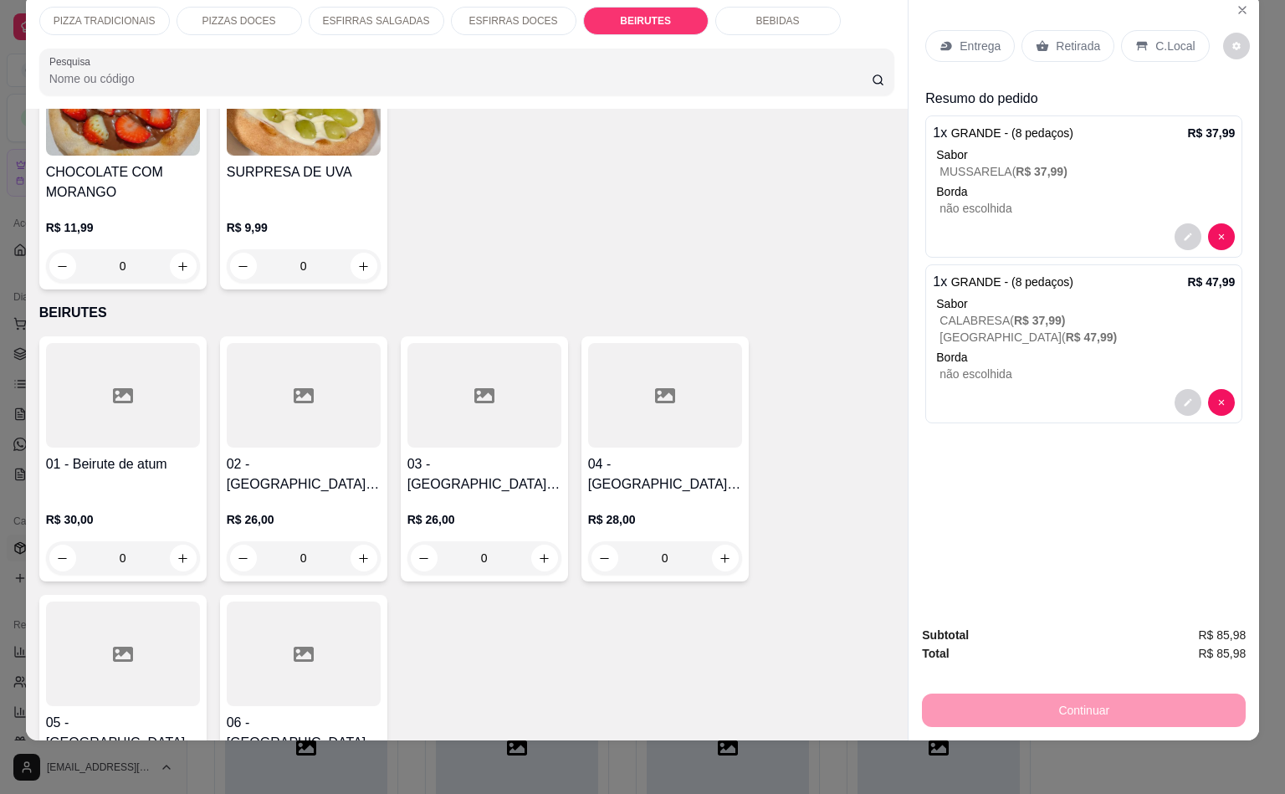
click at [354, 771] on div "R$ 28,00 1" at bounding box center [304, 803] width 152 height 64
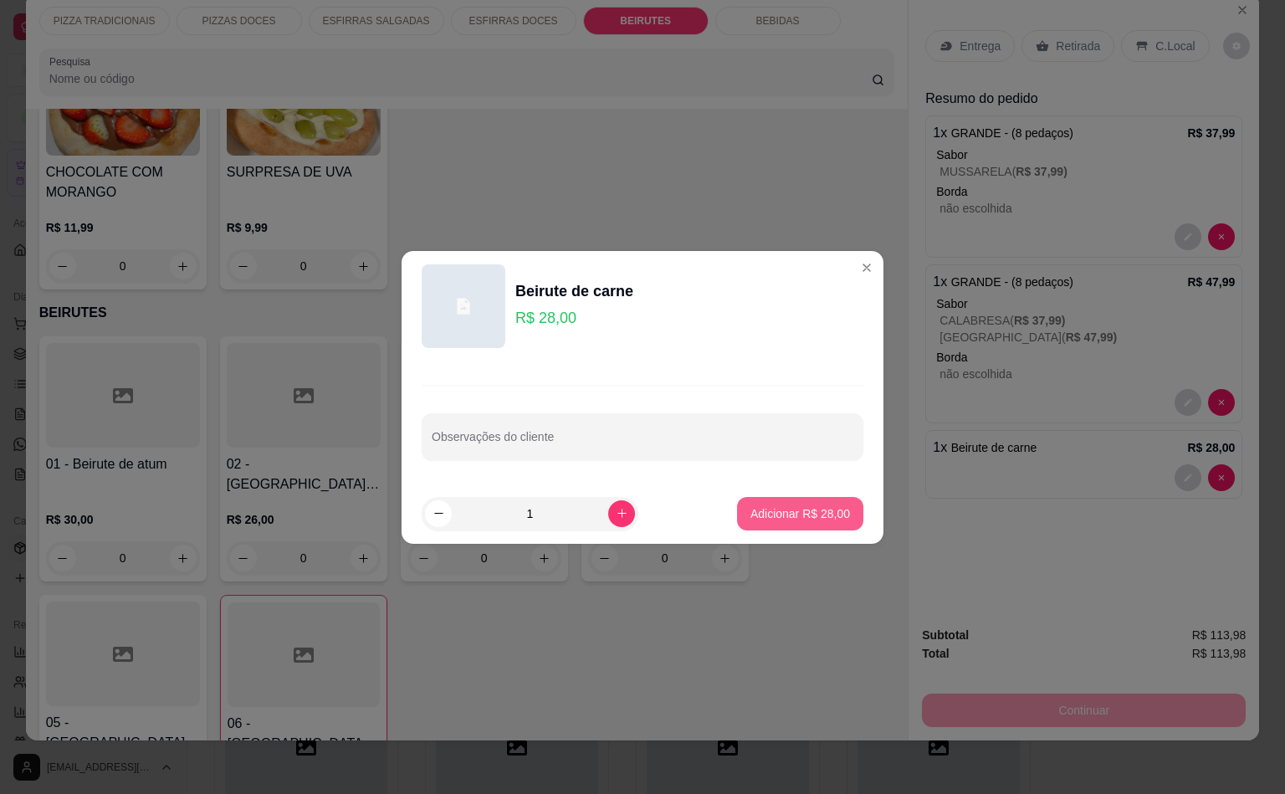
click at [788, 507] on p "Adicionar R$ 28,00" at bounding box center [800, 513] width 100 height 17
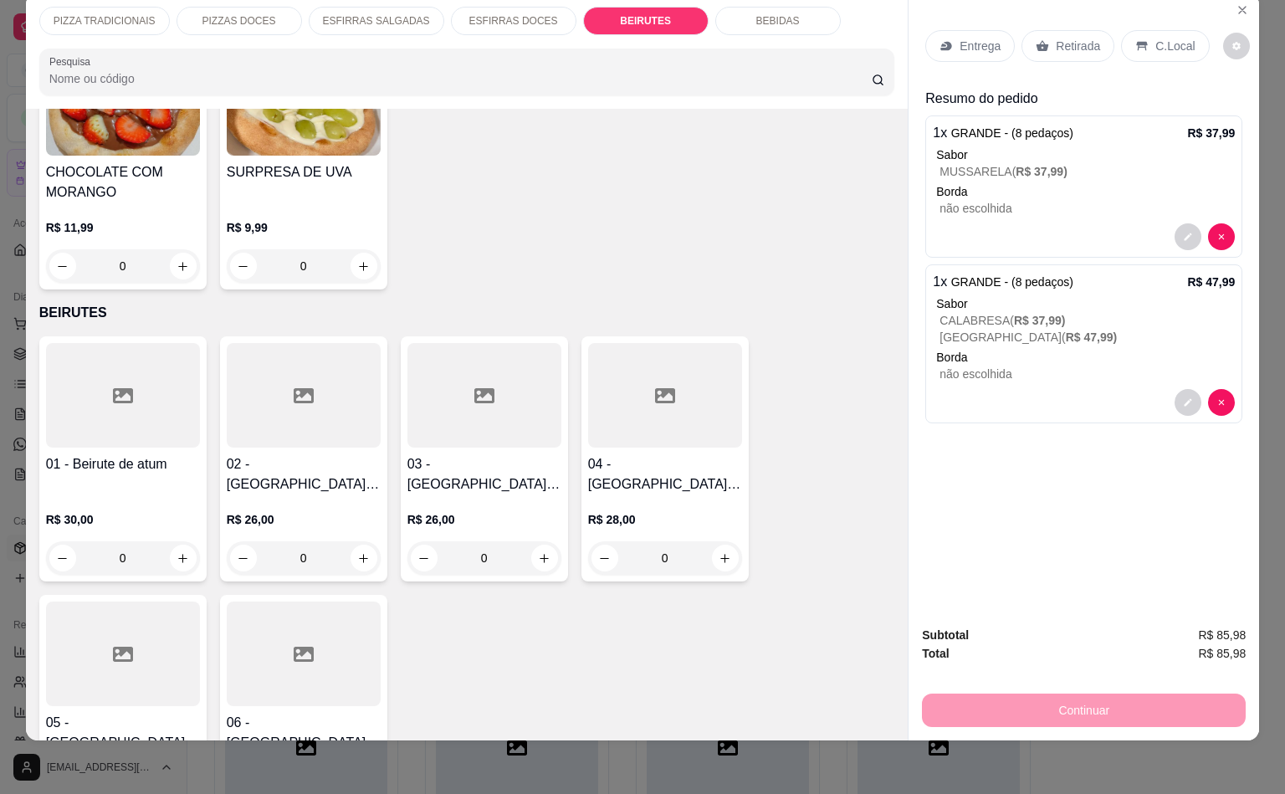
type input "1"
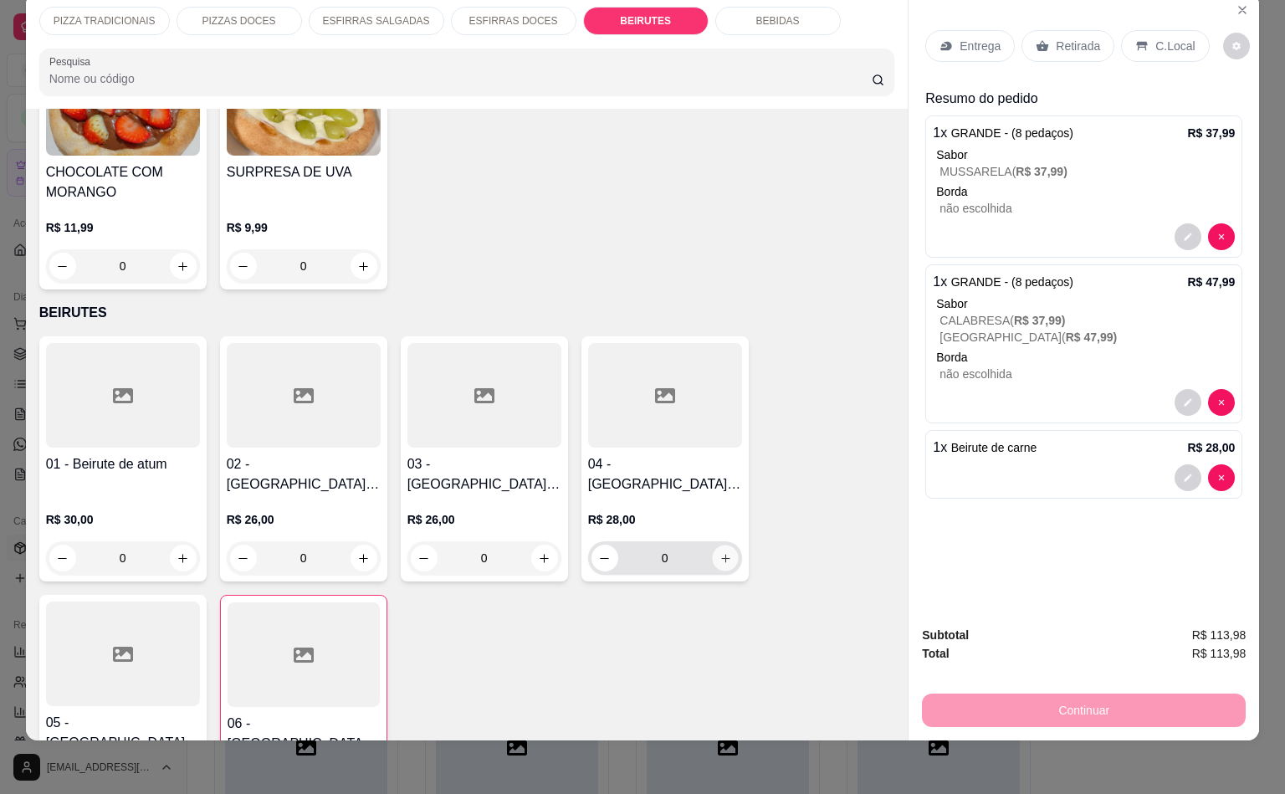
click at [712, 545] on button "increase-product-quantity" at bounding box center [725, 558] width 26 height 26
type input "1"
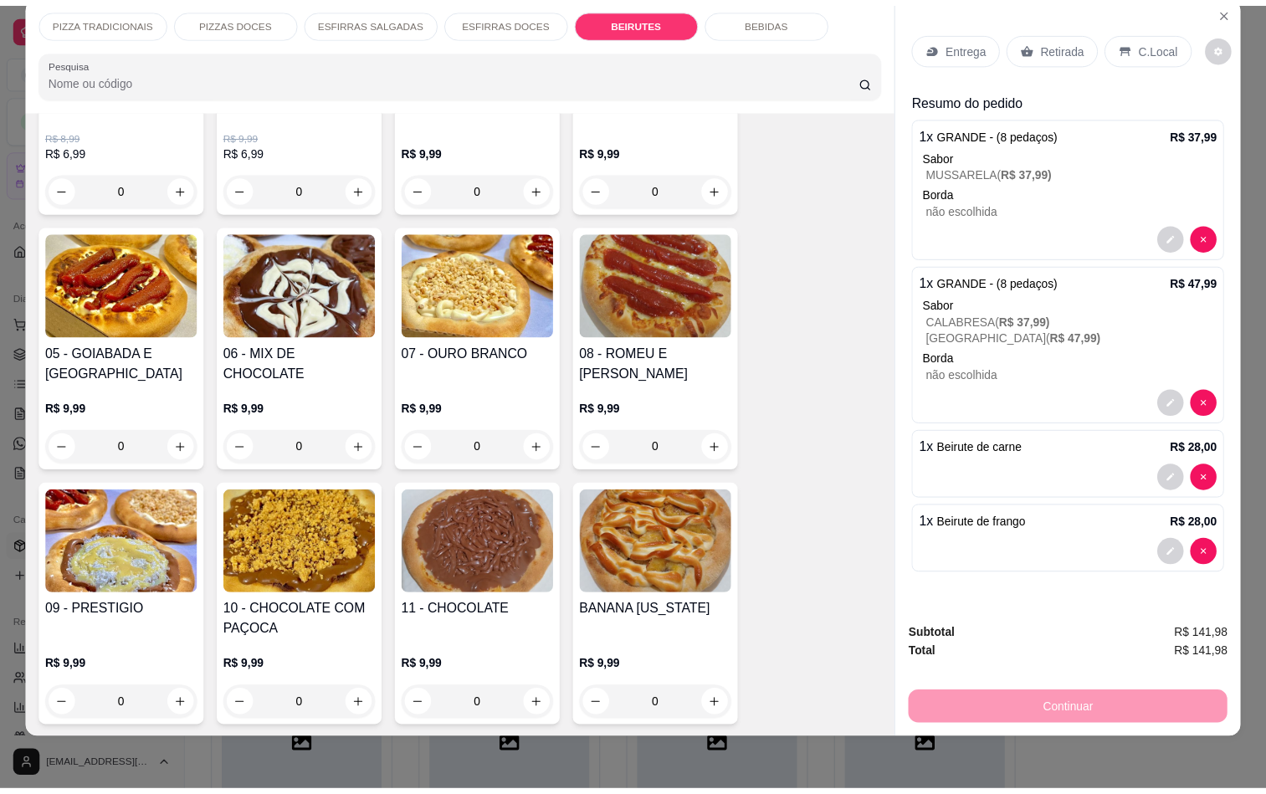
scroll to position [2719, 0]
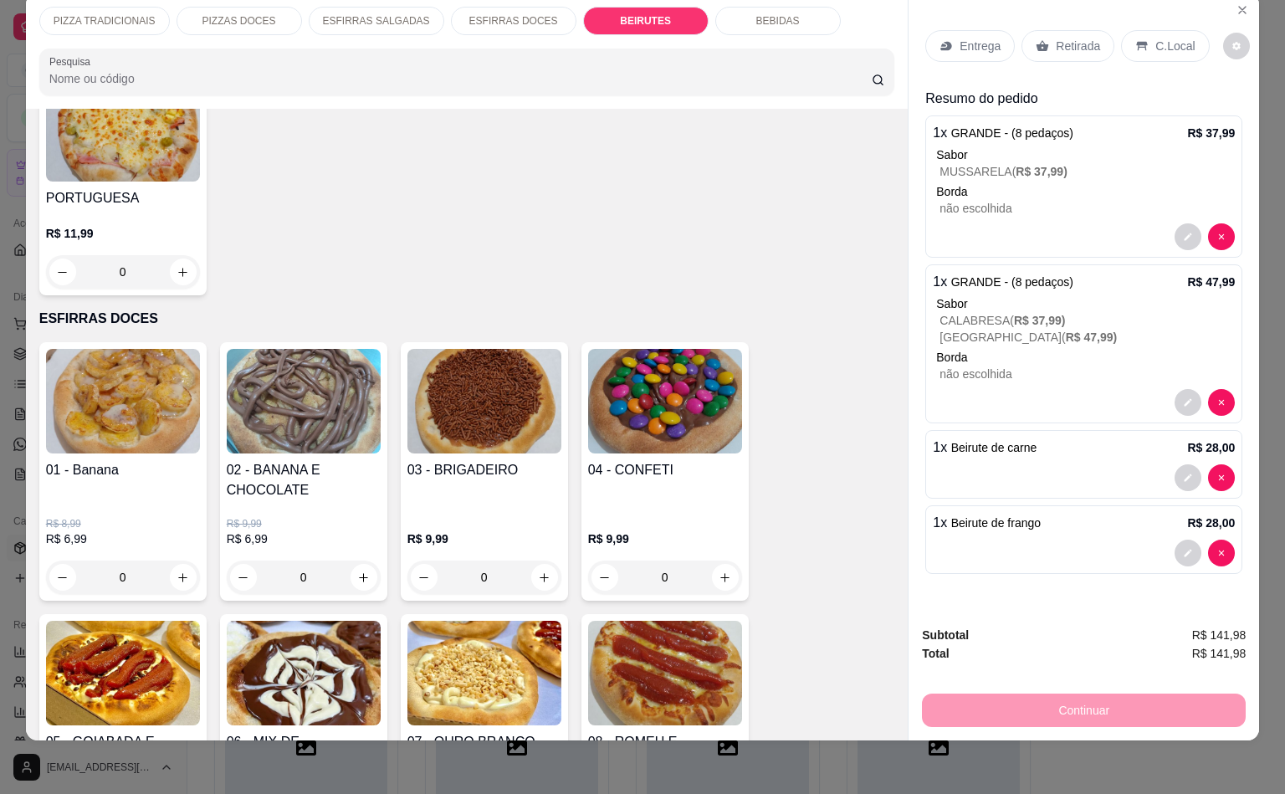
click at [1056, 38] on p "Retirada" at bounding box center [1078, 46] width 44 height 17
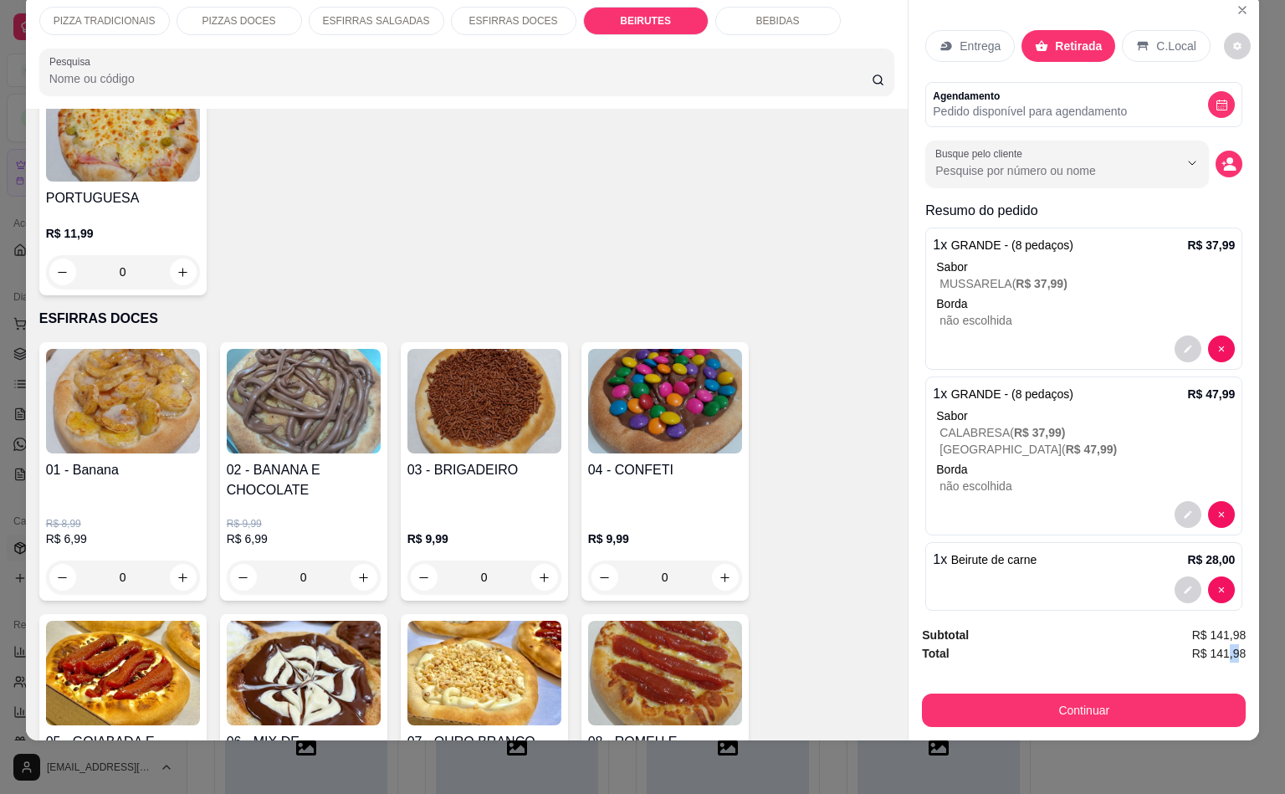
click at [1231, 644] on span "R$ 141,98" at bounding box center [1219, 653] width 54 height 18
drag, startPoint x: 1235, startPoint y: 641, endPoint x: 1203, endPoint y: 641, distance: 31.8
click at [1203, 644] on span "R$ 141,98" at bounding box center [1219, 653] width 54 height 18
copy span "141,98"
click at [1128, 696] on button "Continuar" at bounding box center [1084, 710] width 324 height 33
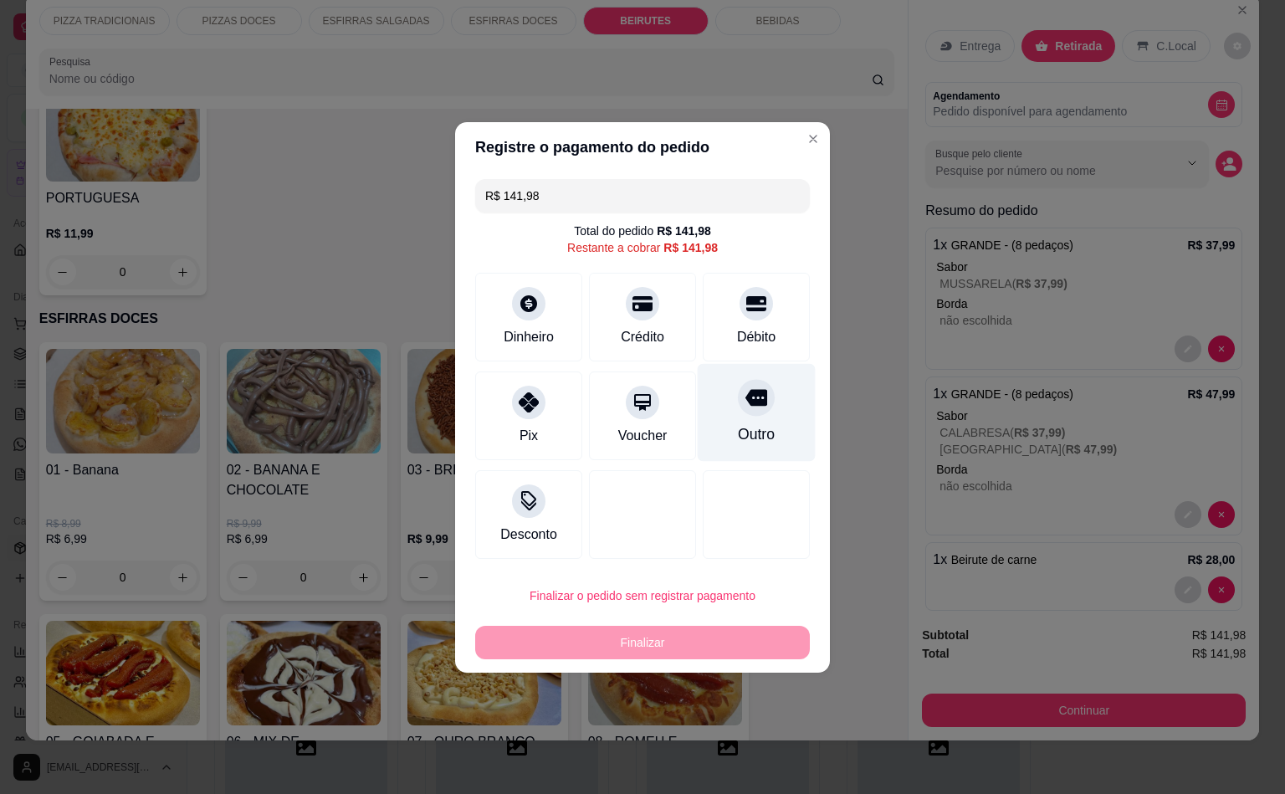
click at [768, 415] on div "Outro" at bounding box center [757, 412] width 118 height 98
type input "R$ 0,00"
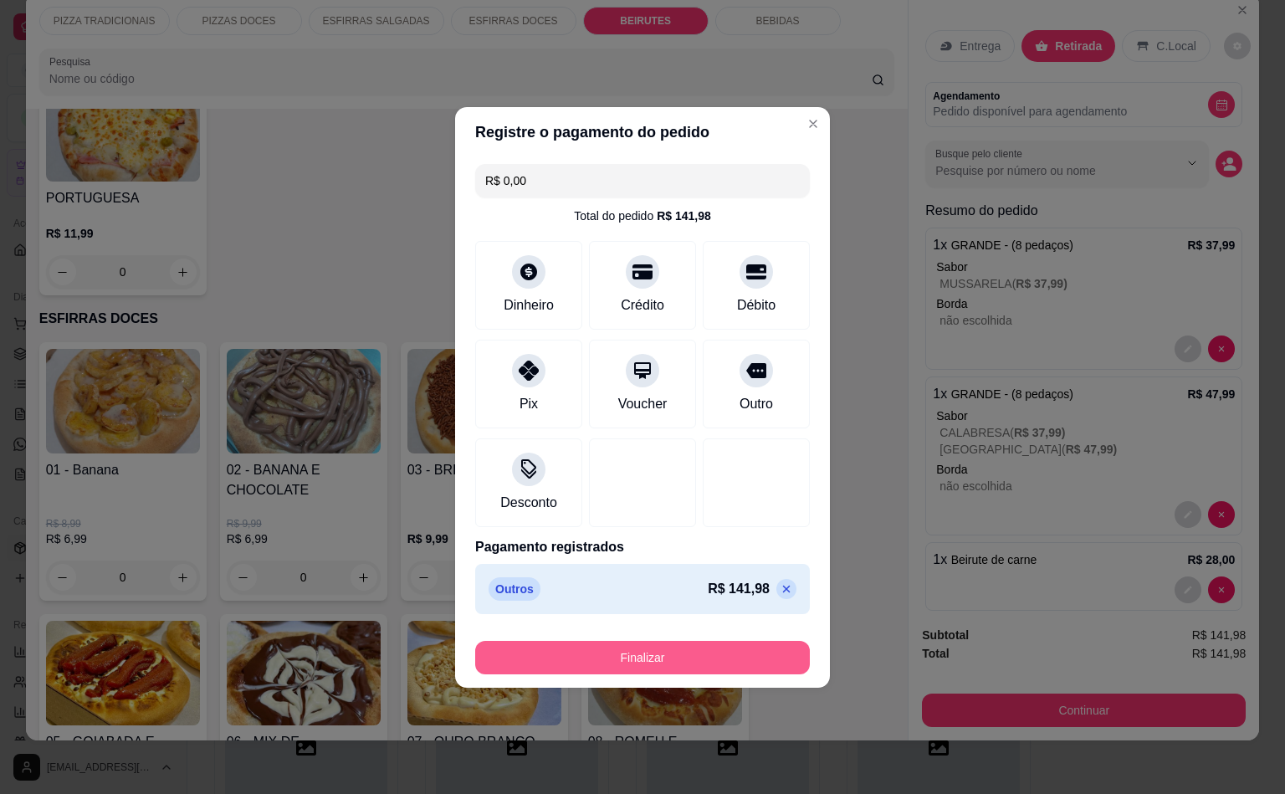
click at [663, 650] on button "Finalizar" at bounding box center [642, 657] width 335 height 33
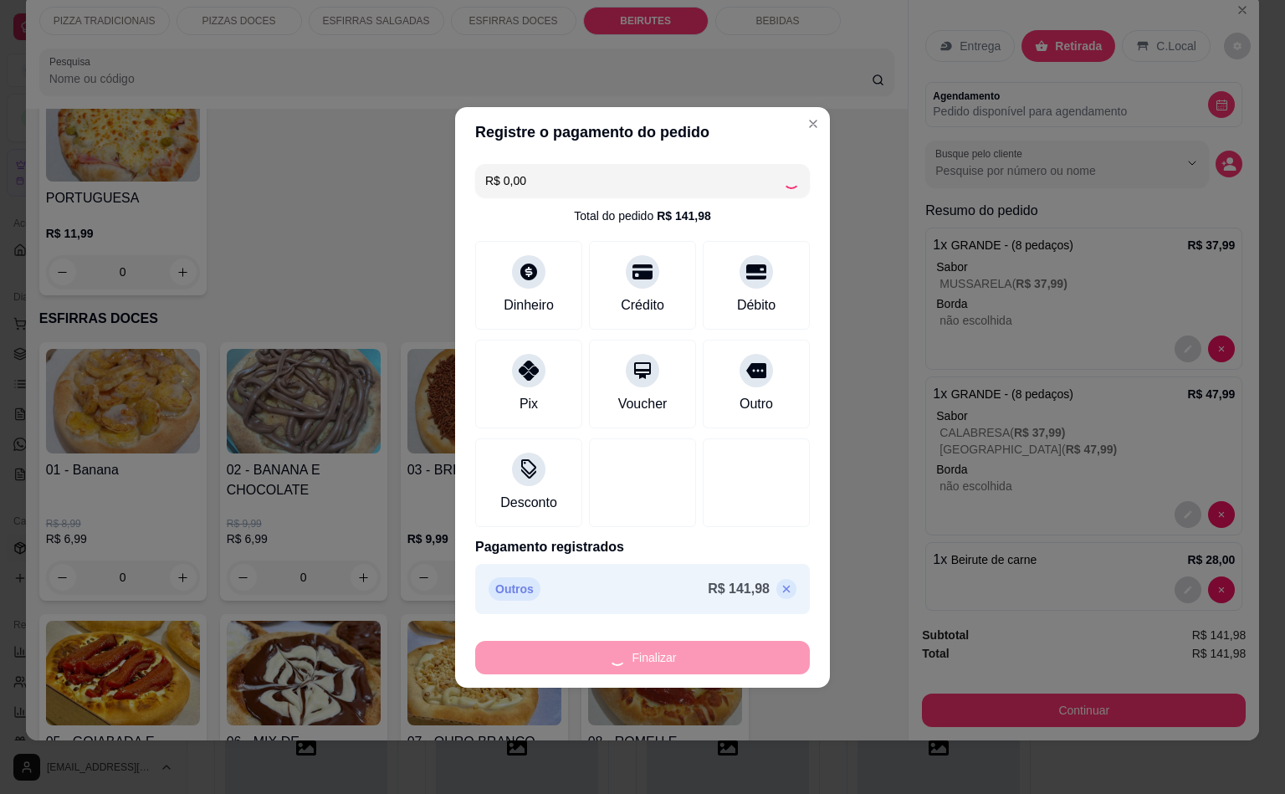
type input "0"
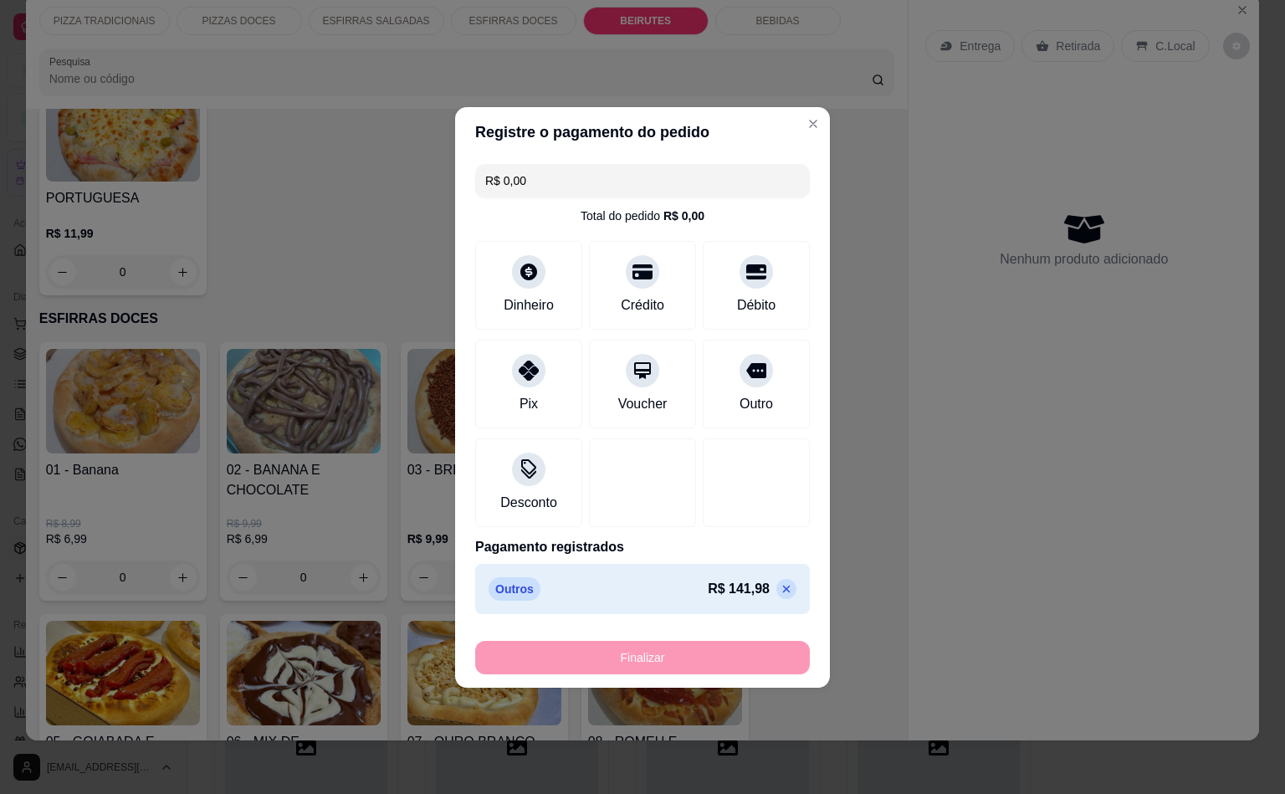
type input "-R$ 141,98"
